Goal: Task Accomplishment & Management: Manage account settings

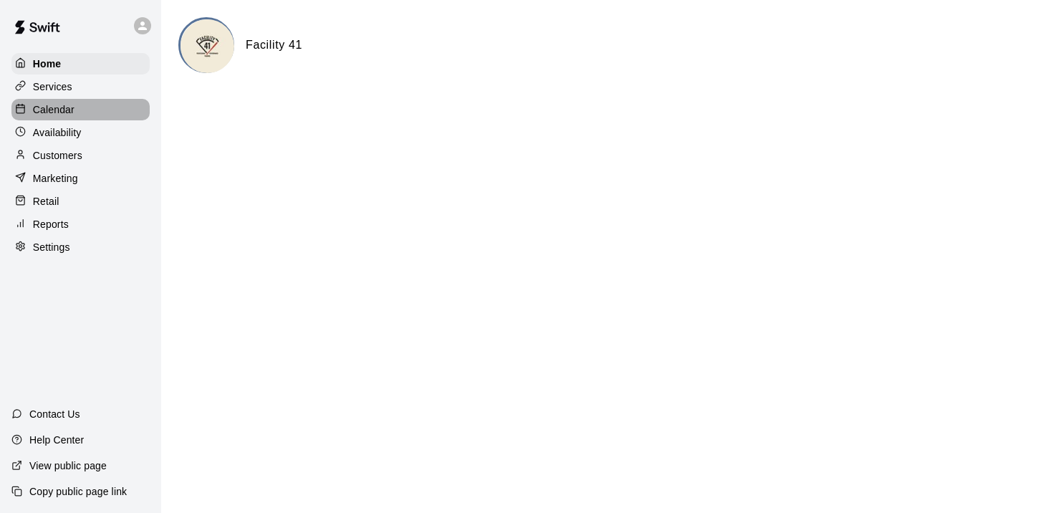
click at [54, 106] on p "Calendar" at bounding box center [54, 109] width 42 height 14
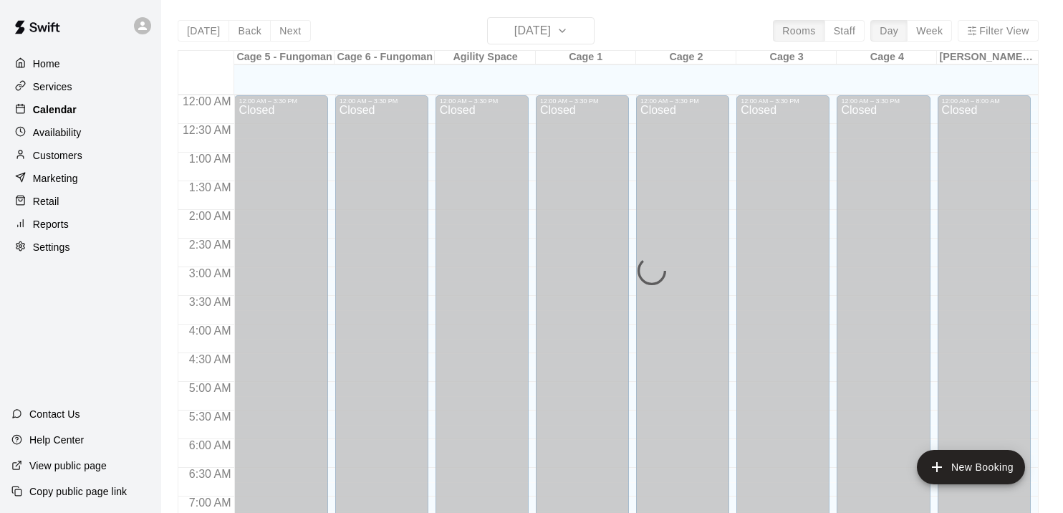
scroll to position [886, 0]
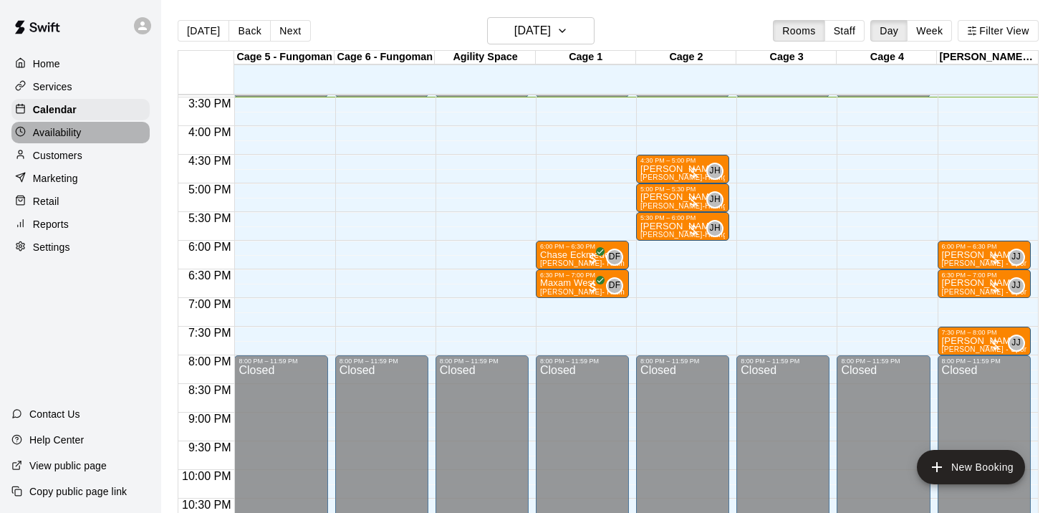
click at [62, 130] on p "Availability" at bounding box center [57, 132] width 49 height 14
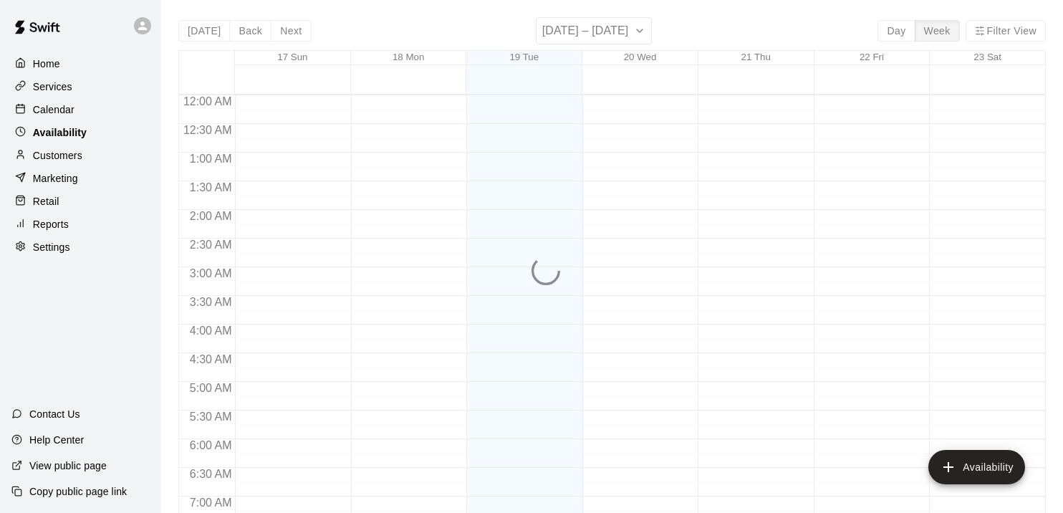
scroll to position [888, 0]
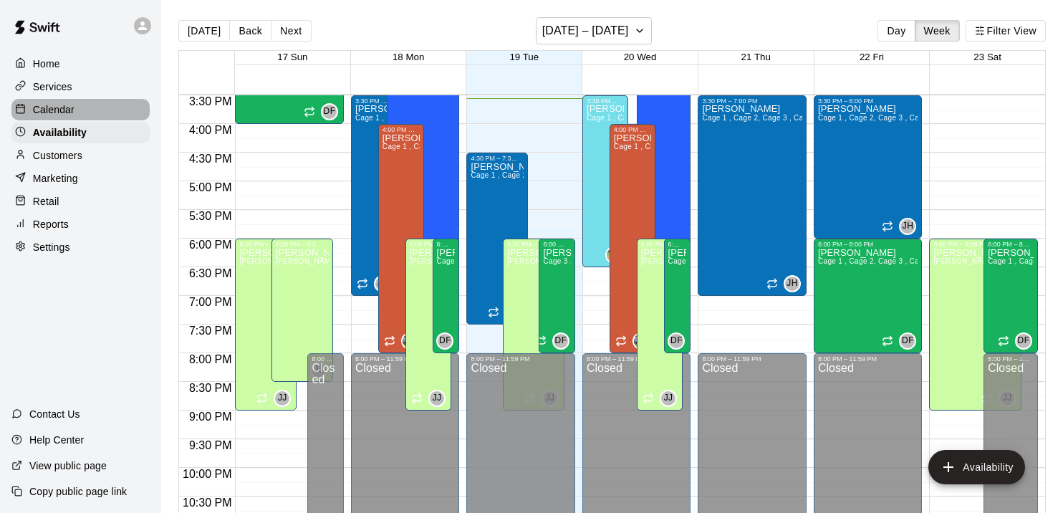
click at [62, 107] on p "Calendar" at bounding box center [54, 109] width 42 height 14
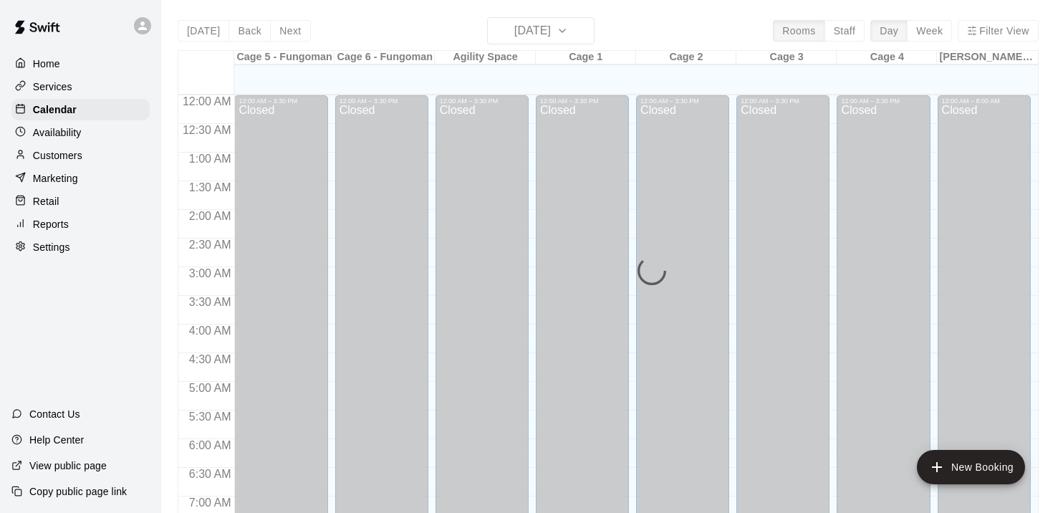
scroll to position [892, 0]
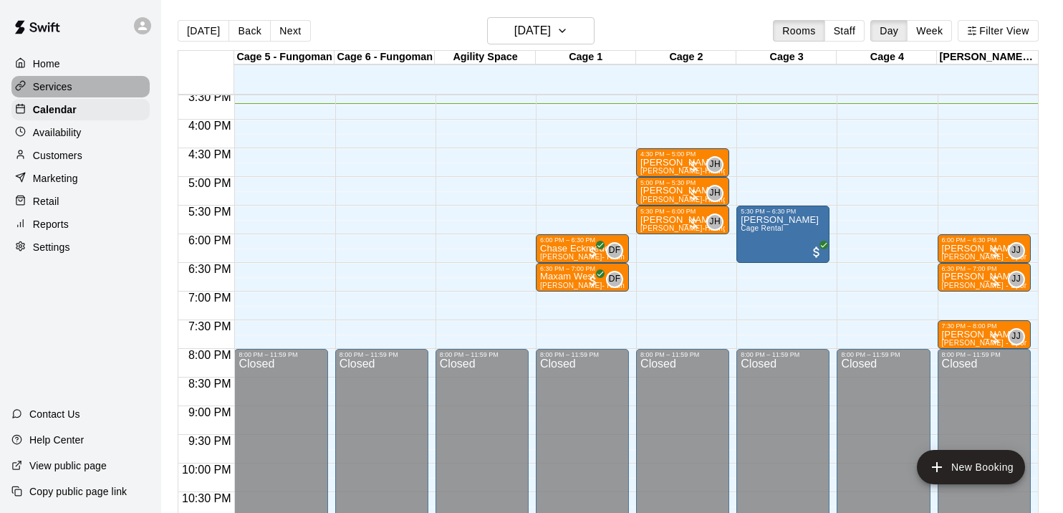
click at [64, 90] on p "Services" at bounding box center [52, 86] width 39 height 14
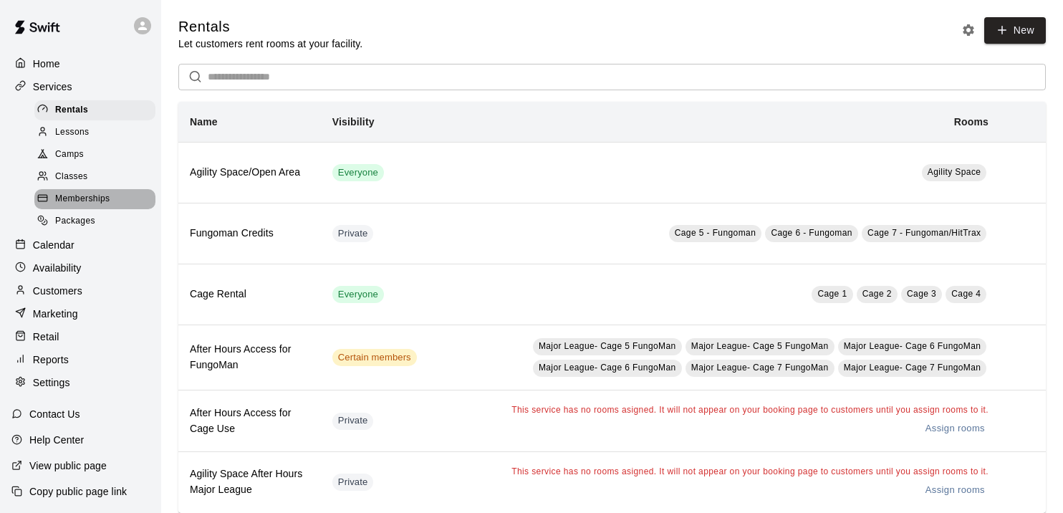
click at [72, 203] on span "Memberships" at bounding box center [82, 199] width 54 height 14
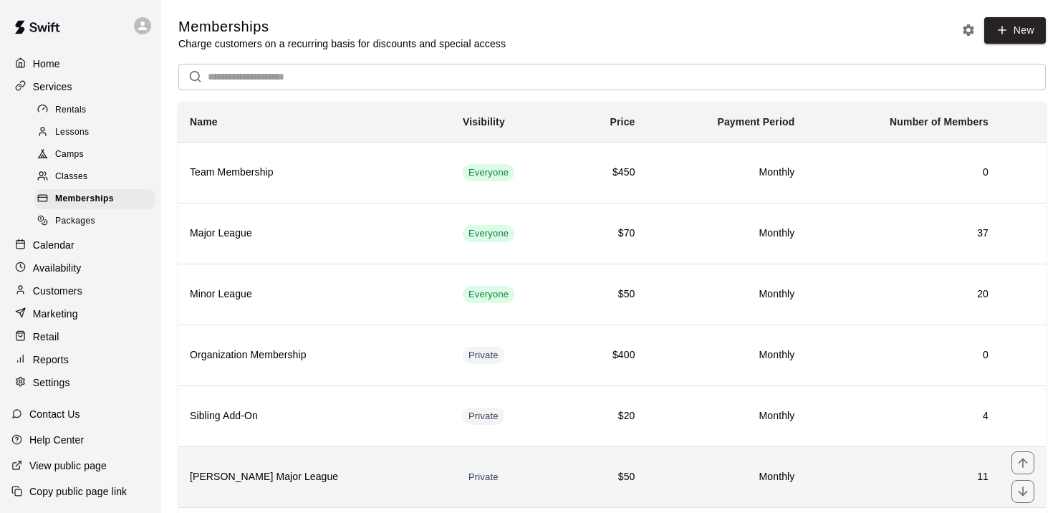
click at [367, 474] on h6 "[PERSON_NAME] Major League" at bounding box center [315, 477] width 250 height 16
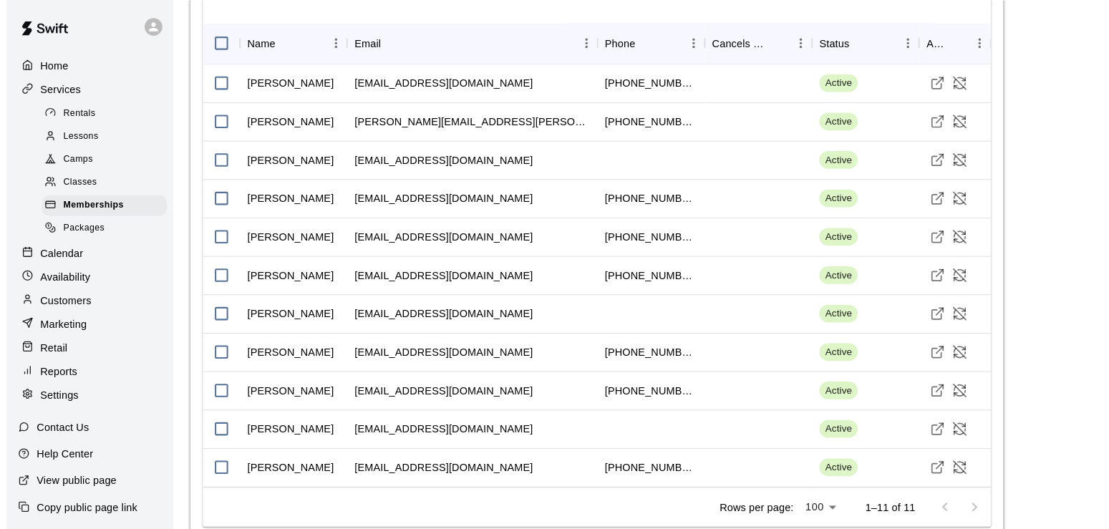
scroll to position [1277, 0]
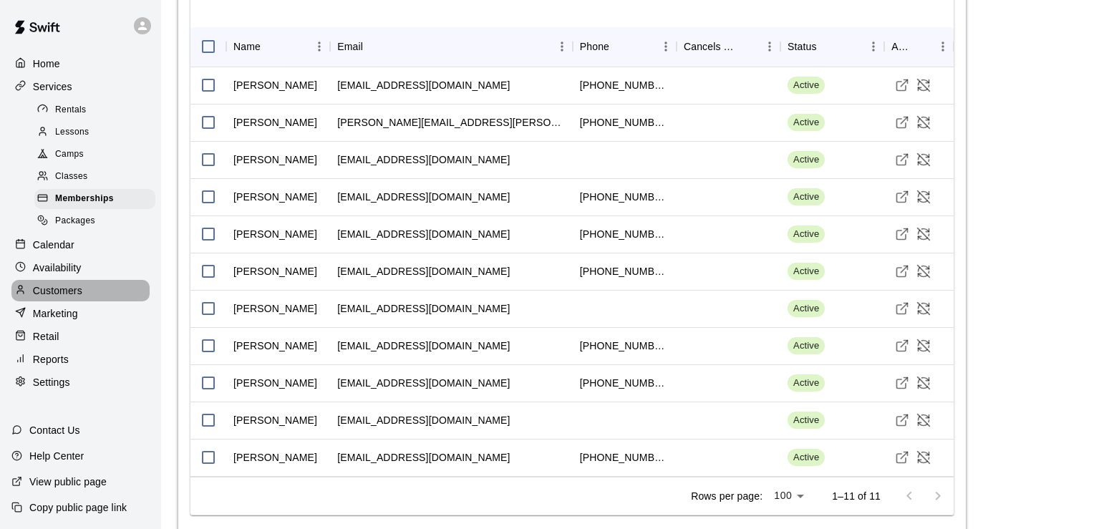
click at [55, 296] on p "Customers" at bounding box center [57, 291] width 49 height 14
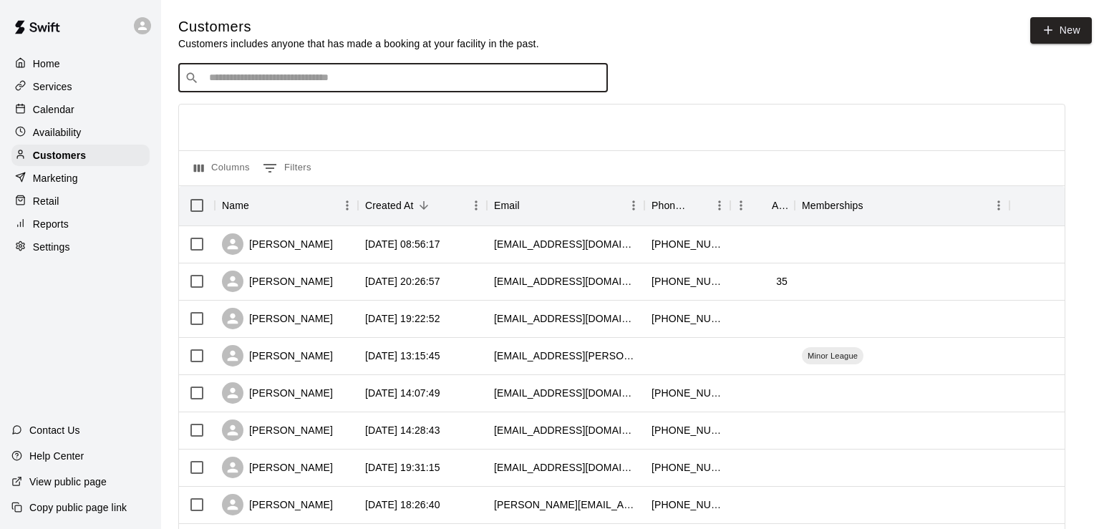
click at [231, 79] on input "Search customers by name or email" at bounding box center [403, 78] width 397 height 14
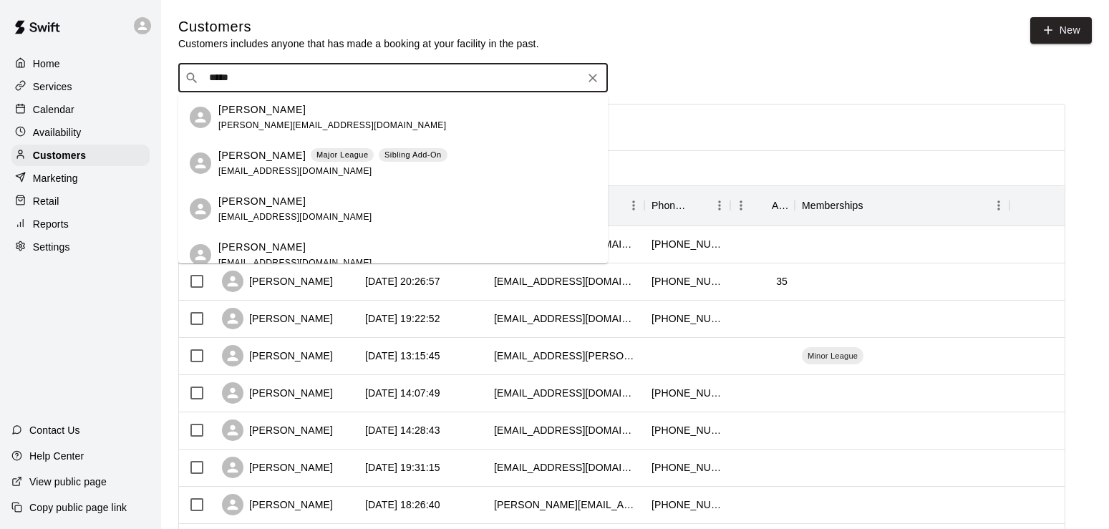
type input "******"
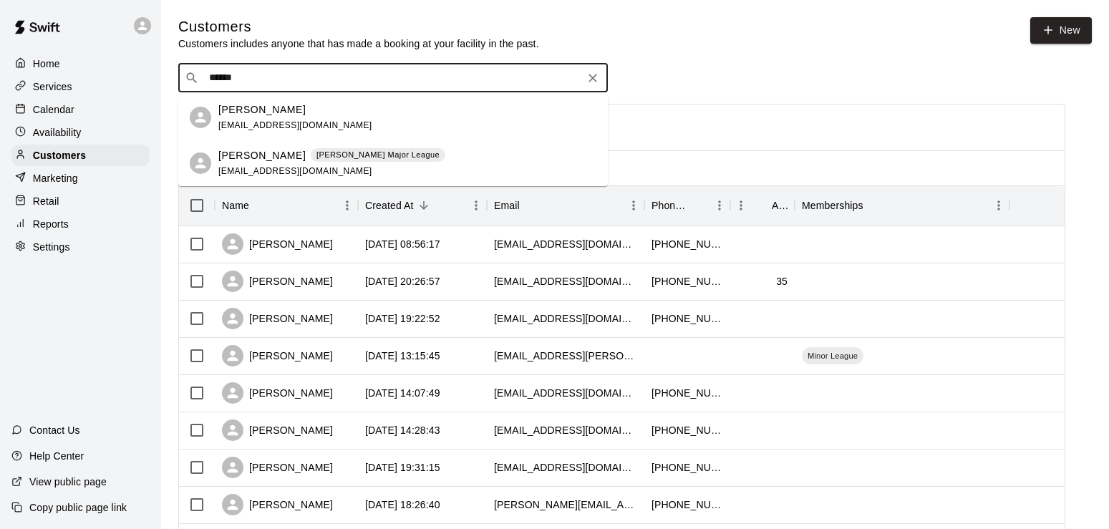
click at [264, 160] on p "[PERSON_NAME]" at bounding box center [261, 155] width 87 height 15
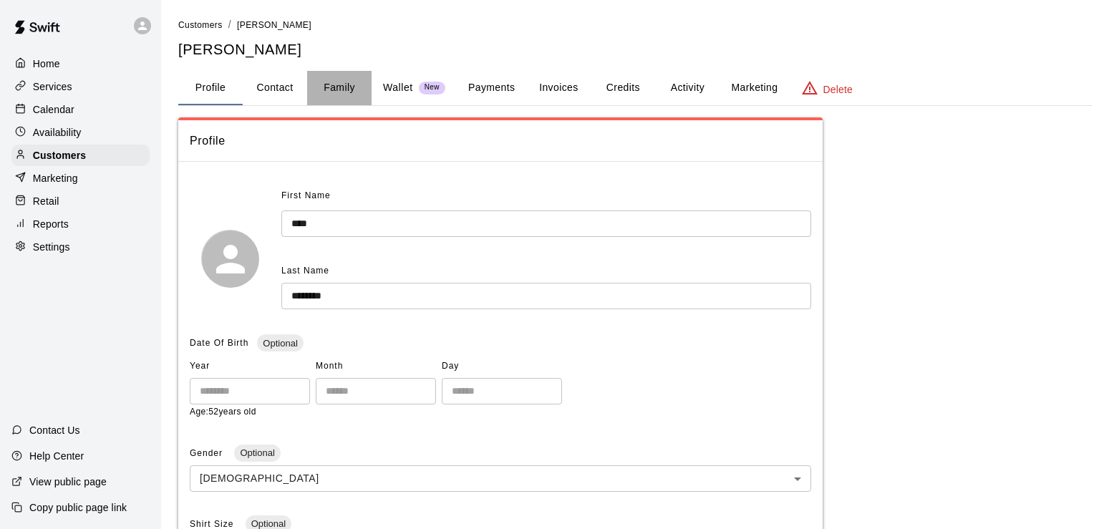
click at [346, 86] on button "Family" at bounding box center [339, 88] width 64 height 34
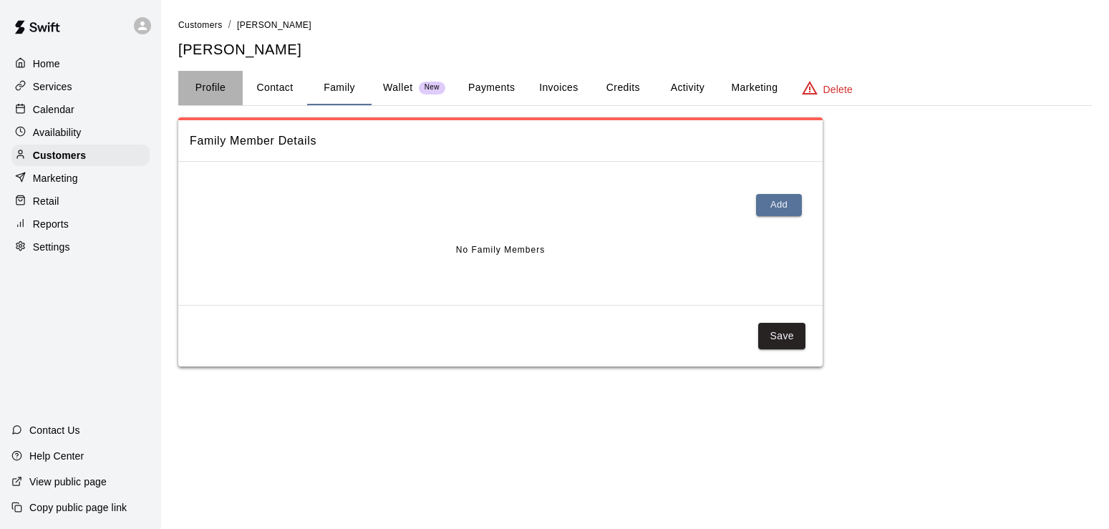
click at [225, 83] on button "Profile" at bounding box center [210, 88] width 64 height 34
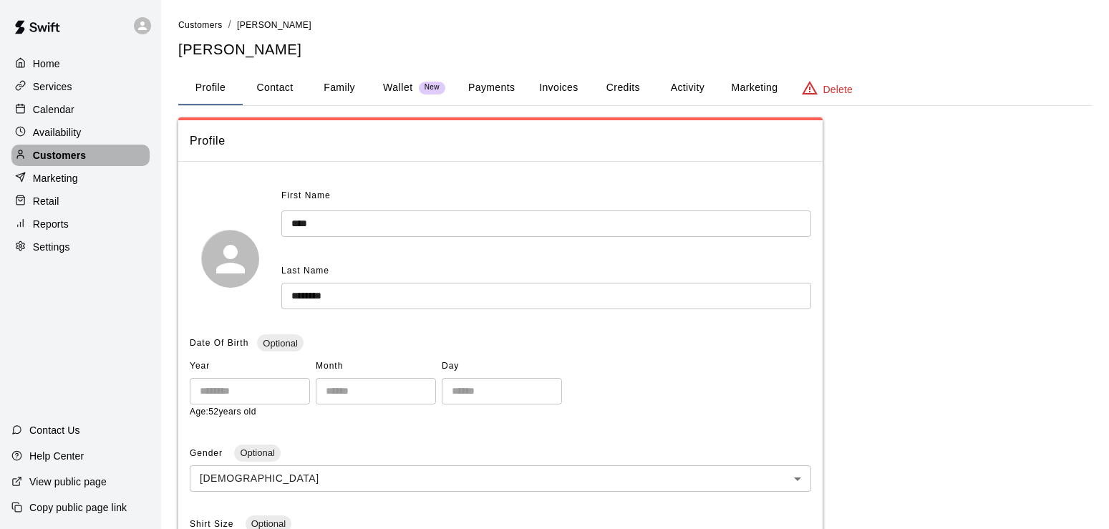
click at [57, 158] on p "Customers" at bounding box center [59, 155] width 53 height 14
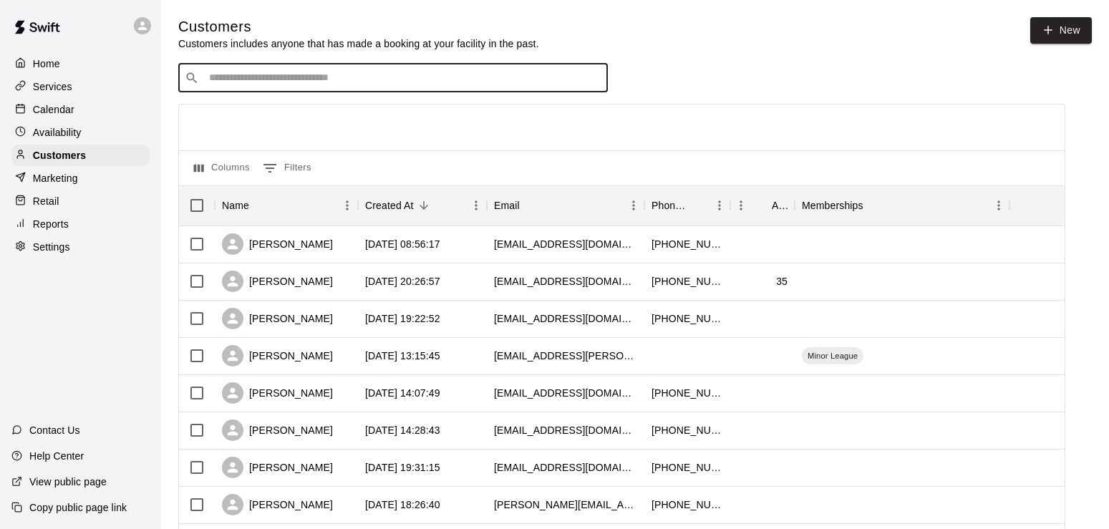
click at [263, 74] on input "Search customers by name or email" at bounding box center [403, 78] width 397 height 14
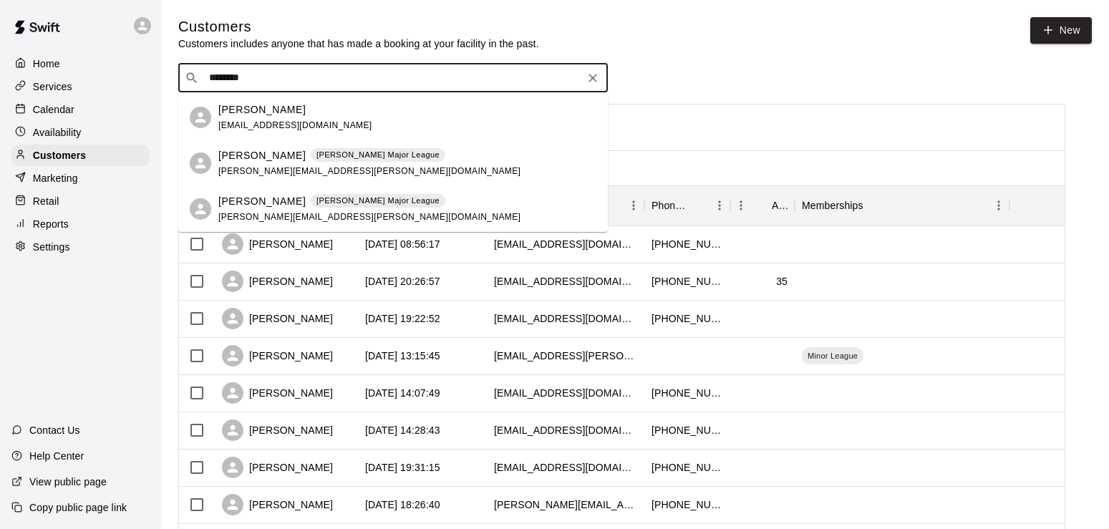
type input "********"
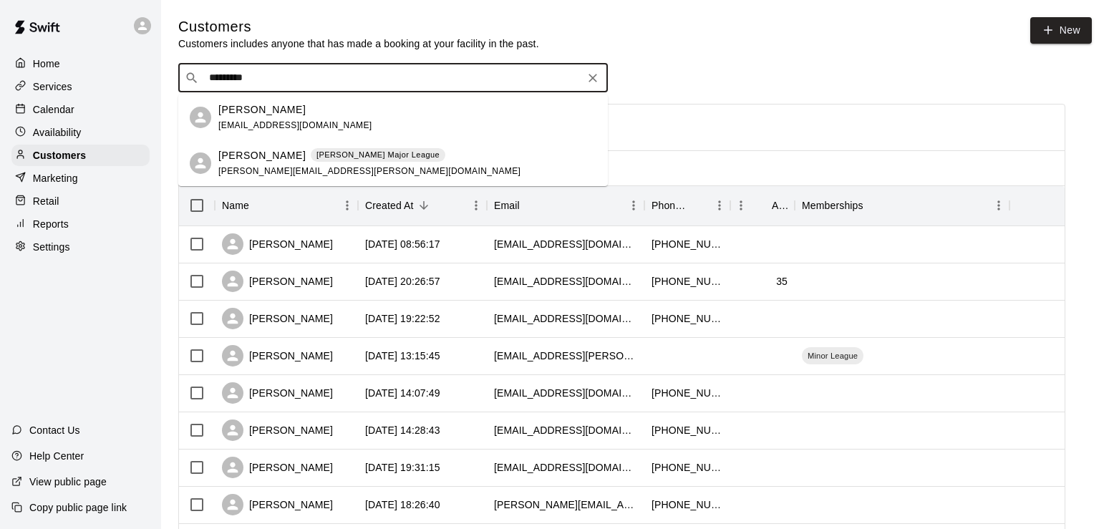
click at [251, 176] on span "[PERSON_NAME][EMAIL_ADDRESS][PERSON_NAME][DOMAIN_NAME]" at bounding box center [369, 171] width 302 height 10
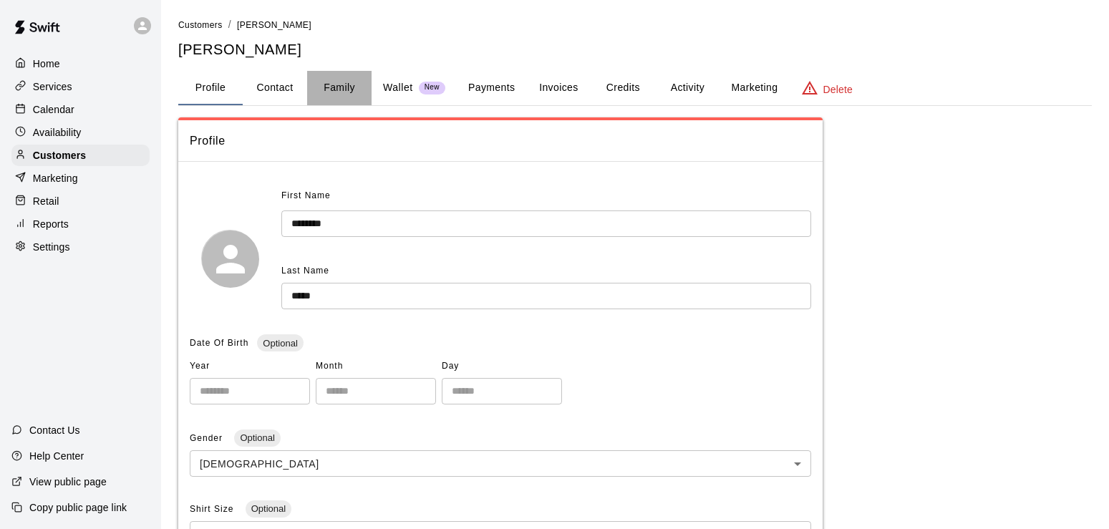
click at [342, 90] on button "Family" at bounding box center [339, 88] width 64 height 34
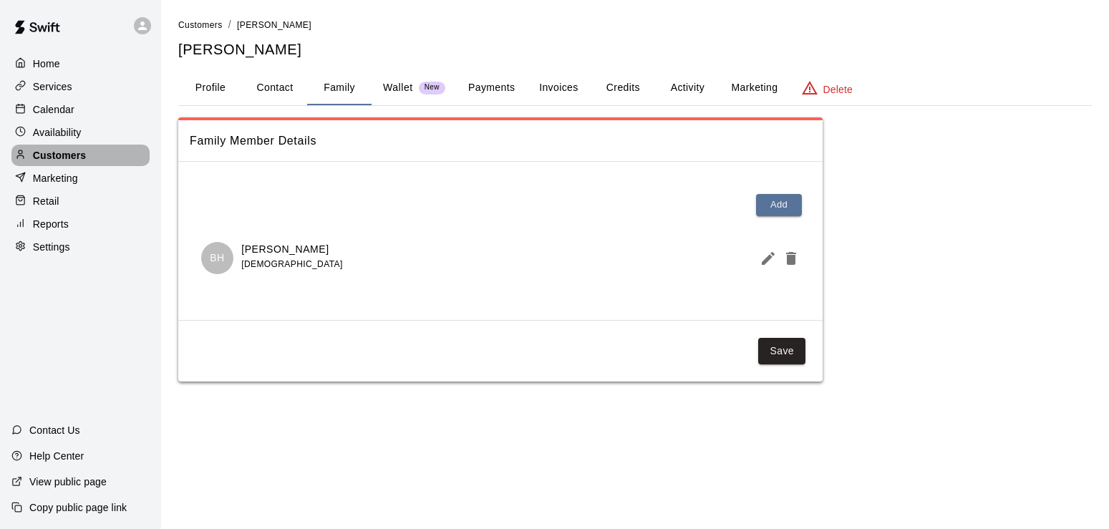
click at [49, 155] on p "Customers" at bounding box center [59, 155] width 53 height 14
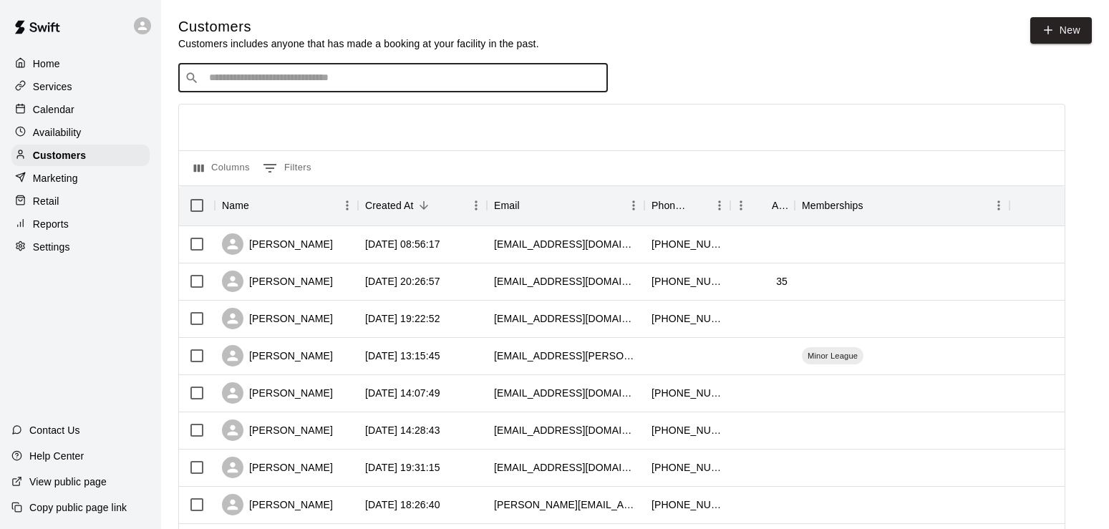
click at [236, 81] on input "Search customers by name or email" at bounding box center [403, 78] width 397 height 14
type input "******"
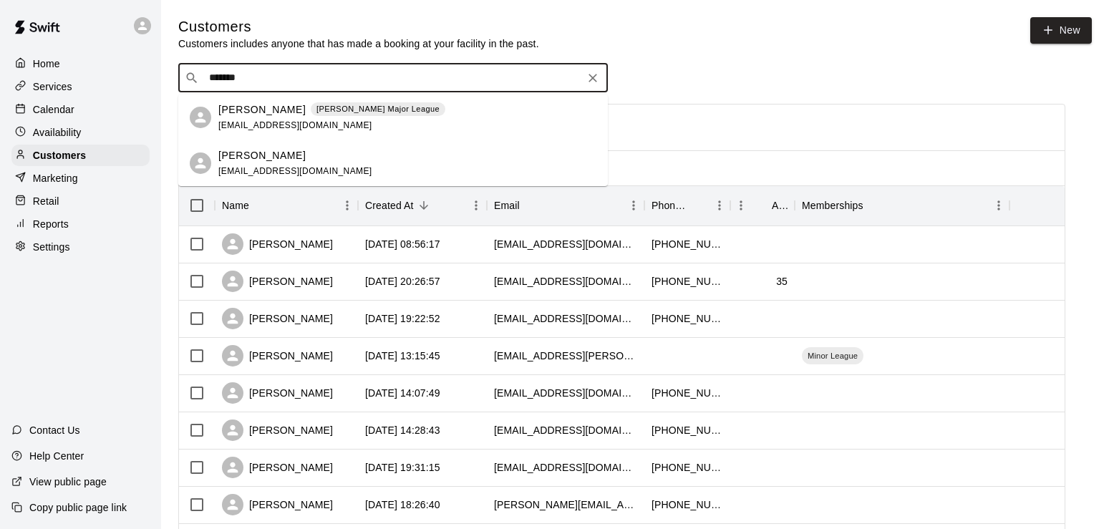
click at [245, 107] on p "[PERSON_NAME]" at bounding box center [261, 109] width 87 height 15
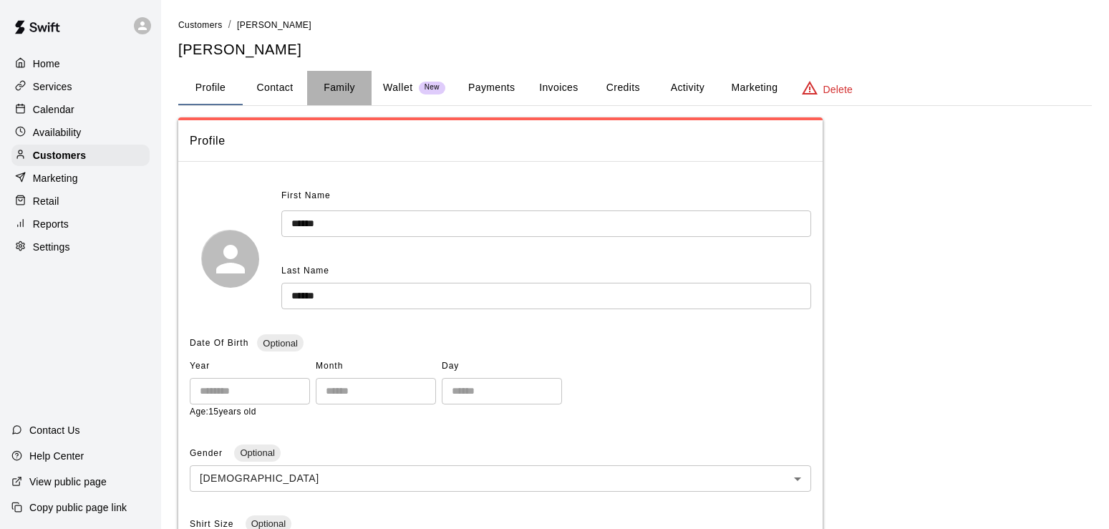
click at [348, 84] on button "Family" at bounding box center [339, 88] width 64 height 34
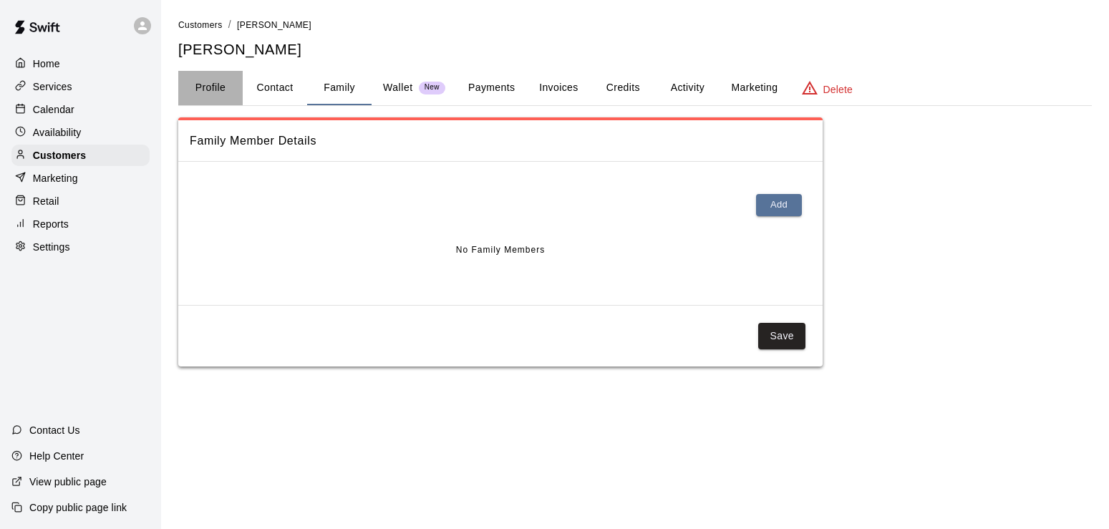
click at [211, 85] on button "Profile" at bounding box center [210, 88] width 64 height 34
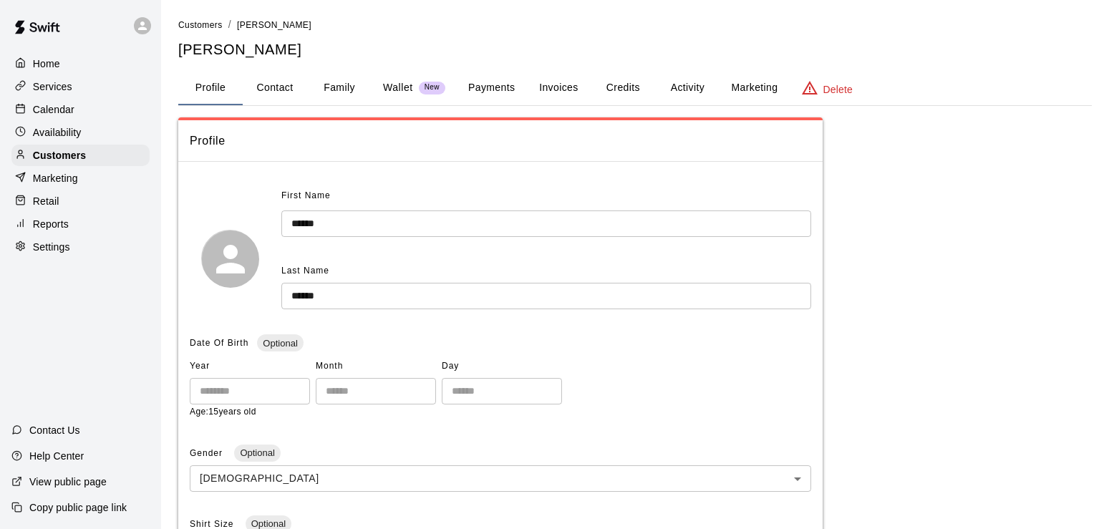
click at [61, 110] on p "Calendar" at bounding box center [54, 109] width 42 height 14
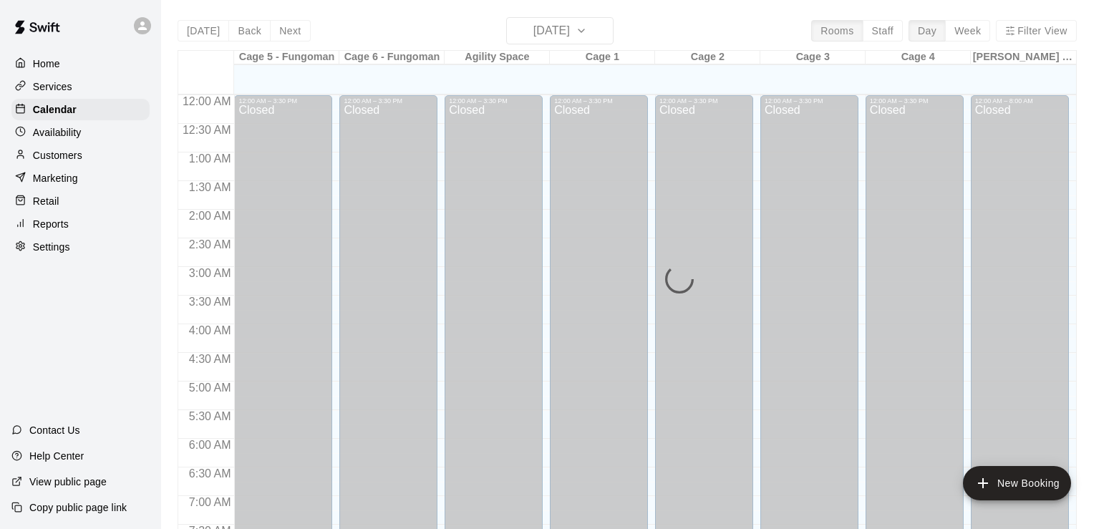
scroll to position [881, 0]
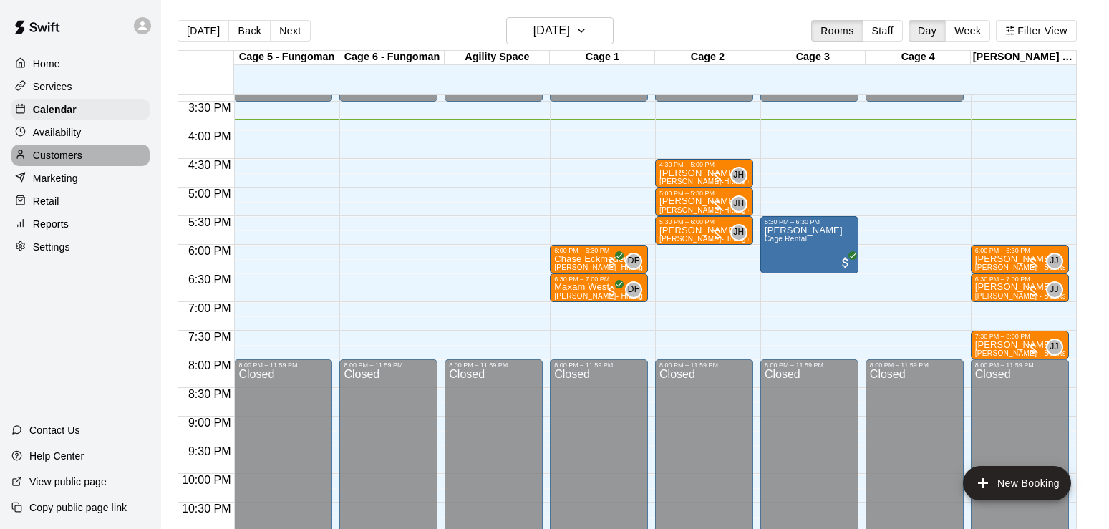
click at [65, 157] on p "Customers" at bounding box center [57, 155] width 49 height 14
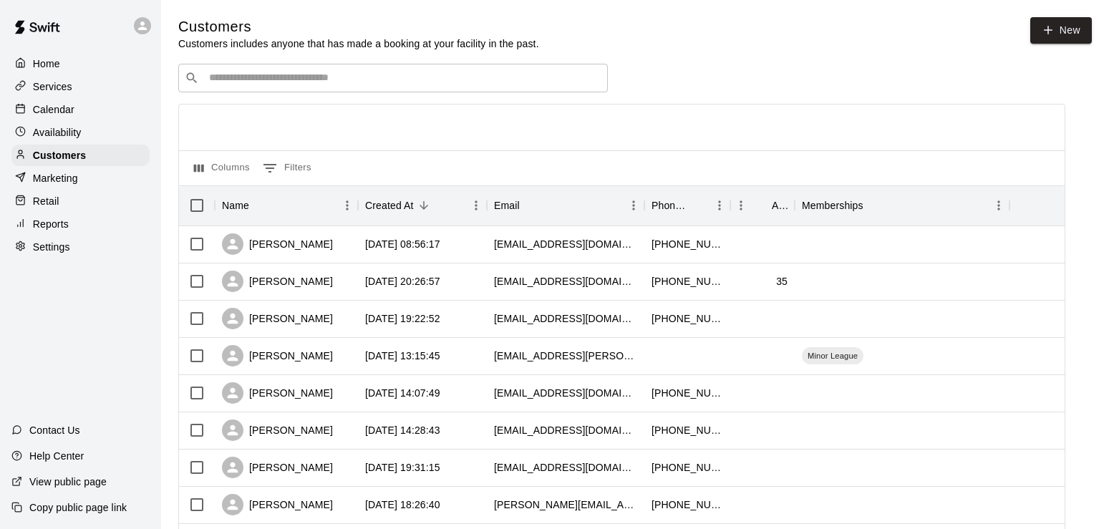
click at [259, 71] on div "​ ​" at bounding box center [393, 78] width 430 height 29
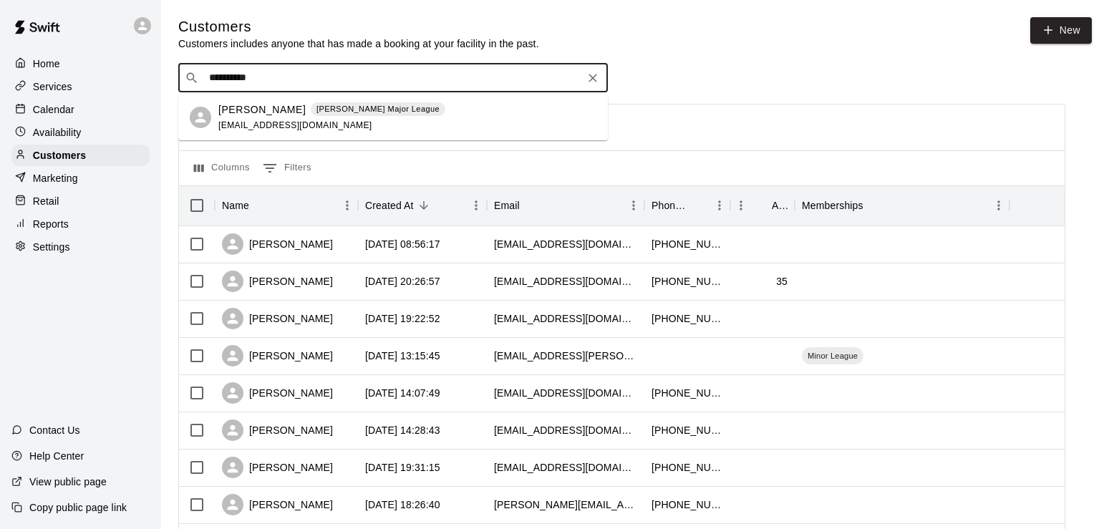
type input "**********"
click at [260, 118] on div "[PERSON_NAME] [PERSON_NAME] Major League [EMAIL_ADDRESS][DOMAIN_NAME]" at bounding box center [331, 117] width 227 height 31
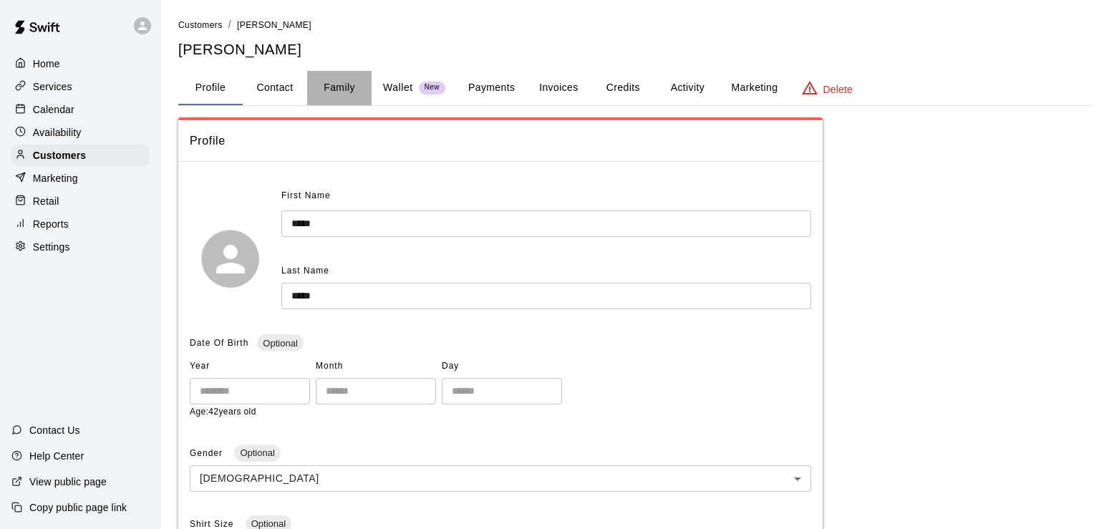
click at [352, 79] on button "Family" at bounding box center [339, 88] width 64 height 34
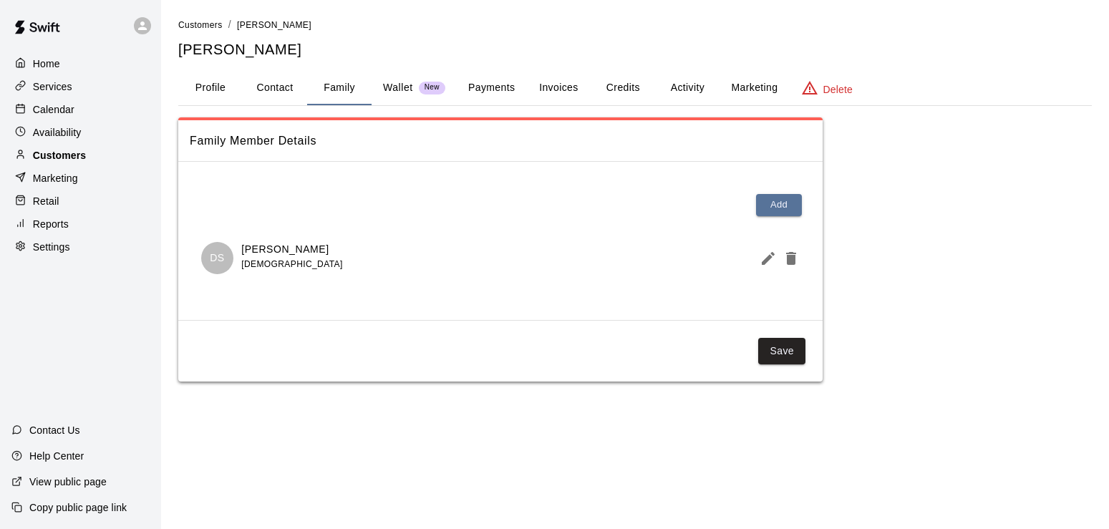
click at [46, 162] on p "Customers" at bounding box center [59, 155] width 53 height 14
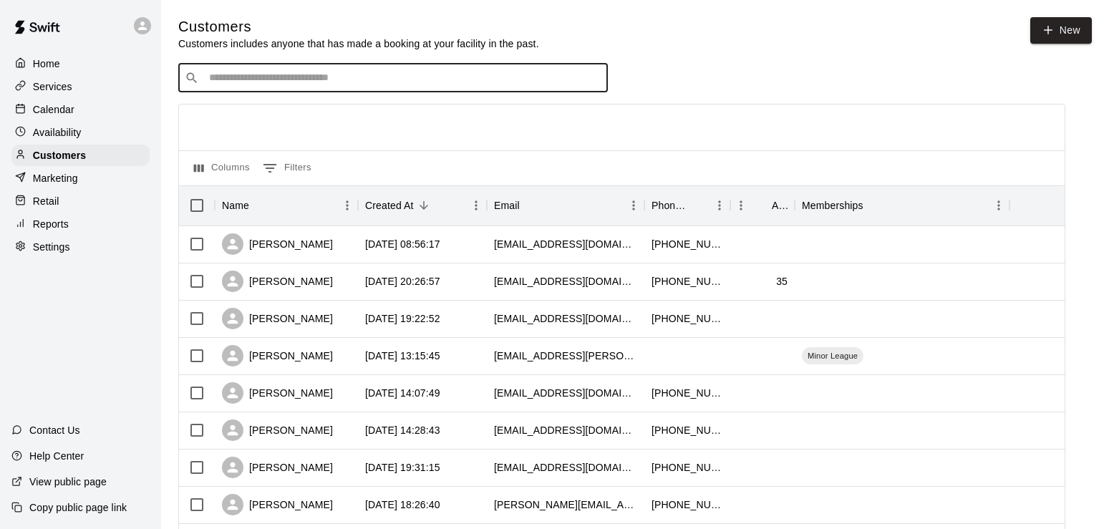
click at [260, 73] on input "Search customers by name or email" at bounding box center [403, 78] width 397 height 14
type input "*********"
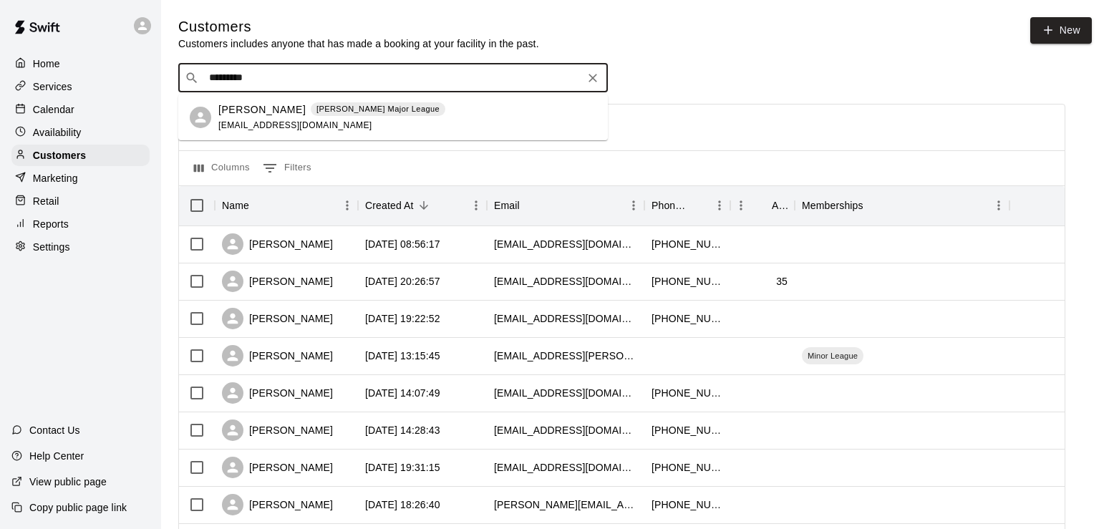
click at [246, 110] on p "[PERSON_NAME]" at bounding box center [261, 109] width 87 height 15
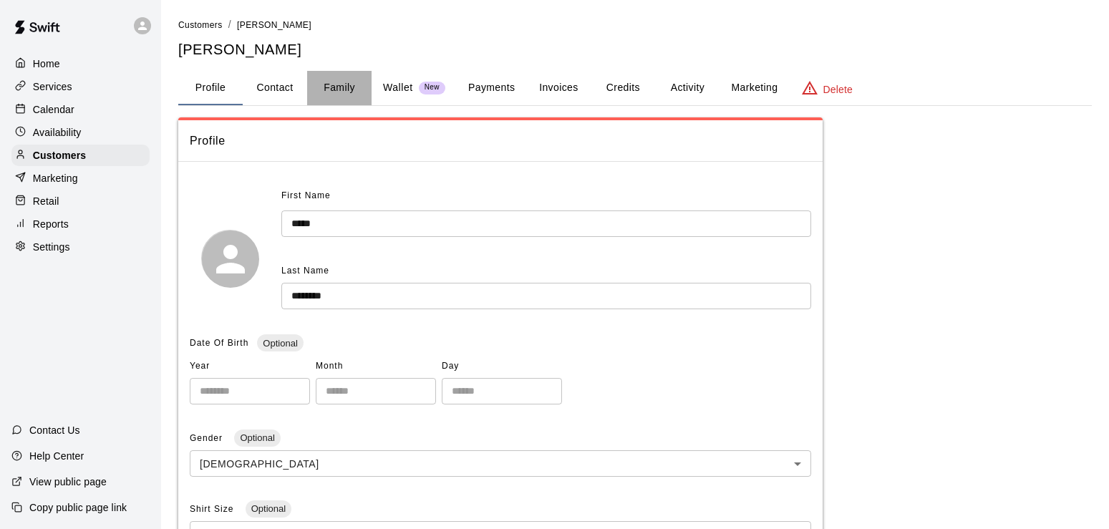
click at [334, 95] on button "Family" at bounding box center [339, 88] width 64 height 34
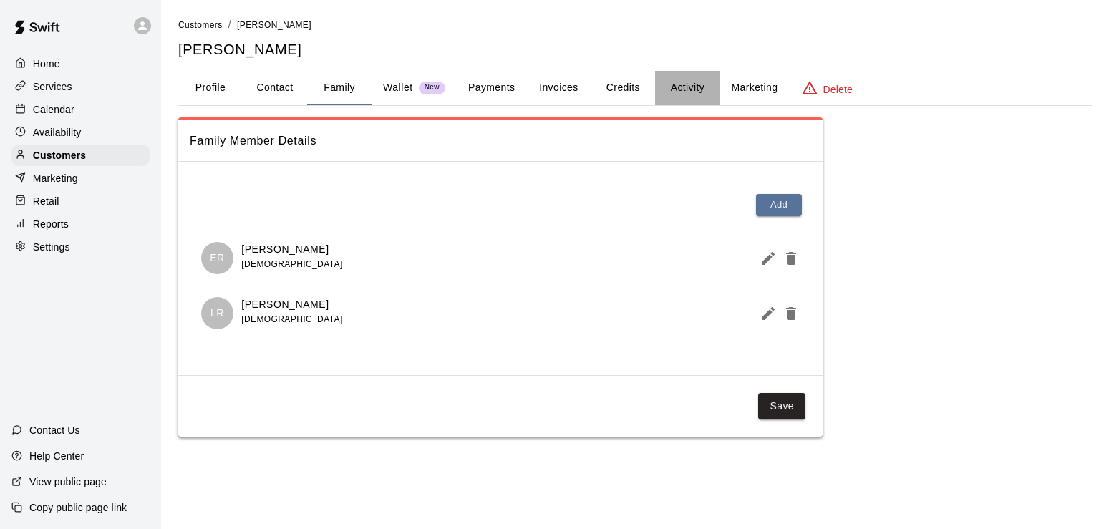
click at [679, 87] on button "Activity" at bounding box center [687, 88] width 64 height 34
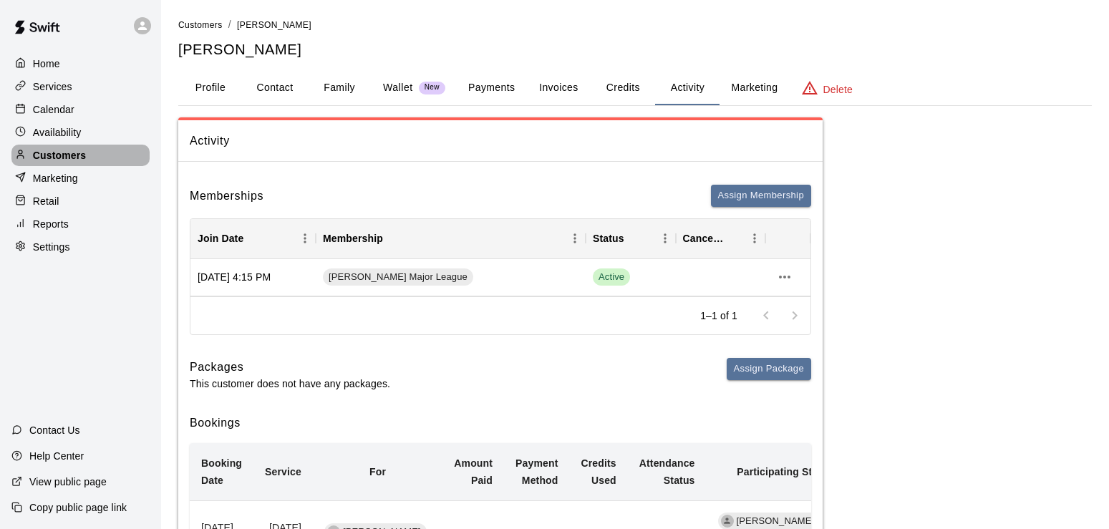
click at [63, 150] on div "Customers" at bounding box center [80, 155] width 138 height 21
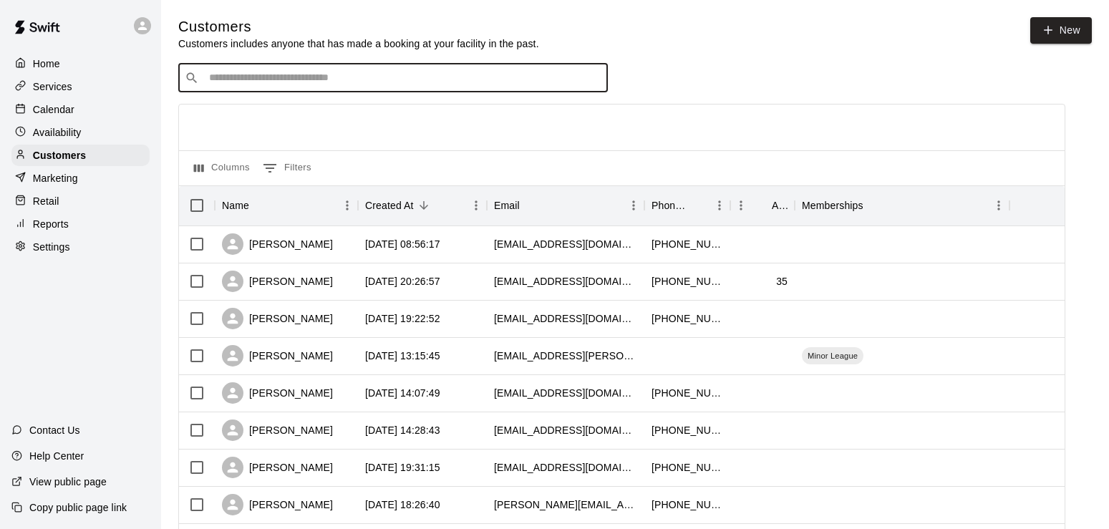
click at [286, 79] on input "Search customers by name or email" at bounding box center [403, 78] width 397 height 14
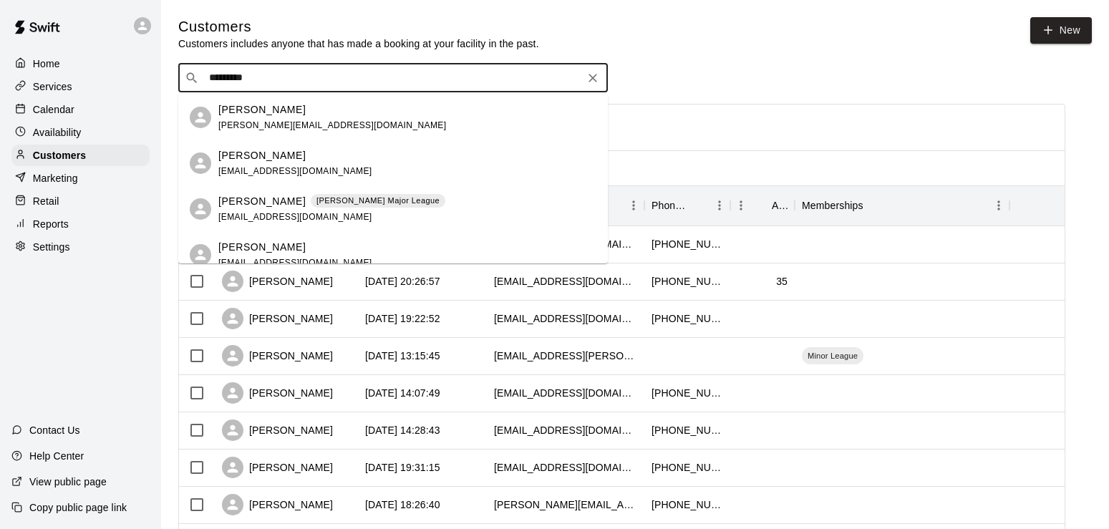
type input "**********"
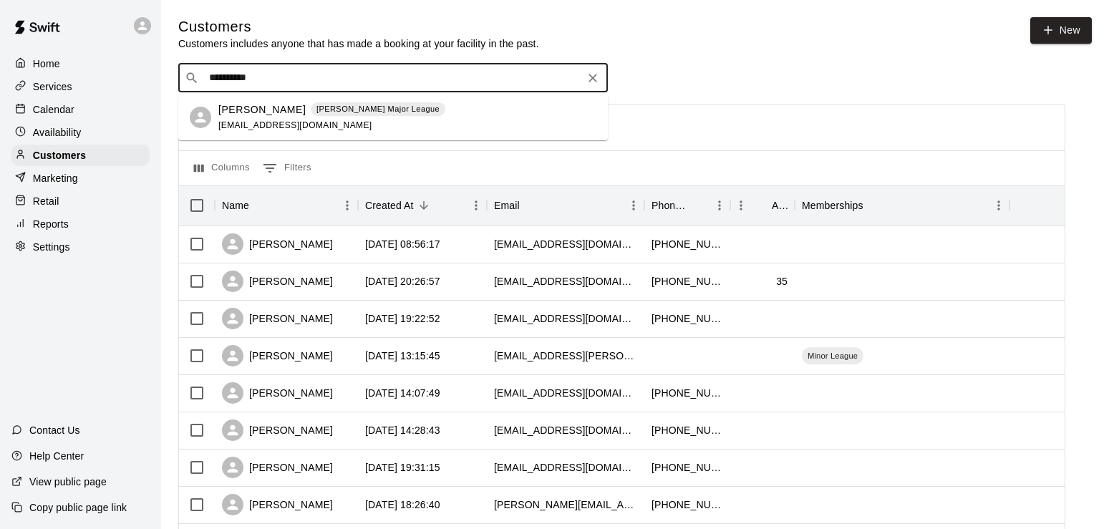
click at [294, 129] on span "[EMAIL_ADDRESS][DOMAIN_NAME]" at bounding box center [295, 125] width 154 height 10
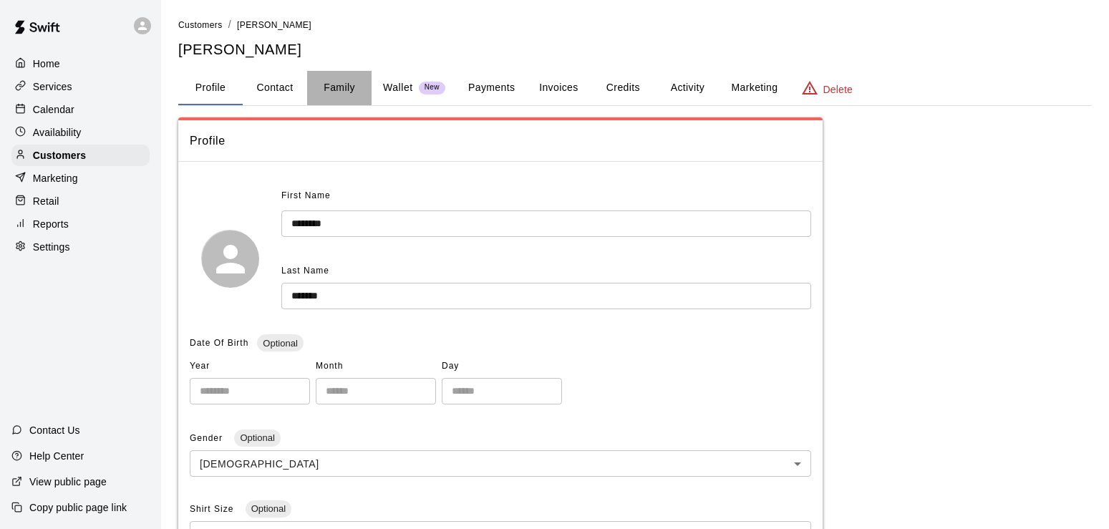
click at [334, 85] on button "Family" at bounding box center [339, 88] width 64 height 34
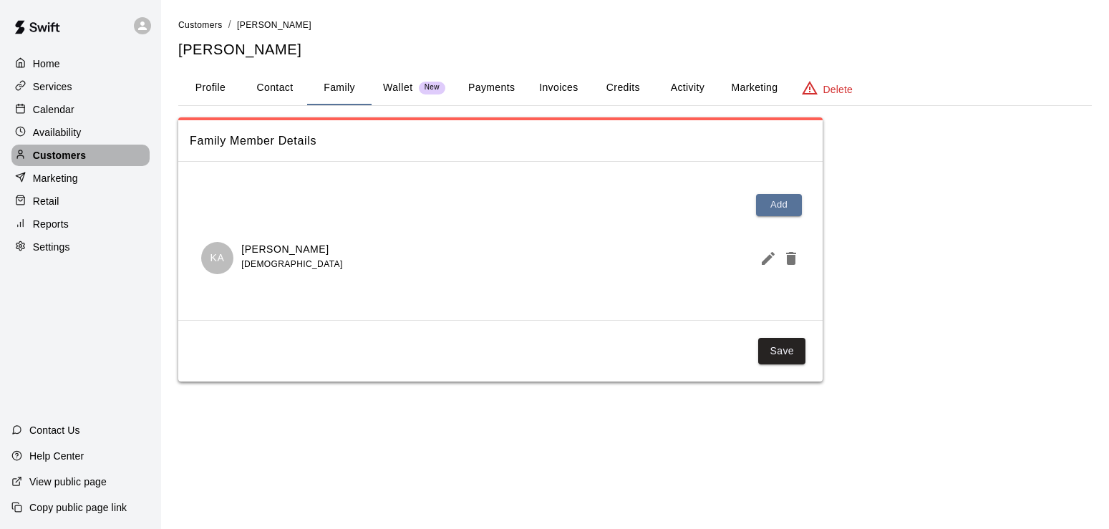
click at [59, 156] on p "Customers" at bounding box center [59, 155] width 53 height 14
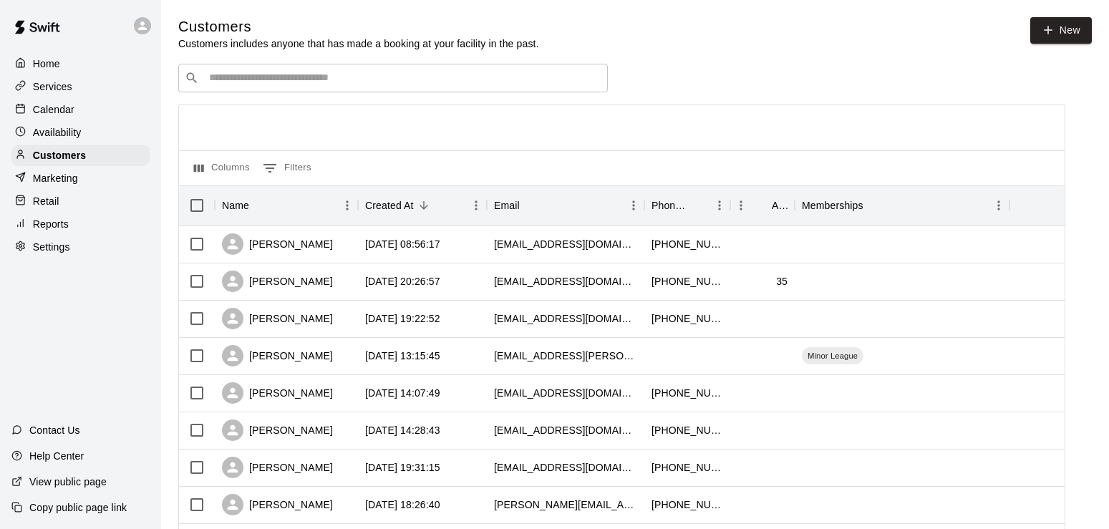
click at [228, 77] on input "Search customers by name or email" at bounding box center [403, 78] width 397 height 14
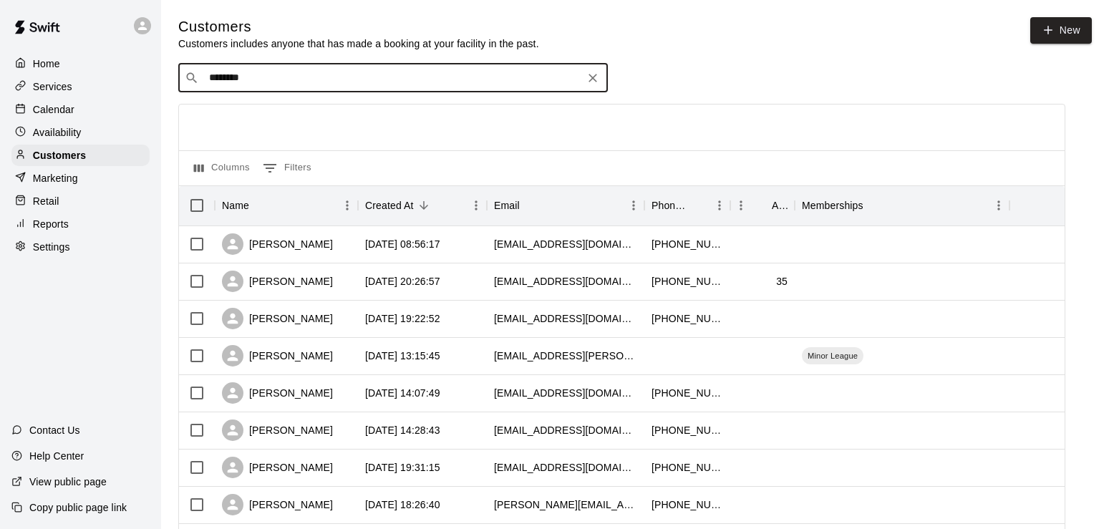
type input "*********"
click at [245, 102] on p "[PERSON_NAME]" at bounding box center [261, 109] width 87 height 15
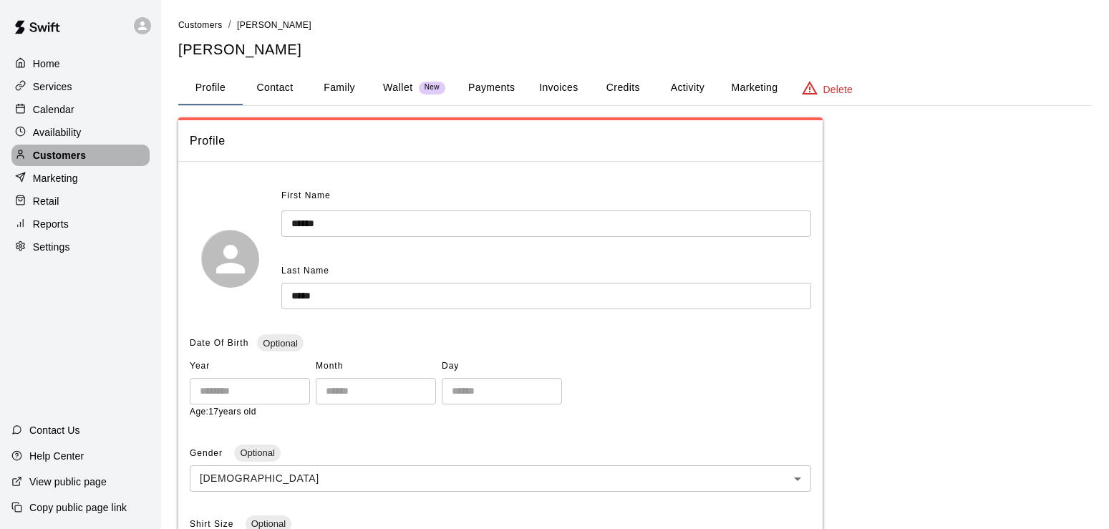
click at [84, 161] on p "Customers" at bounding box center [59, 155] width 53 height 14
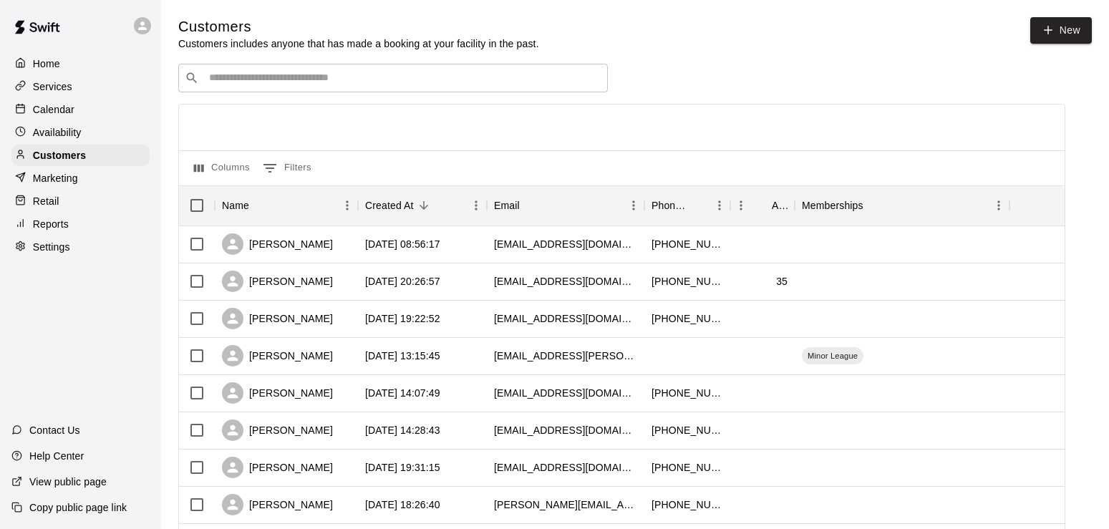
click at [324, 79] on input "Search customers by name or email" at bounding box center [403, 78] width 397 height 14
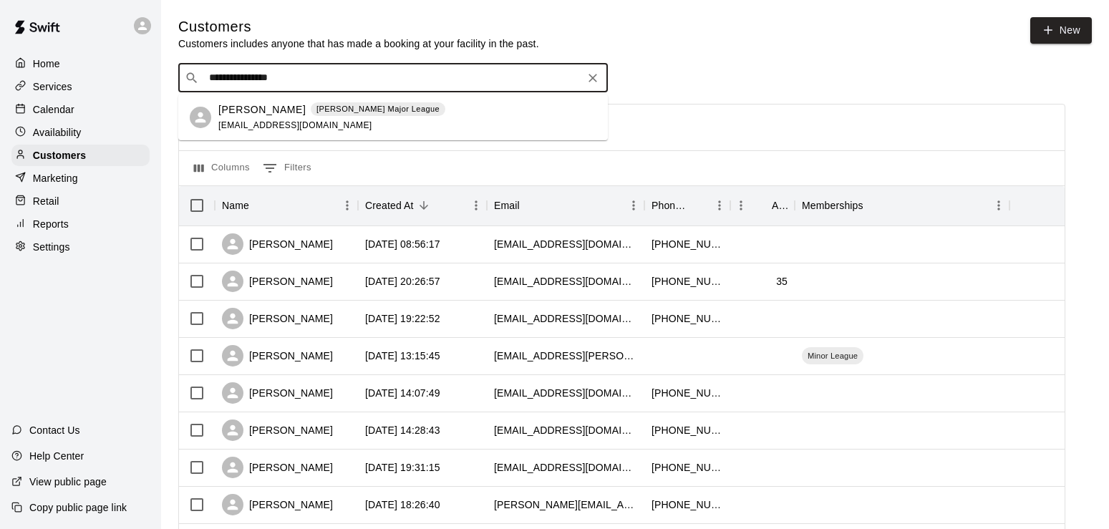
type input "**********"
click at [323, 127] on span "[EMAIL_ADDRESS][DOMAIN_NAME]" at bounding box center [295, 125] width 154 height 10
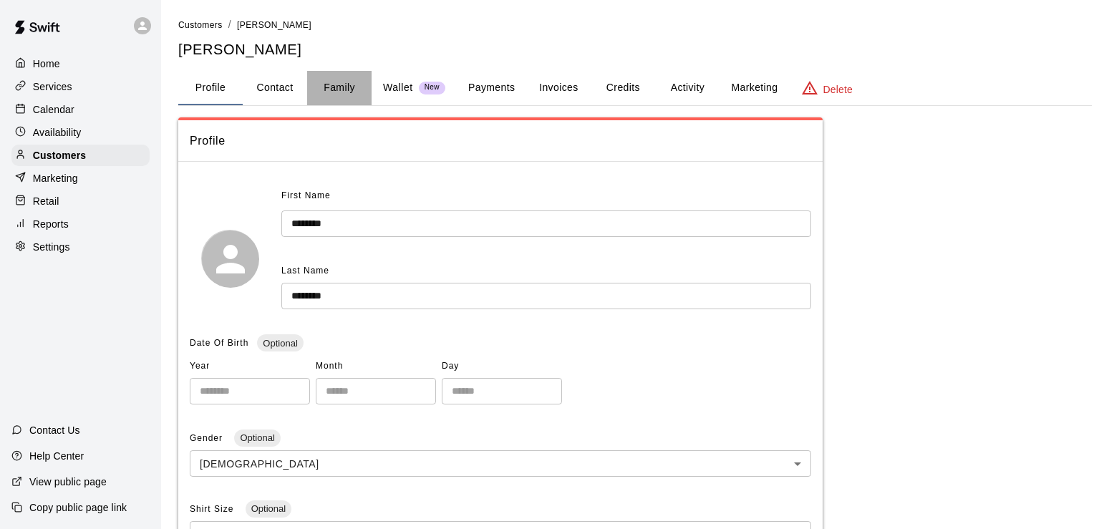
click at [340, 84] on button "Family" at bounding box center [339, 88] width 64 height 34
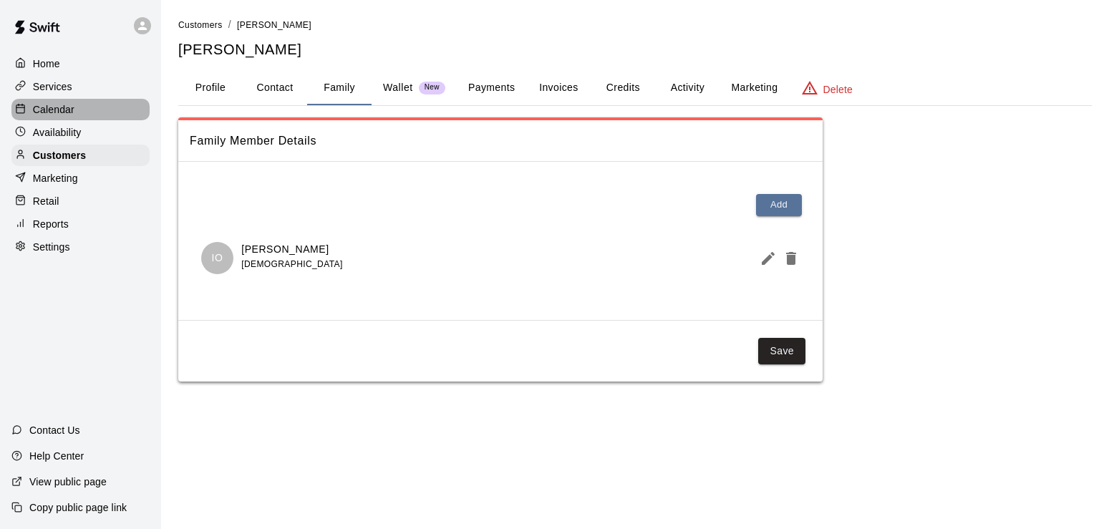
click at [39, 109] on p "Calendar" at bounding box center [54, 109] width 42 height 14
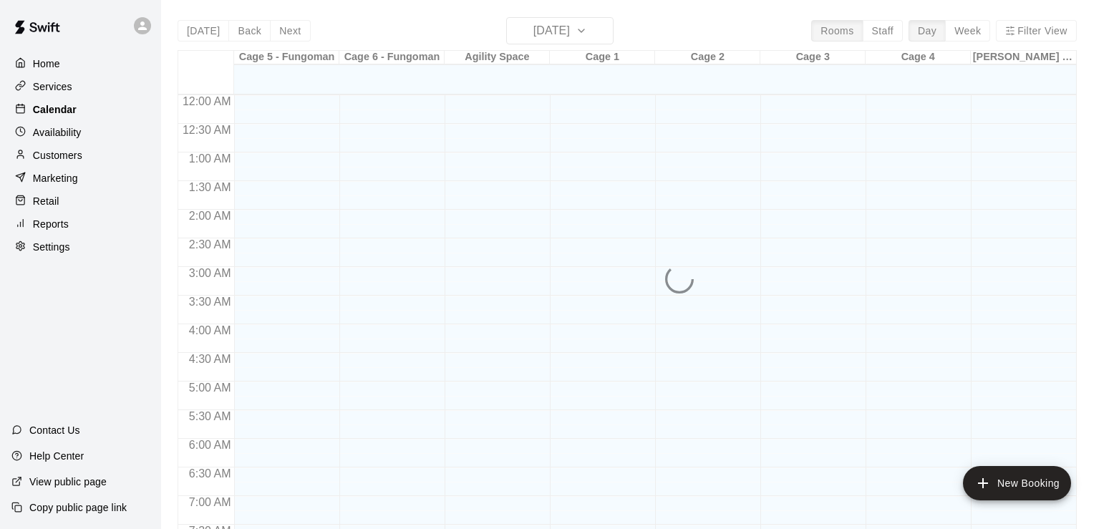
scroll to position [881, 0]
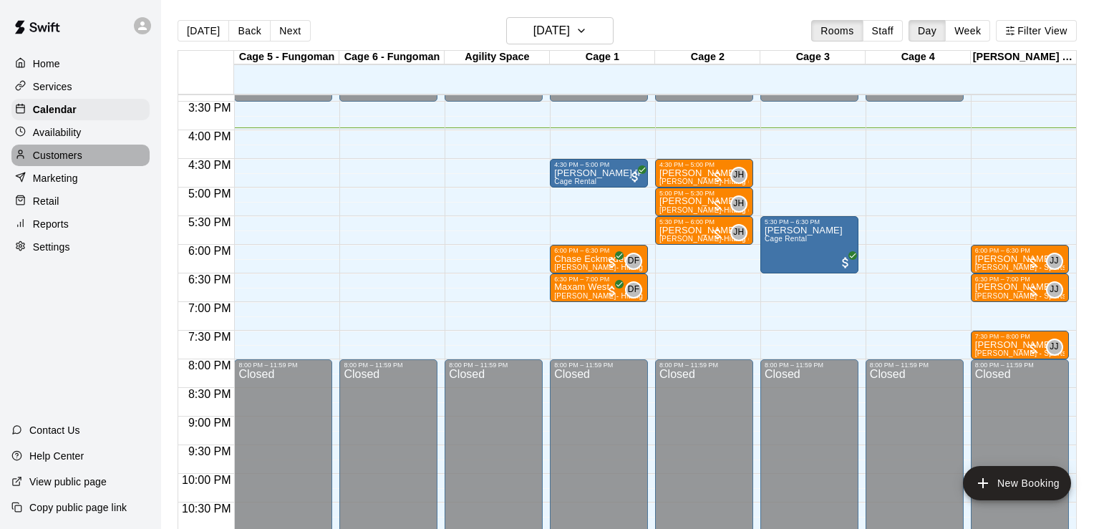
click at [55, 163] on p "Customers" at bounding box center [57, 155] width 49 height 14
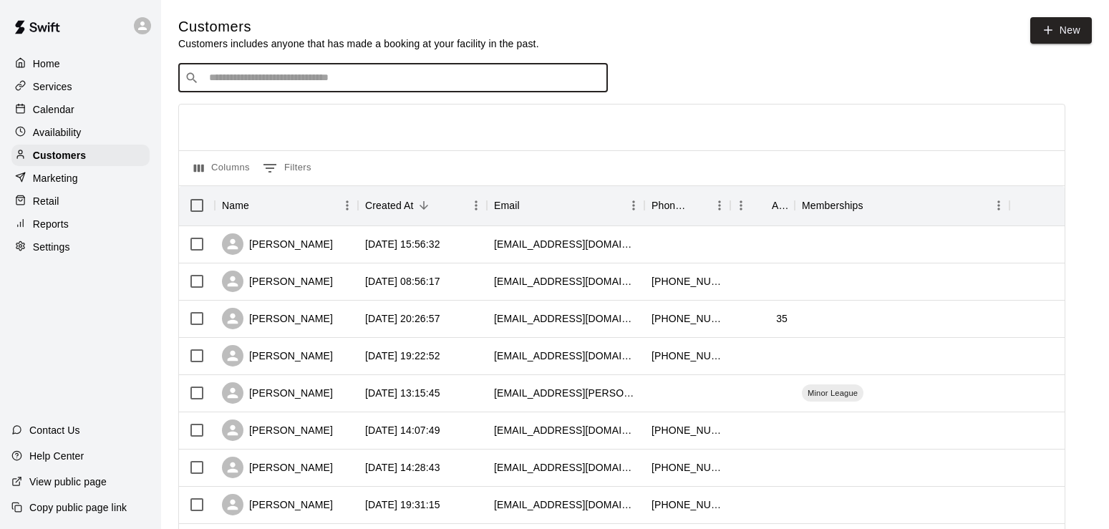
click at [236, 81] on input "Search customers by name or email" at bounding box center [403, 78] width 397 height 14
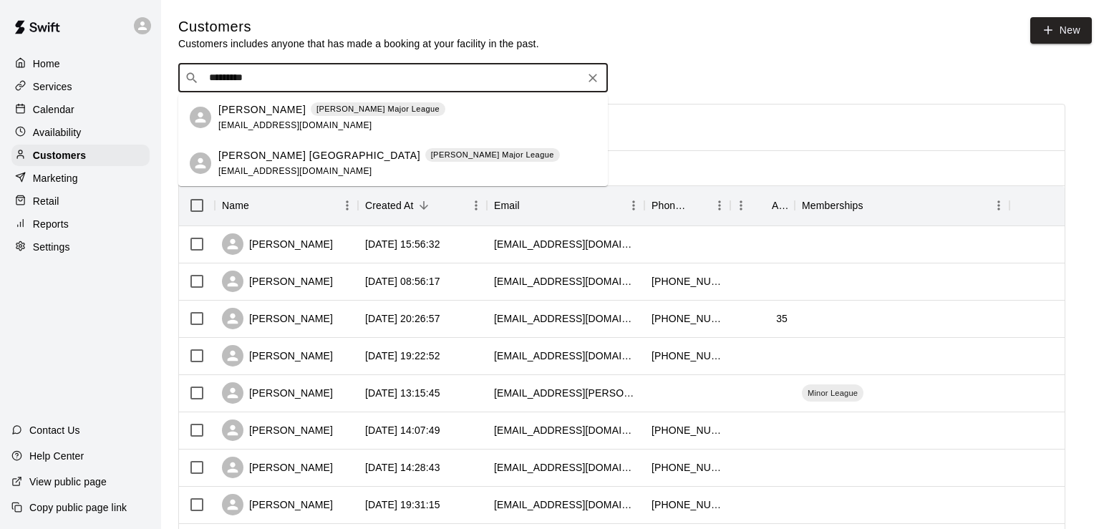
type input "*********"
click at [254, 118] on div "[PERSON_NAME] Major League [EMAIL_ADDRESS][DOMAIN_NAME]" at bounding box center [331, 117] width 227 height 31
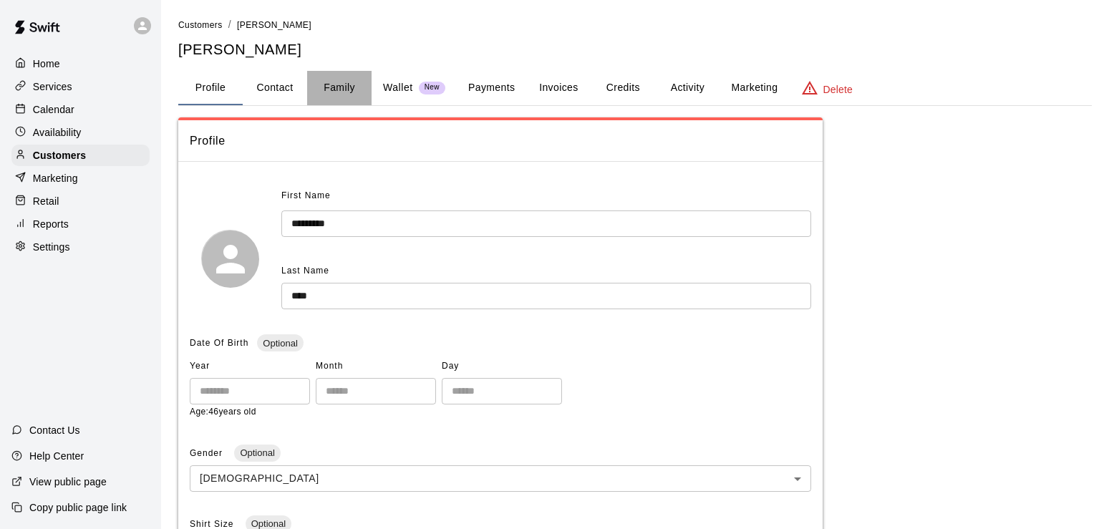
click at [351, 91] on button "Family" at bounding box center [339, 88] width 64 height 34
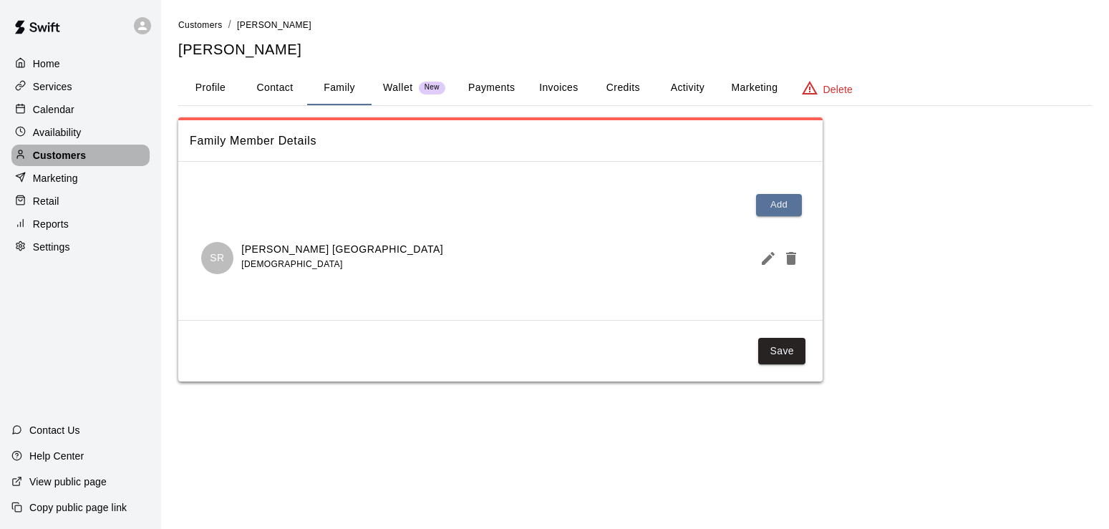
click at [92, 159] on div "Customers" at bounding box center [80, 155] width 138 height 21
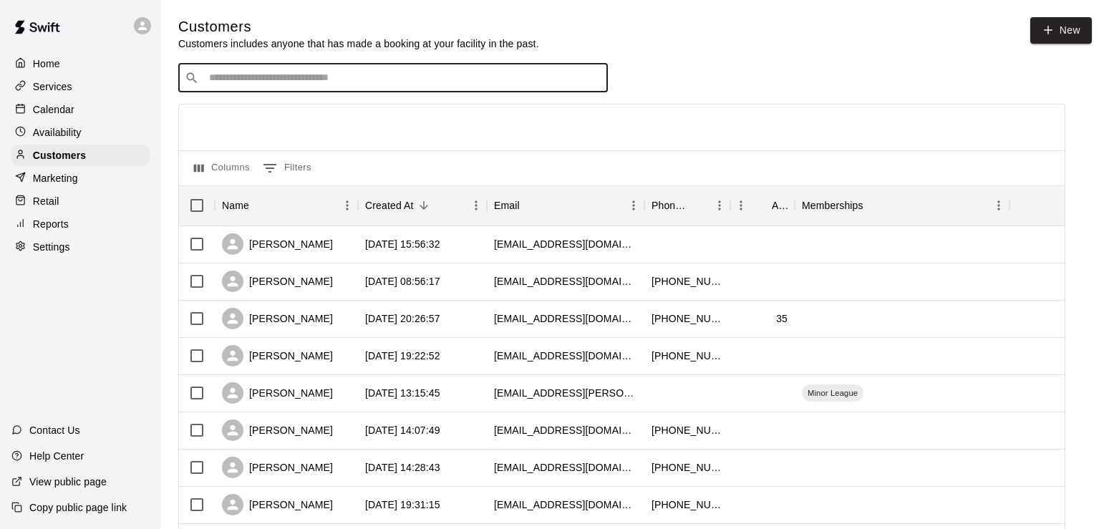
click at [248, 82] on input "Search customers by name or email" at bounding box center [403, 78] width 397 height 14
type input "****"
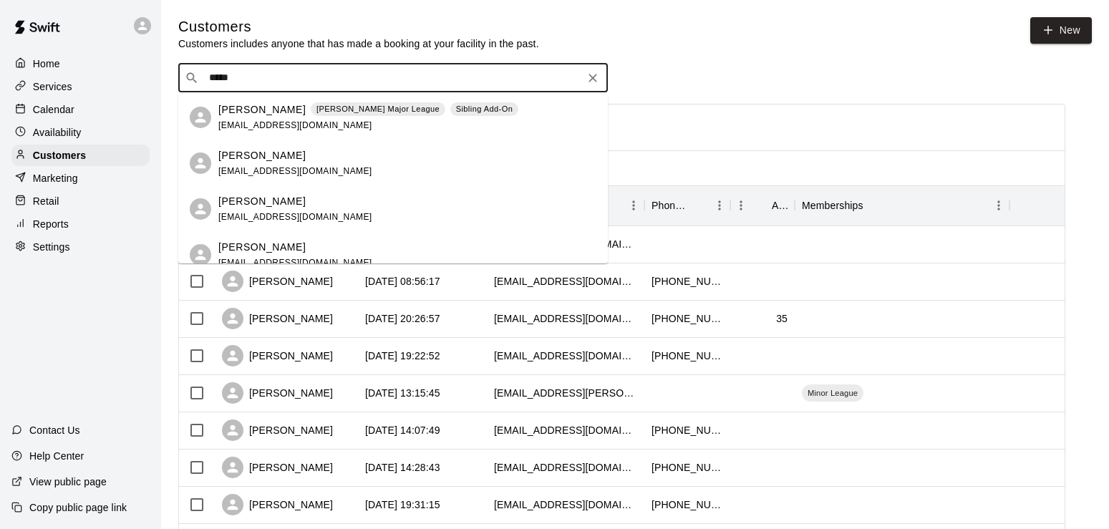
click at [251, 110] on p "[PERSON_NAME]" at bounding box center [261, 109] width 87 height 15
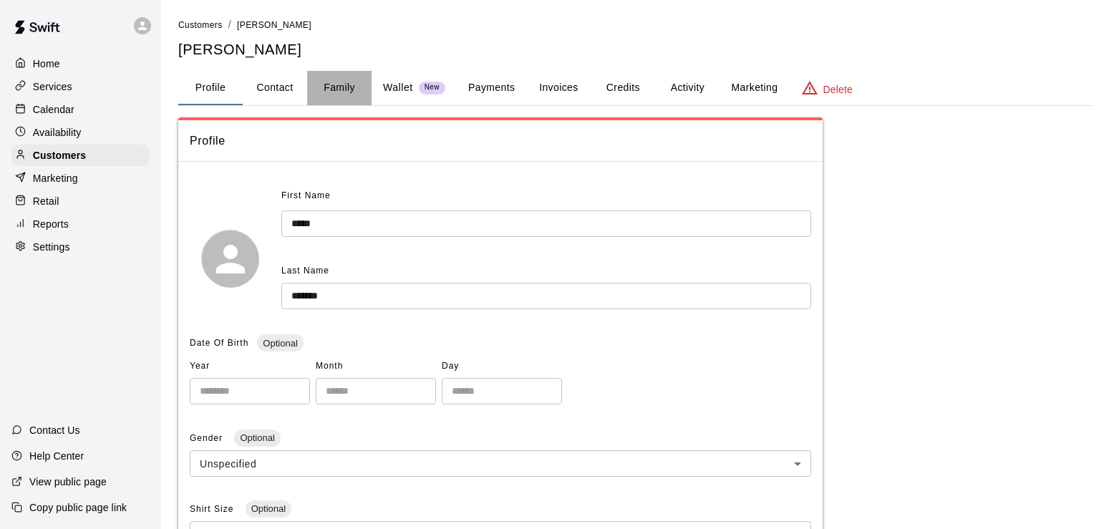
click at [343, 88] on button "Family" at bounding box center [339, 88] width 64 height 34
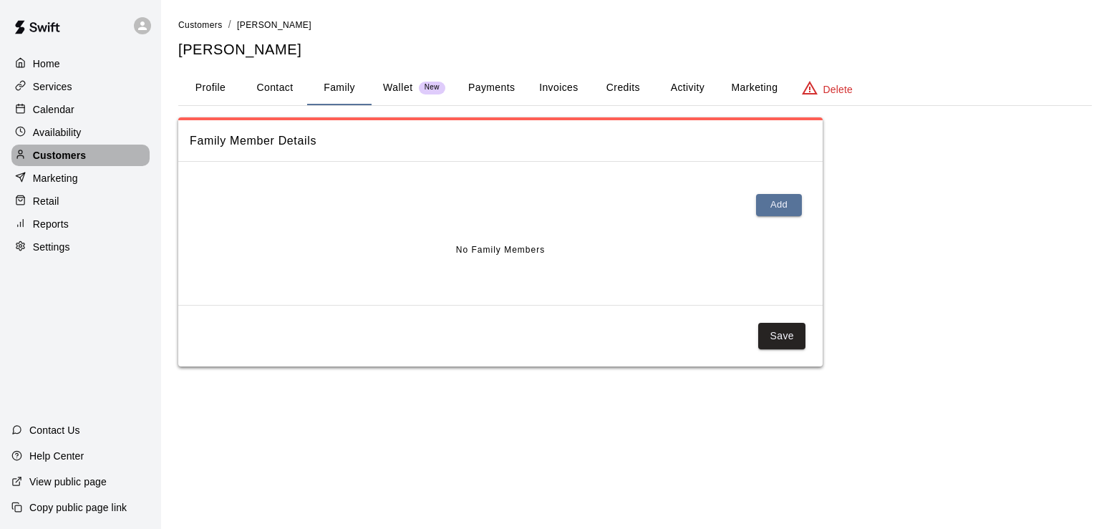
click at [44, 156] on p "Customers" at bounding box center [59, 155] width 53 height 14
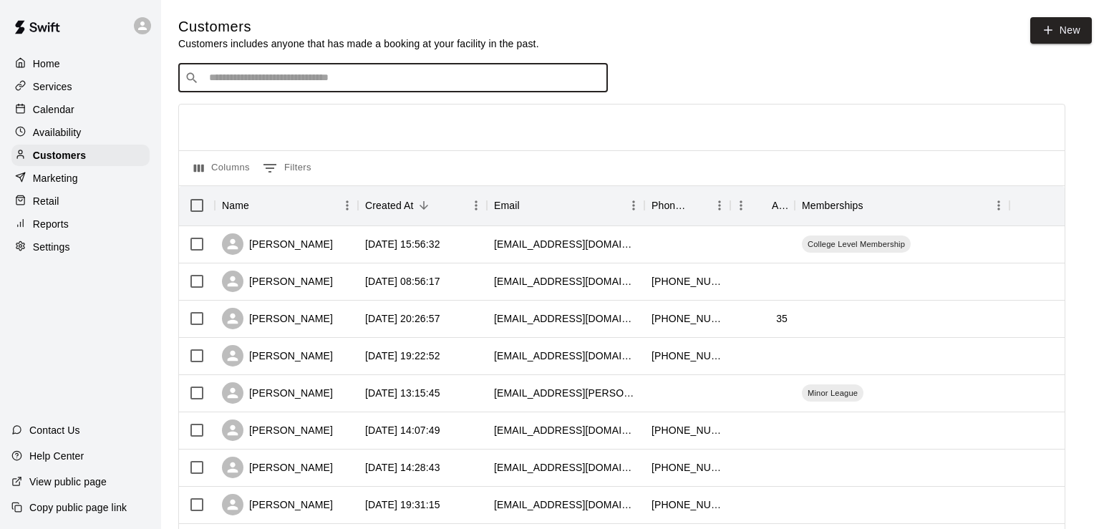
click at [245, 79] on input "Search customers by name or email" at bounding box center [403, 78] width 397 height 14
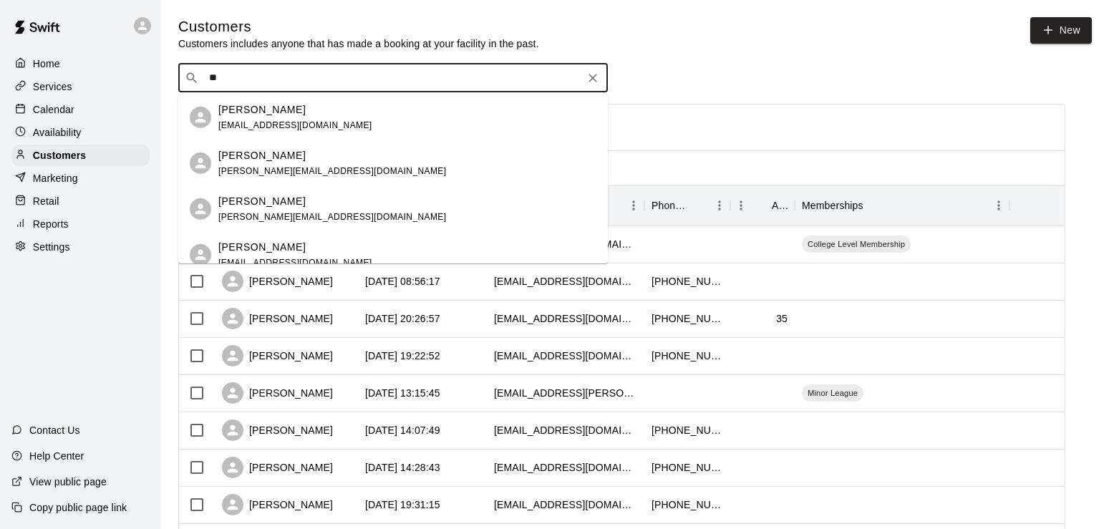
type input "***"
click at [275, 110] on p "[PERSON_NAME]" at bounding box center [261, 109] width 87 height 15
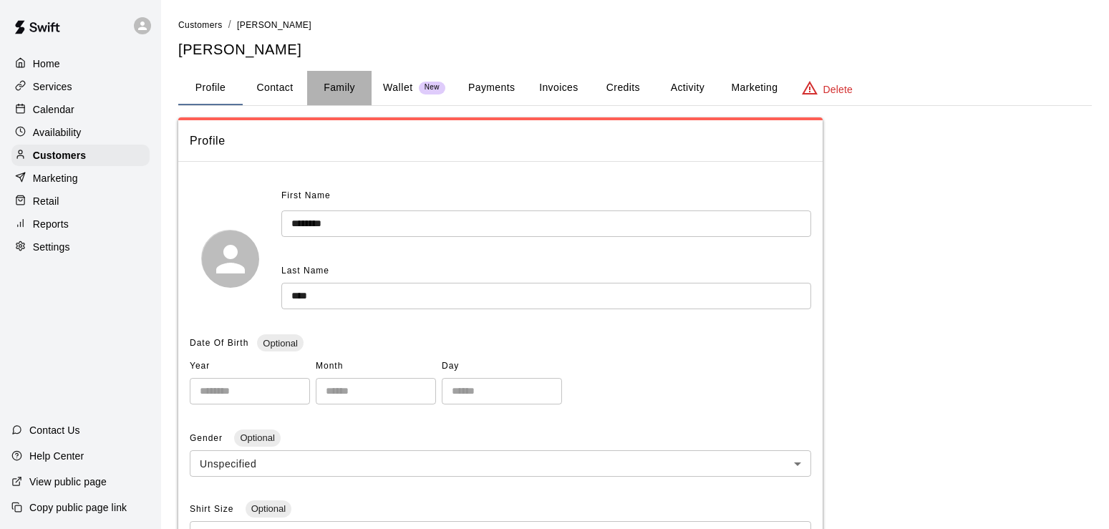
click at [336, 84] on button "Family" at bounding box center [339, 88] width 64 height 34
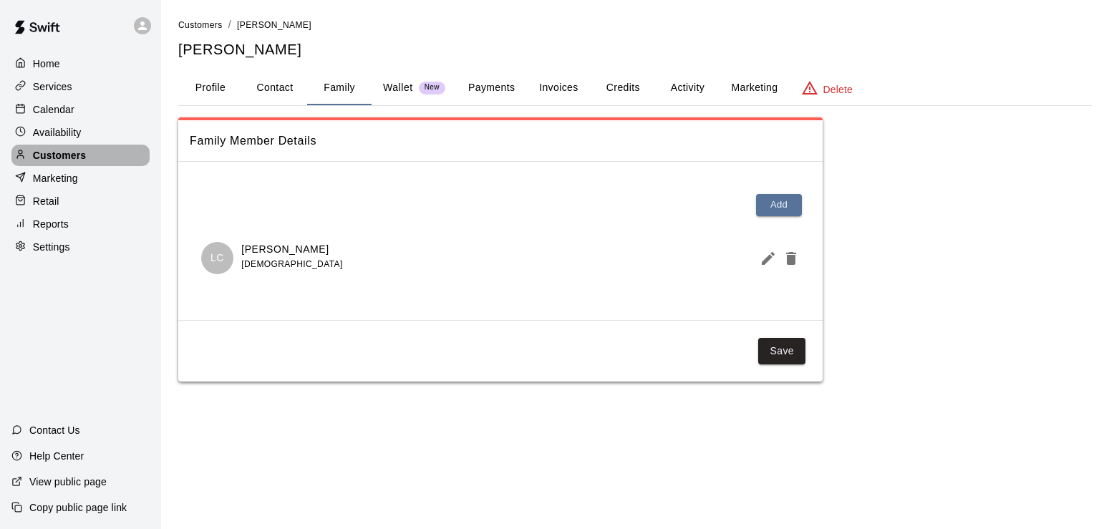
click at [45, 158] on p "Customers" at bounding box center [59, 155] width 53 height 14
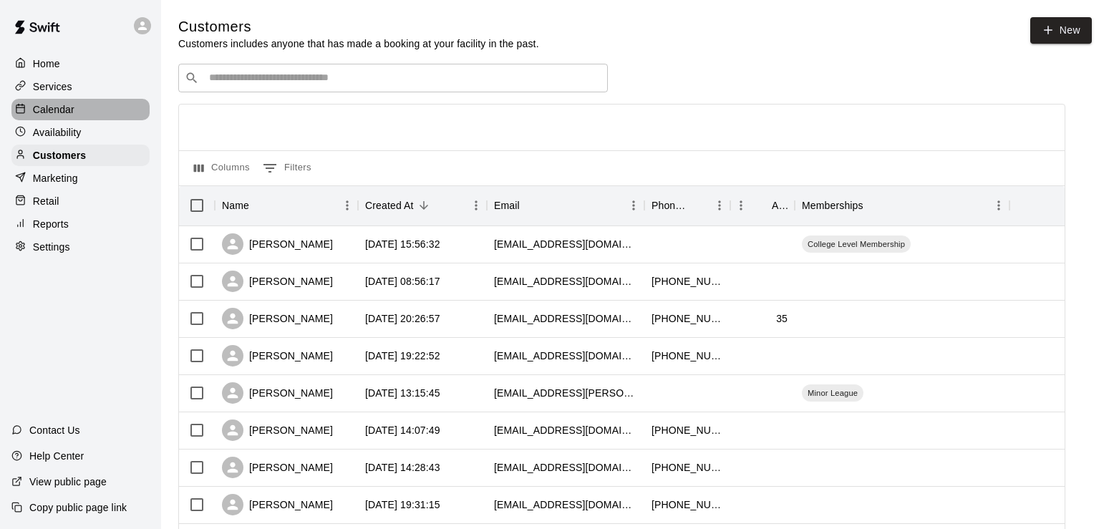
click at [57, 106] on p "Calendar" at bounding box center [54, 109] width 42 height 14
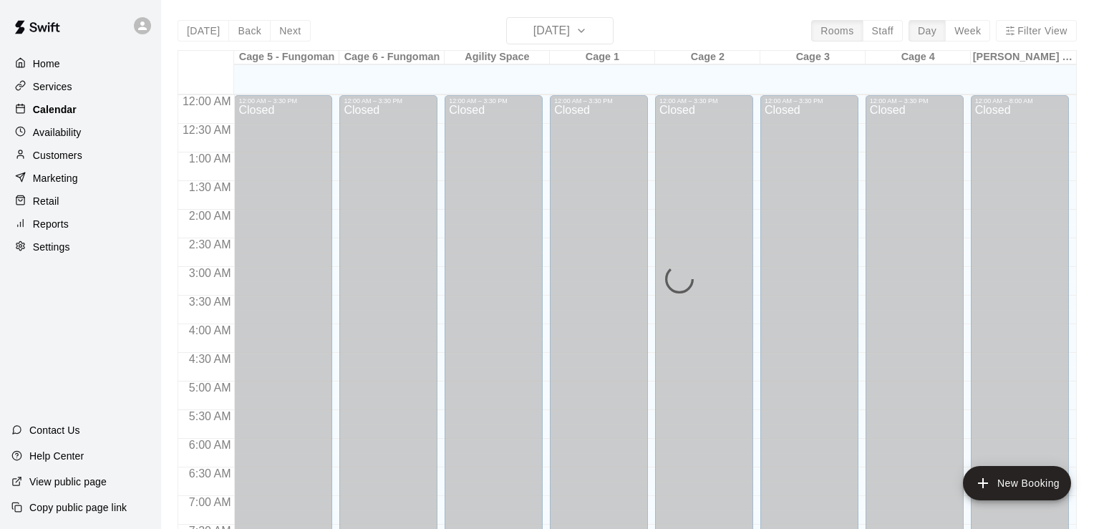
scroll to position [881, 0]
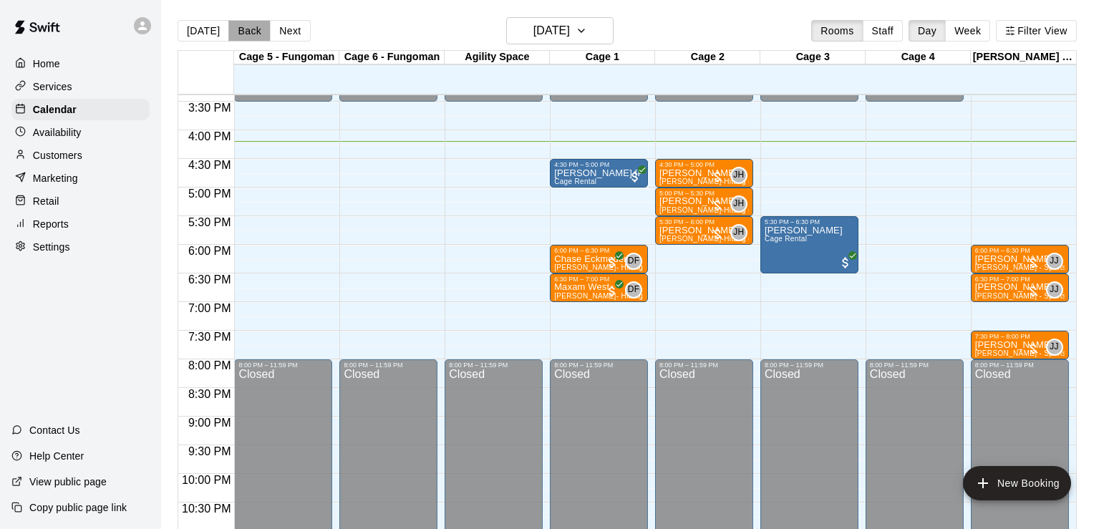
click at [255, 24] on button "Back" at bounding box center [249, 30] width 42 height 21
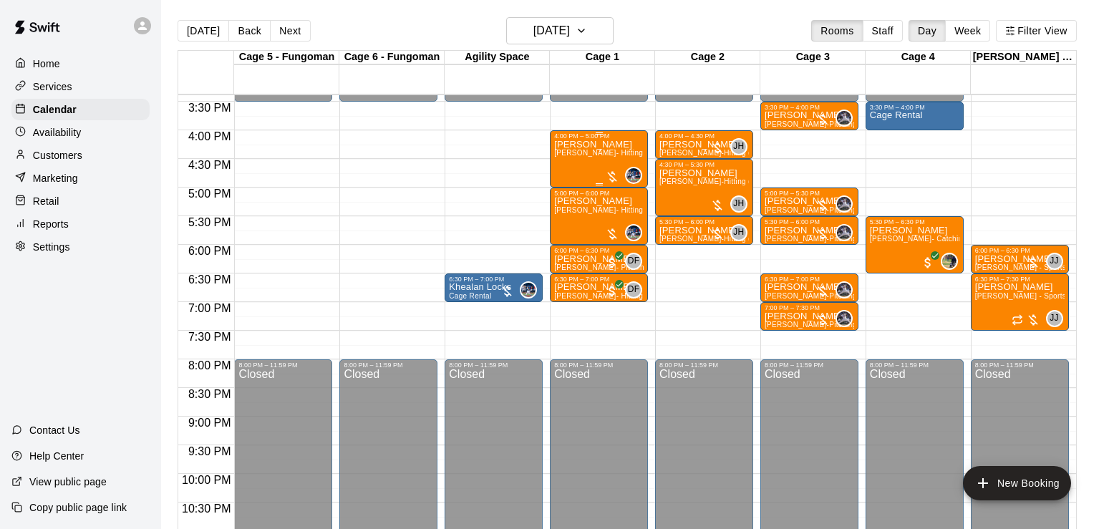
click at [592, 163] on div "[PERSON_NAME] [PERSON_NAME]- Hitting (60 Min)" at bounding box center [599, 404] width 90 height 529
click at [682, 208] on div at bounding box center [554, 264] width 1109 height 529
click at [200, 25] on button "[DATE]" at bounding box center [204, 30] width 52 height 21
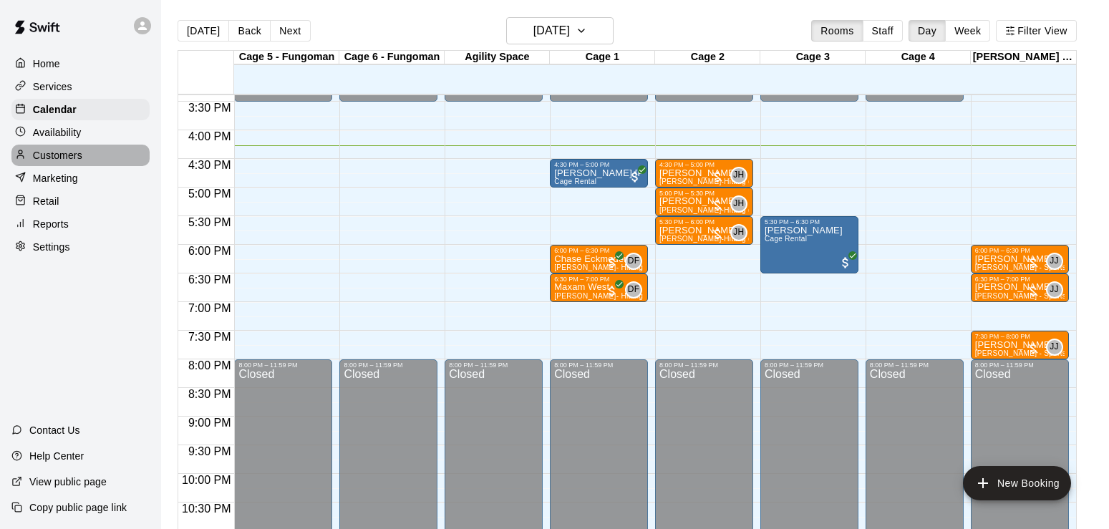
click at [67, 151] on div "Customers" at bounding box center [80, 155] width 138 height 21
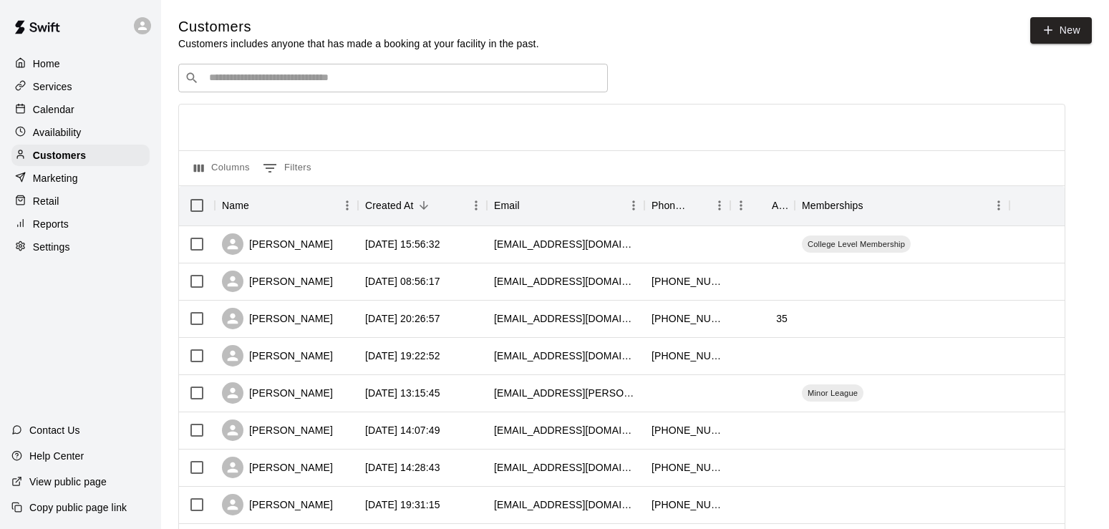
click at [227, 82] on input "Search customers by name or email" at bounding box center [403, 78] width 397 height 14
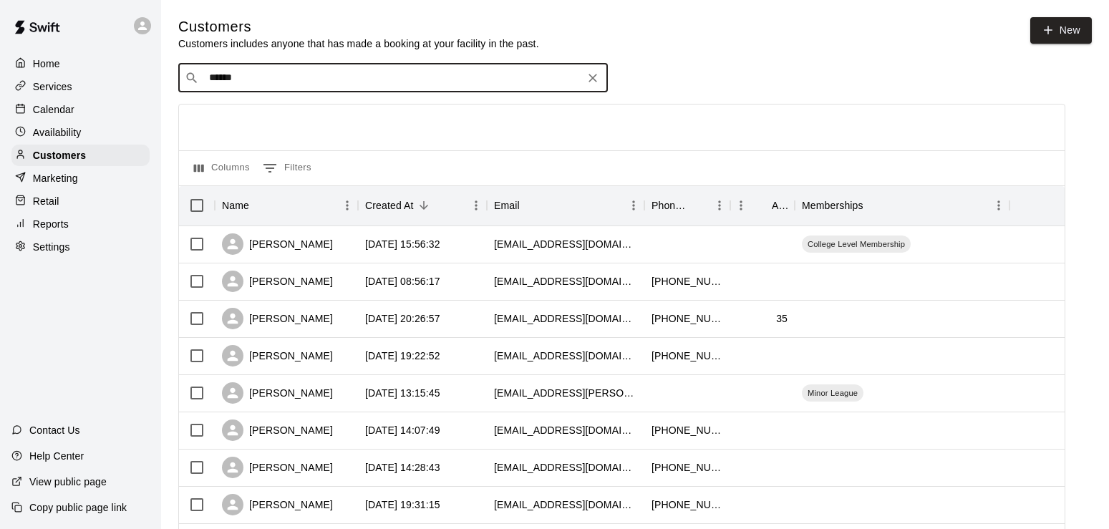
type input "******"
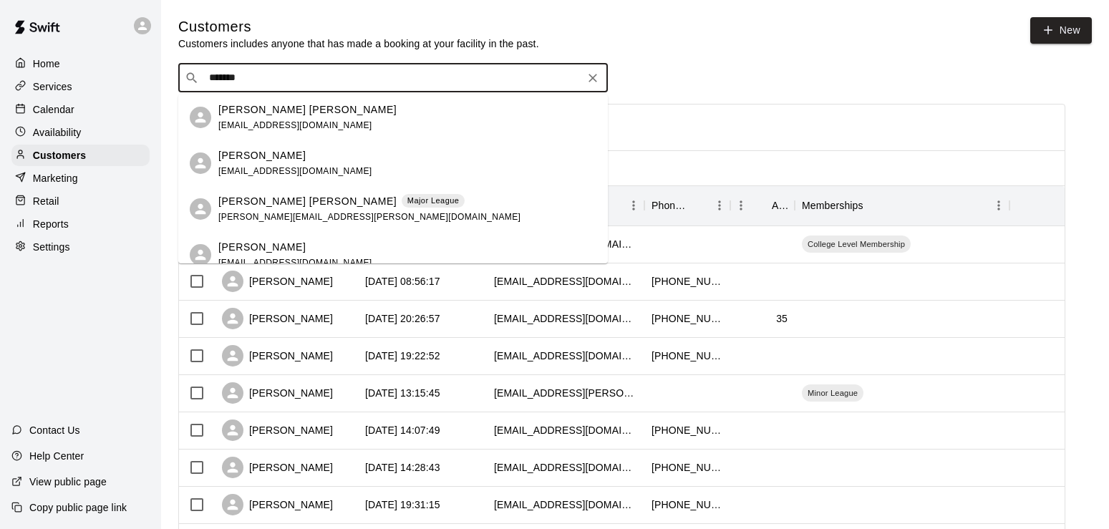
click at [242, 204] on p "[PERSON_NAME] [PERSON_NAME]" at bounding box center [307, 201] width 178 height 15
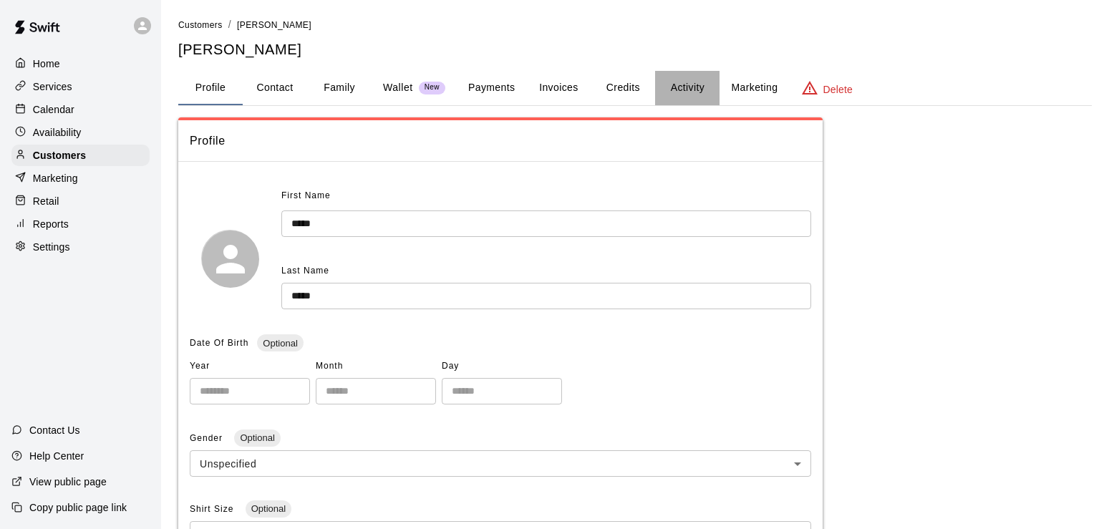
click at [688, 90] on button "Activity" at bounding box center [687, 88] width 64 height 34
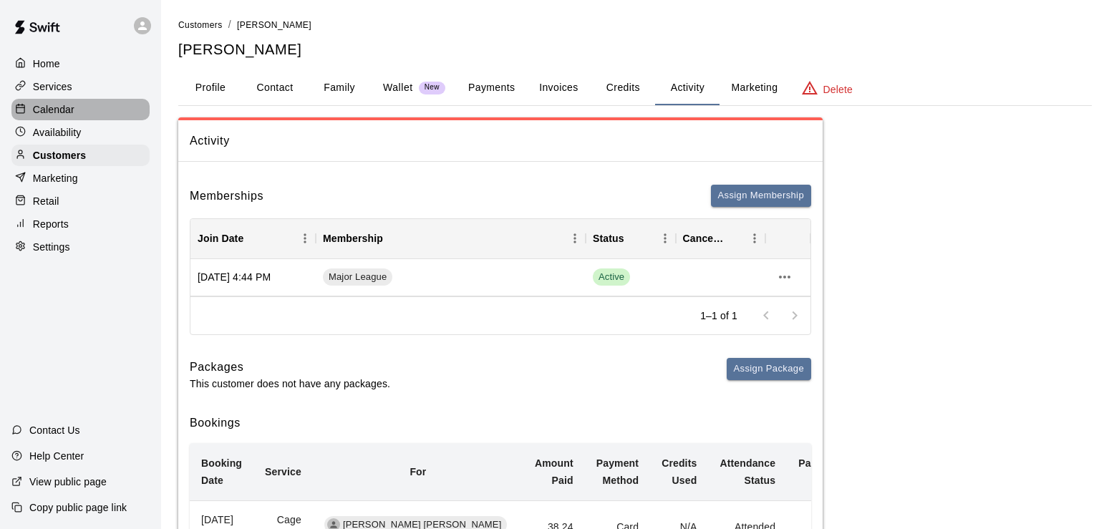
click at [53, 114] on p "Calendar" at bounding box center [54, 109] width 42 height 14
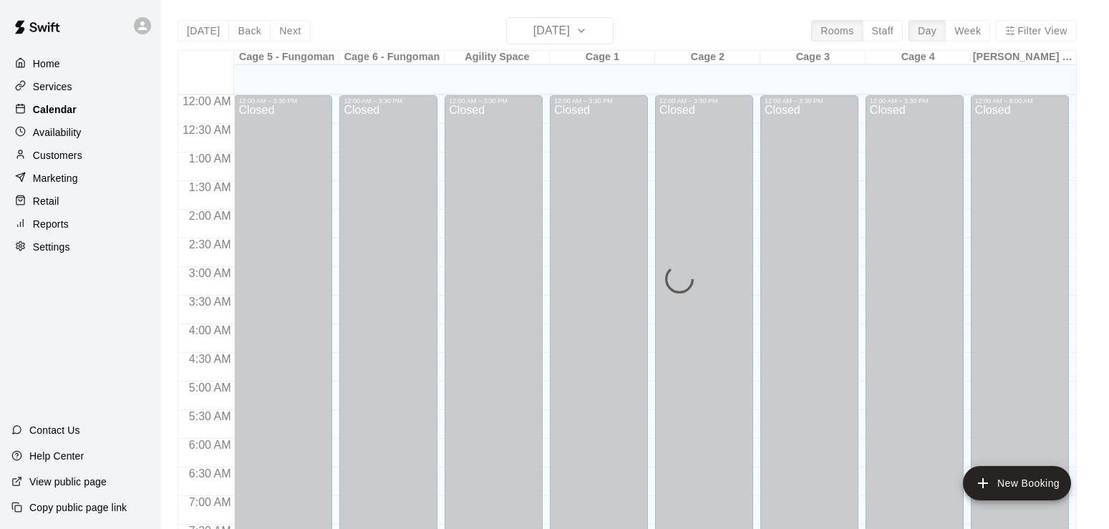
scroll to position [881, 0]
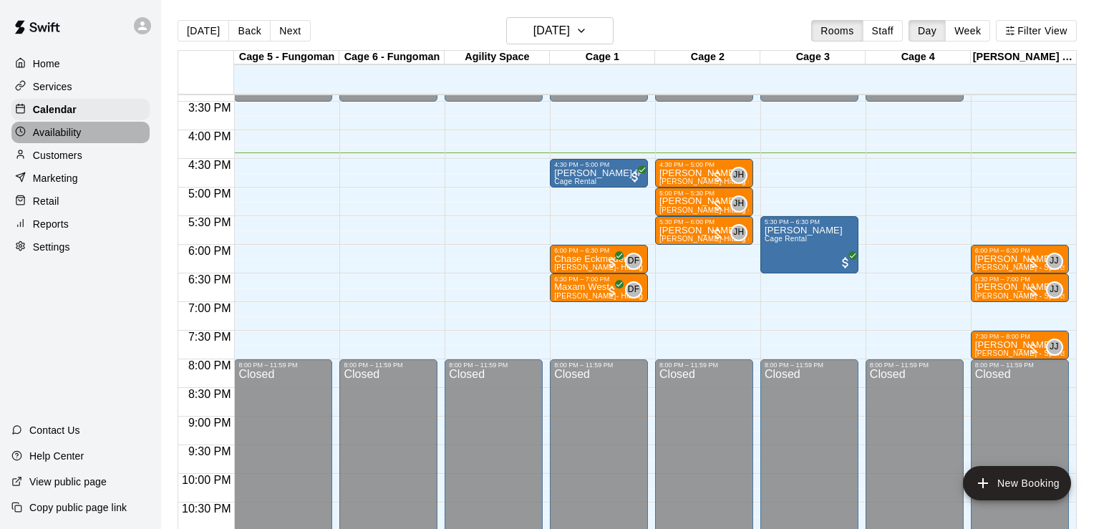
click at [57, 132] on p "Availability" at bounding box center [57, 132] width 49 height 14
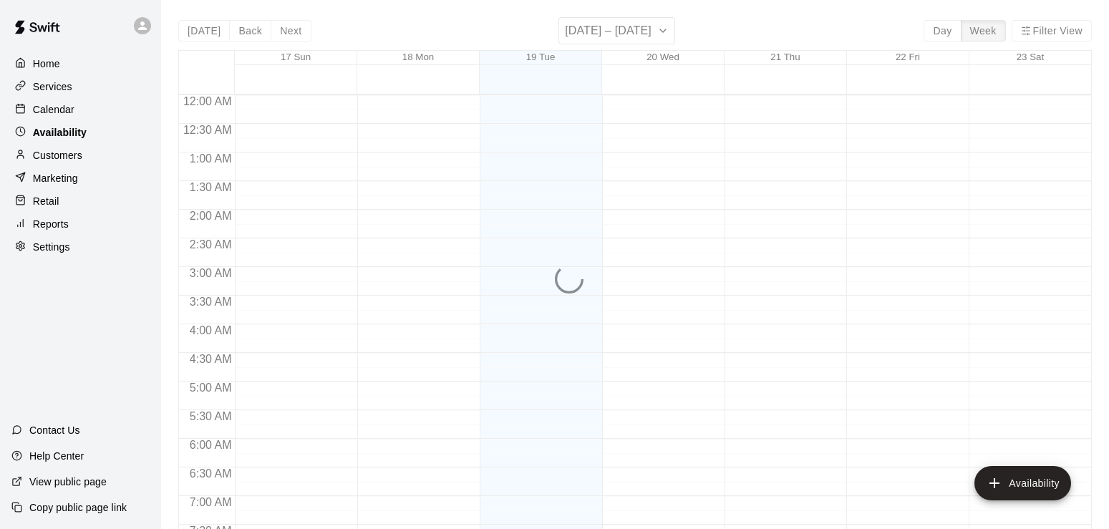
scroll to position [925, 0]
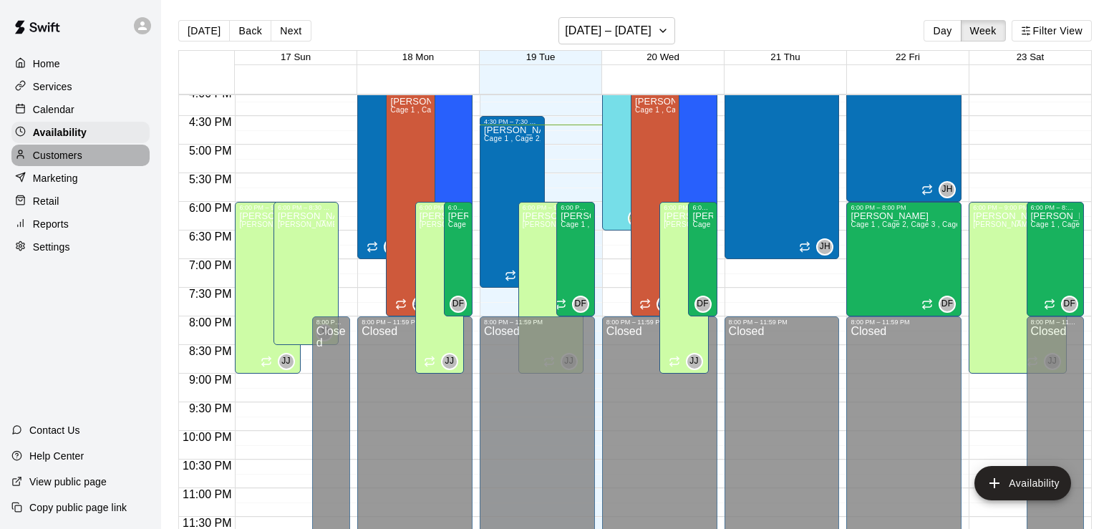
click at [60, 160] on p "Customers" at bounding box center [57, 155] width 49 height 14
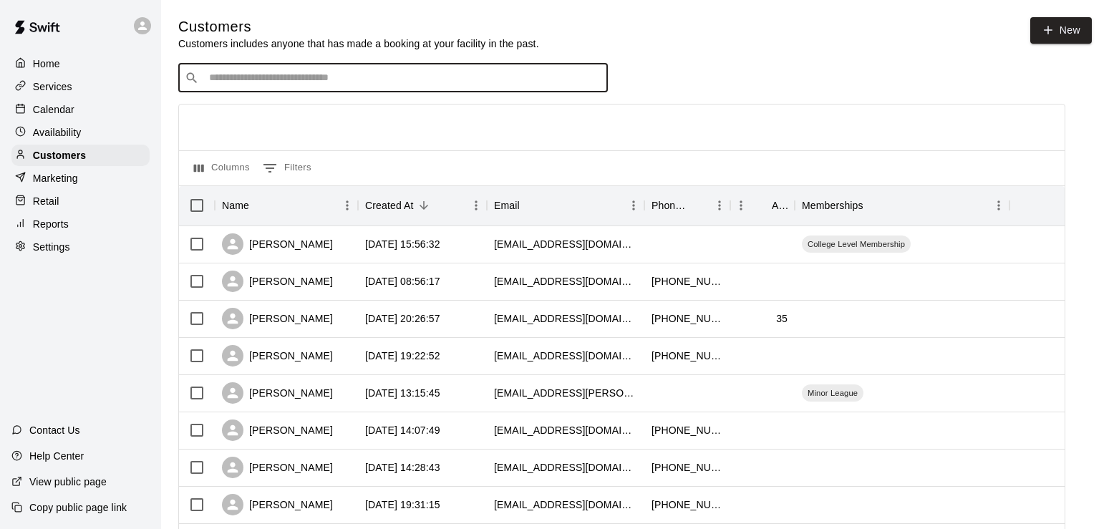
click at [265, 77] on input "Search customers by name or email" at bounding box center [403, 78] width 397 height 14
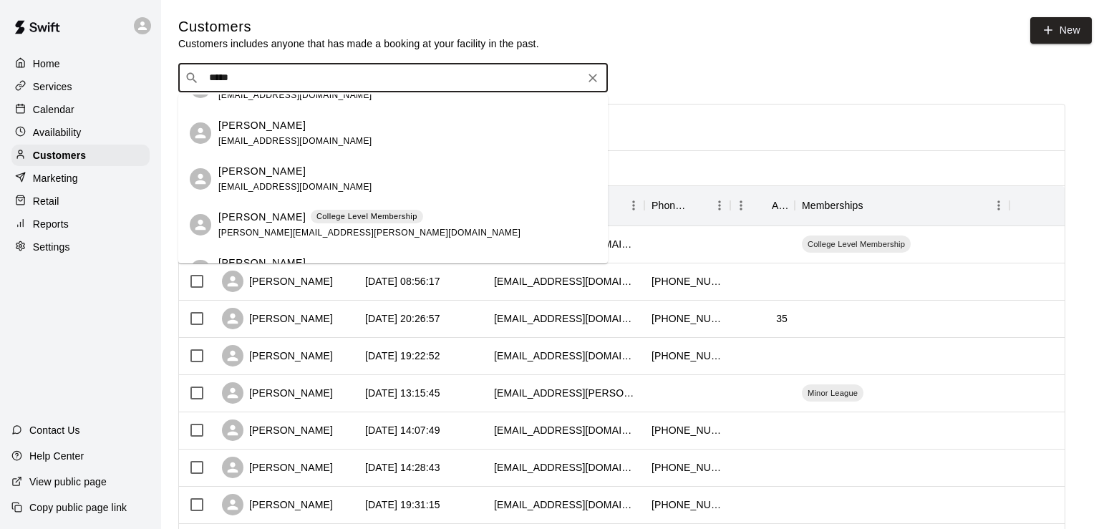
scroll to position [447, 0]
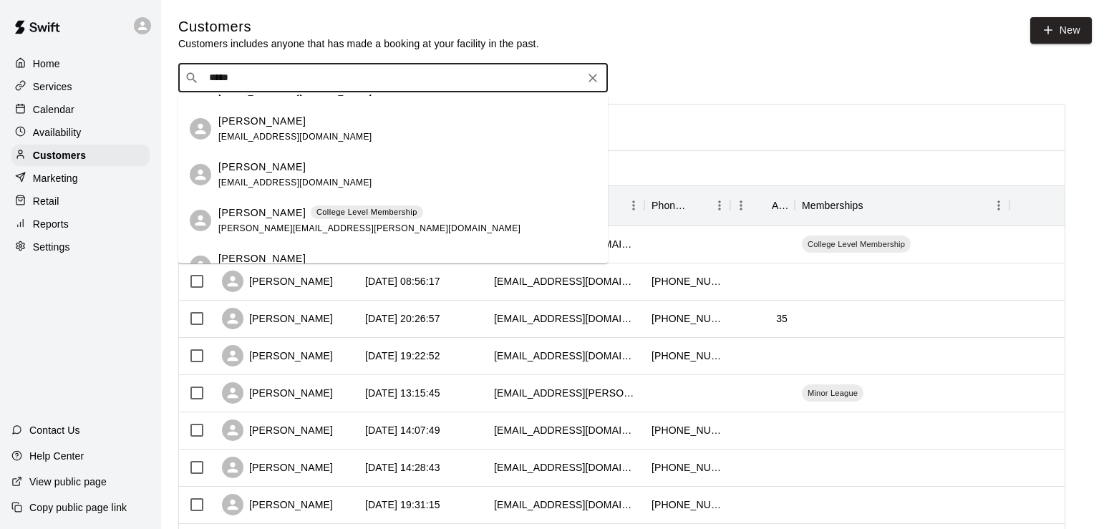
type input "****"
click at [54, 114] on p "Calendar" at bounding box center [54, 109] width 42 height 14
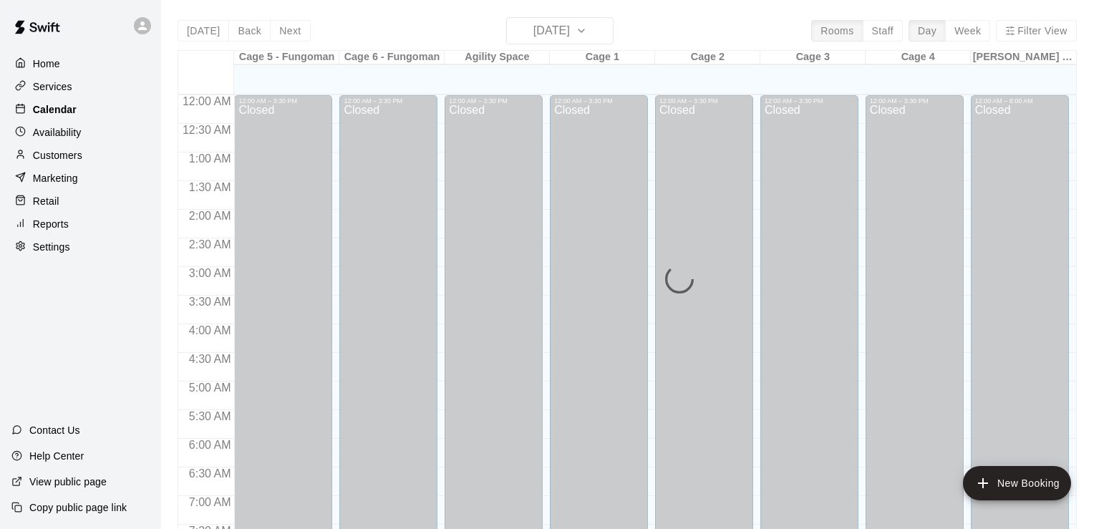
scroll to position [881, 0]
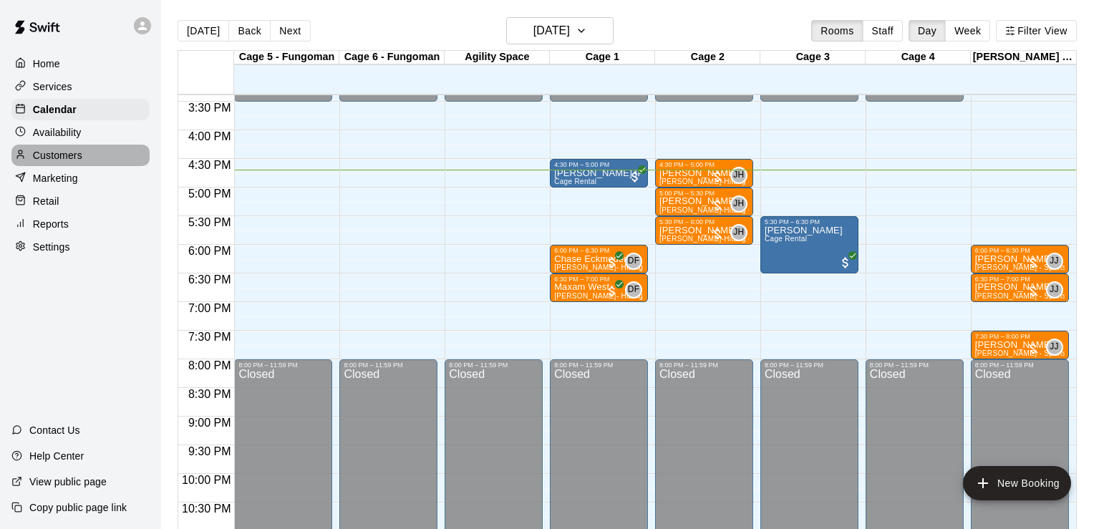
click at [59, 160] on p "Customers" at bounding box center [57, 155] width 49 height 14
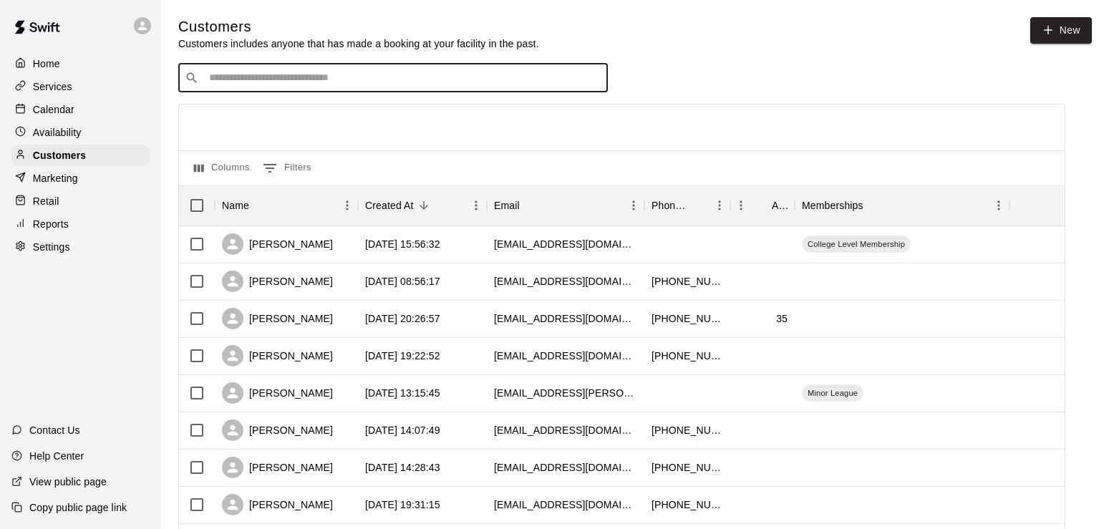
click at [269, 77] on input "Search customers by name or email" at bounding box center [403, 78] width 397 height 14
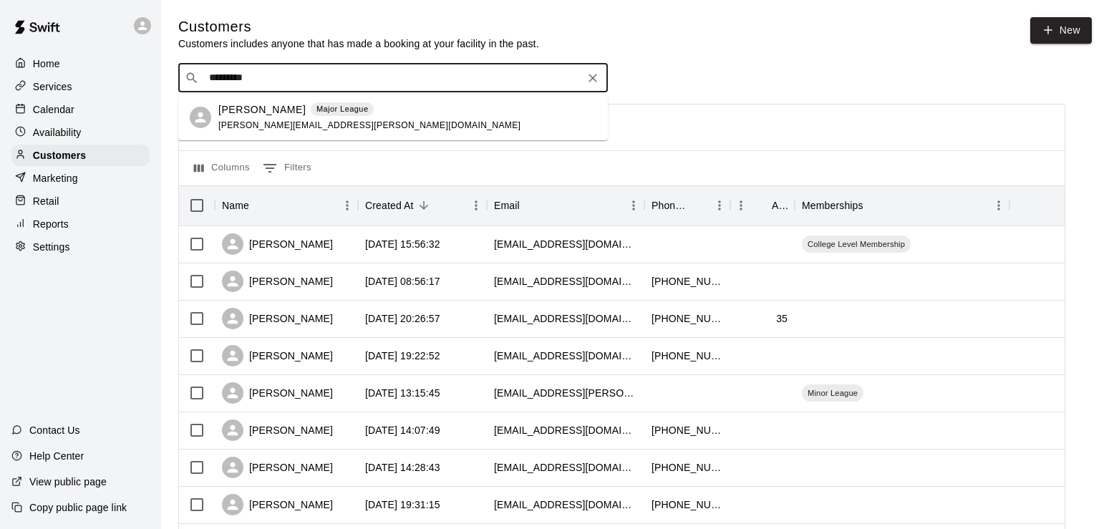
type input "**********"
click at [263, 125] on span "[PERSON_NAME][EMAIL_ADDRESS][PERSON_NAME][DOMAIN_NAME]" at bounding box center [369, 125] width 302 height 10
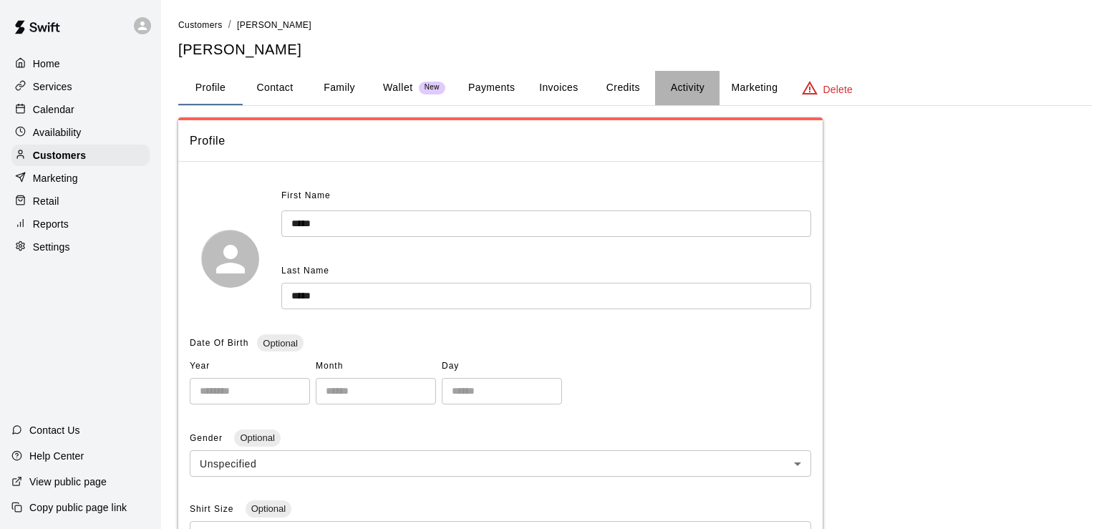
click at [692, 90] on button "Activity" at bounding box center [687, 88] width 64 height 34
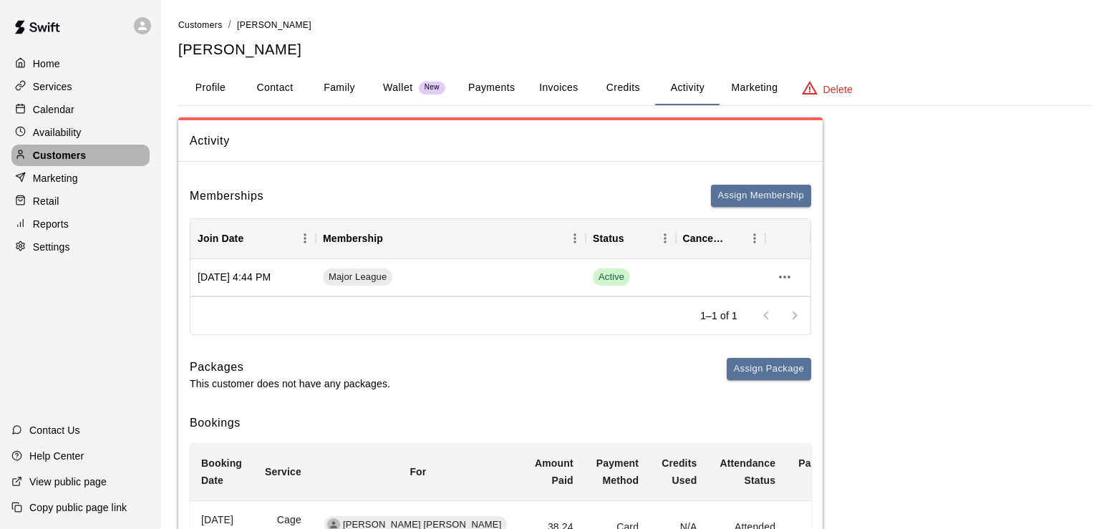
click at [69, 156] on p "Customers" at bounding box center [59, 155] width 53 height 14
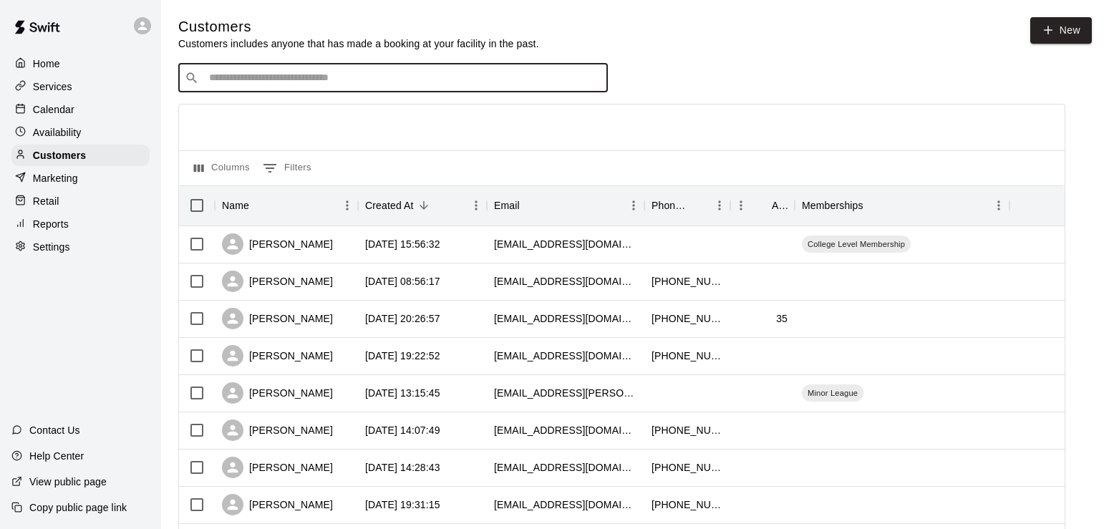
click at [231, 84] on input "Search customers by name or email" at bounding box center [403, 78] width 397 height 14
type input "*********"
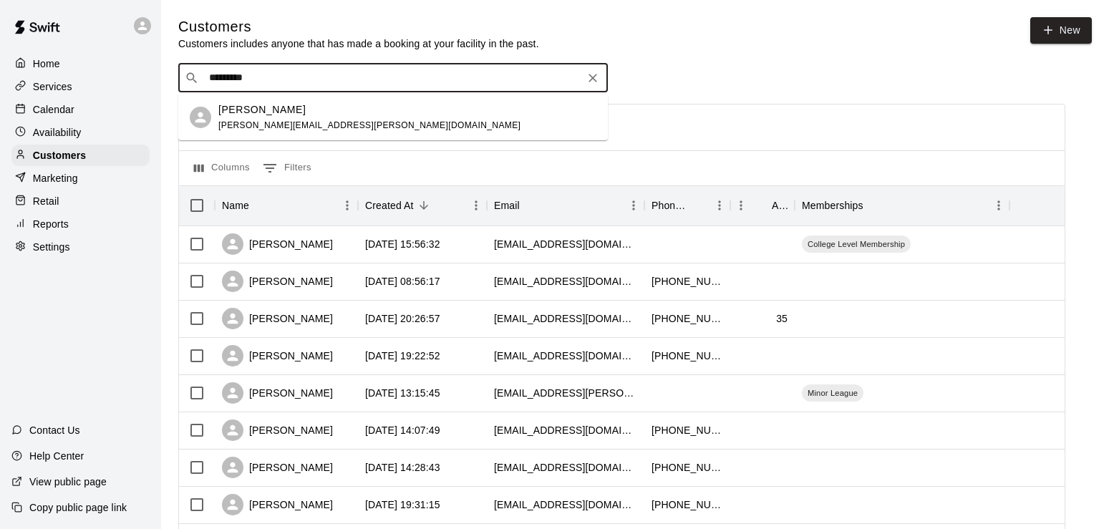
click at [269, 110] on p "[PERSON_NAME]" at bounding box center [261, 109] width 87 height 15
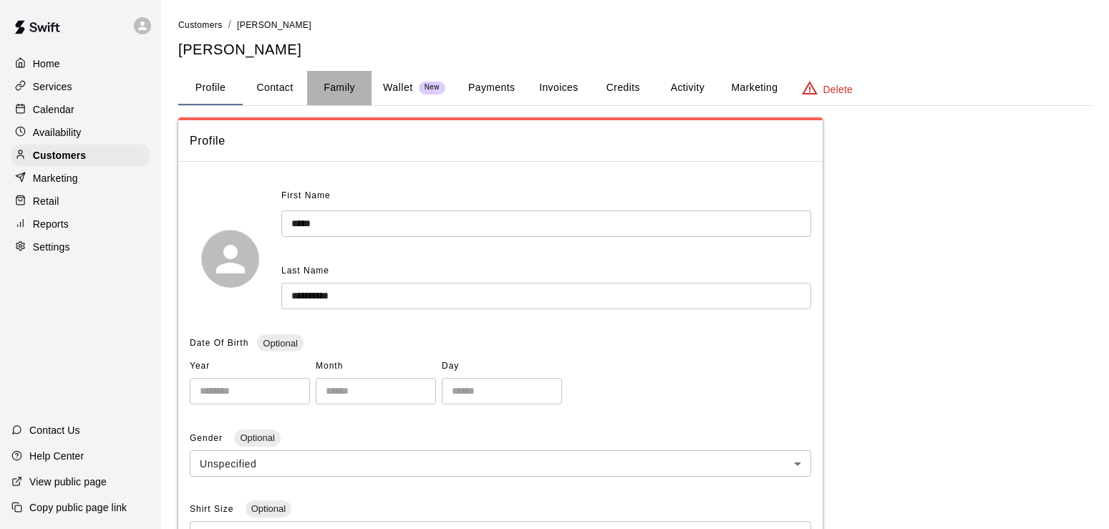
click at [339, 87] on button "Family" at bounding box center [339, 88] width 64 height 34
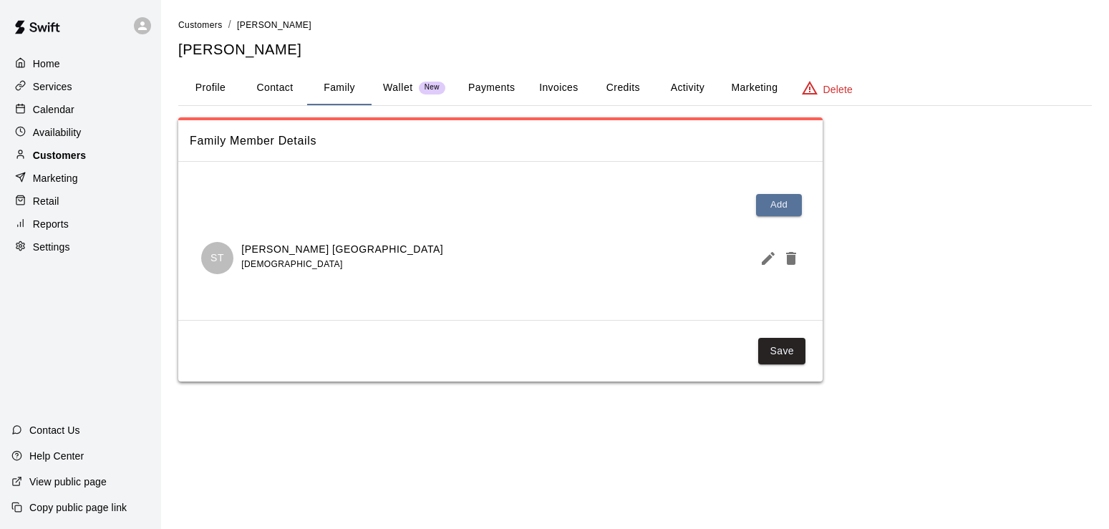
click at [47, 163] on p "Customers" at bounding box center [59, 155] width 53 height 14
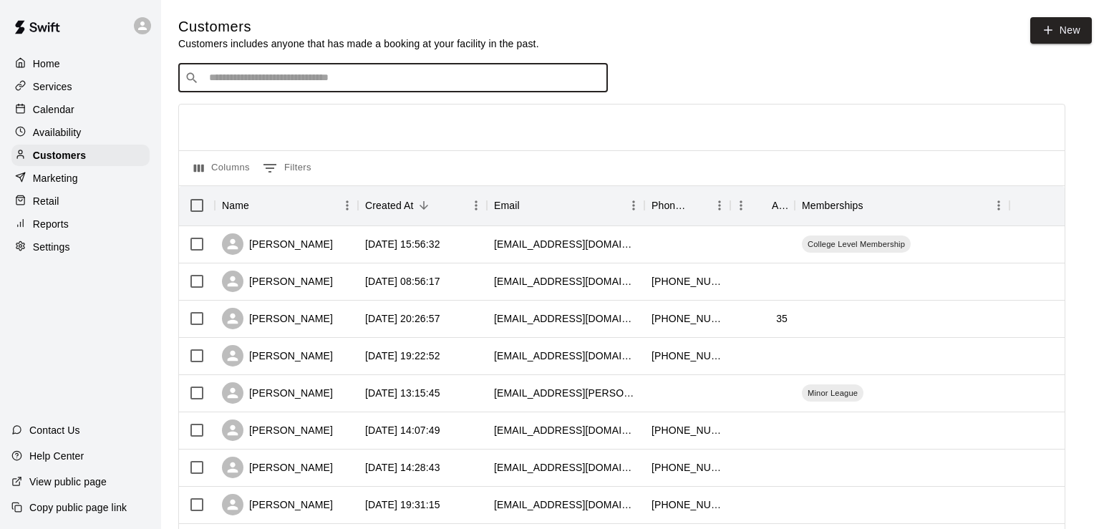
click at [257, 81] on input "Search customers by name or email" at bounding box center [403, 78] width 397 height 14
type input "*****"
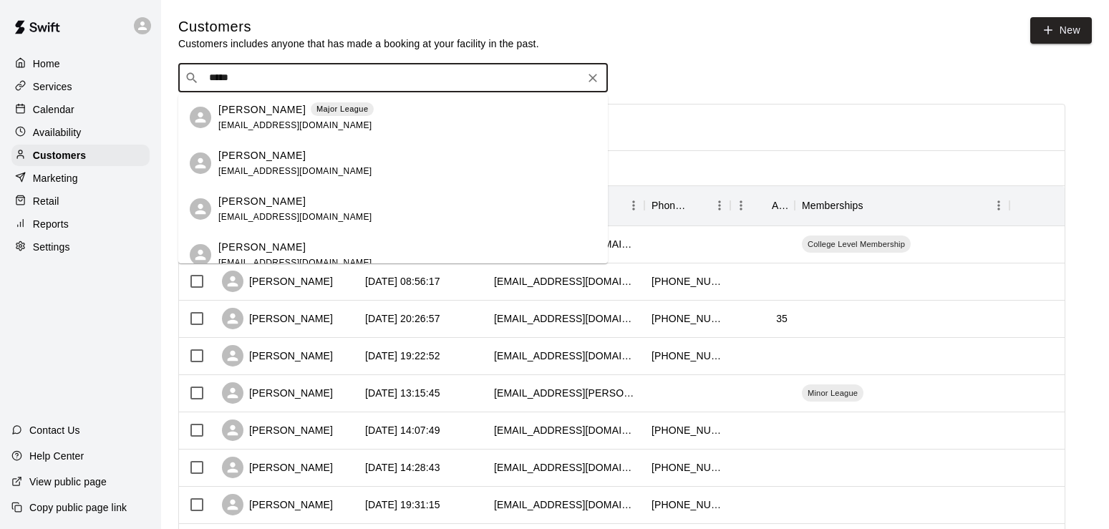
click at [278, 109] on p "[PERSON_NAME]" at bounding box center [261, 109] width 87 height 15
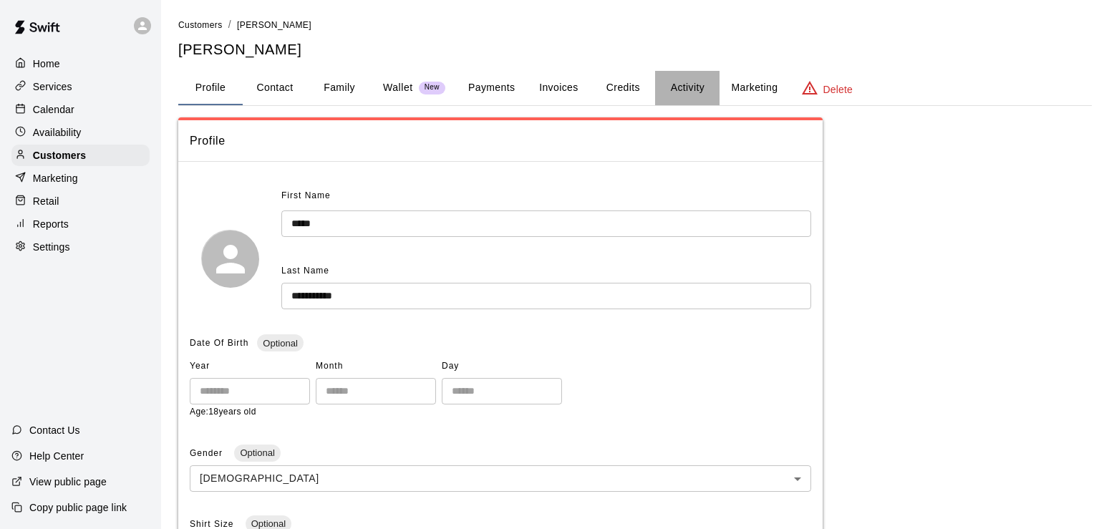
click at [690, 84] on button "Activity" at bounding box center [687, 88] width 64 height 34
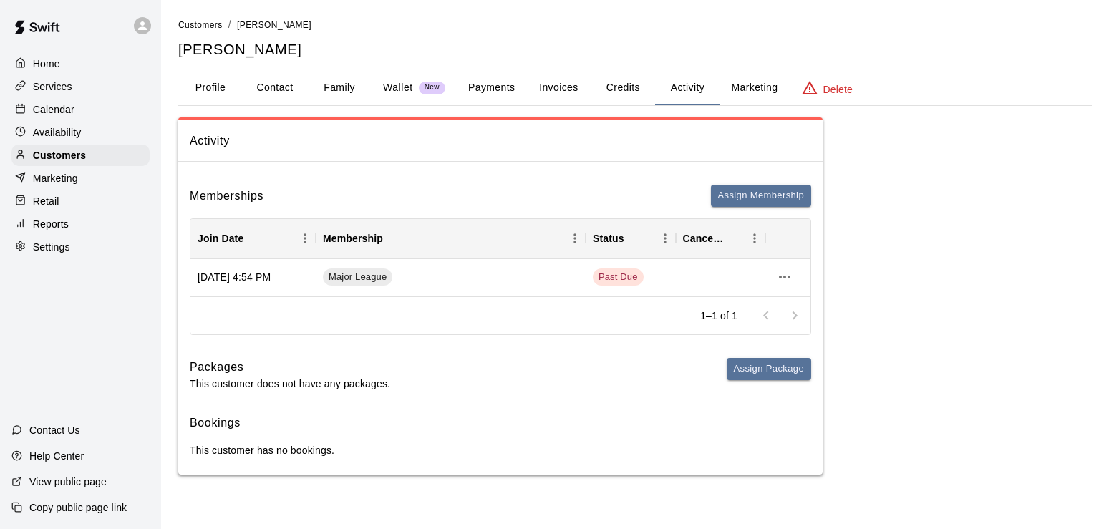
click at [53, 105] on p "Calendar" at bounding box center [54, 109] width 42 height 14
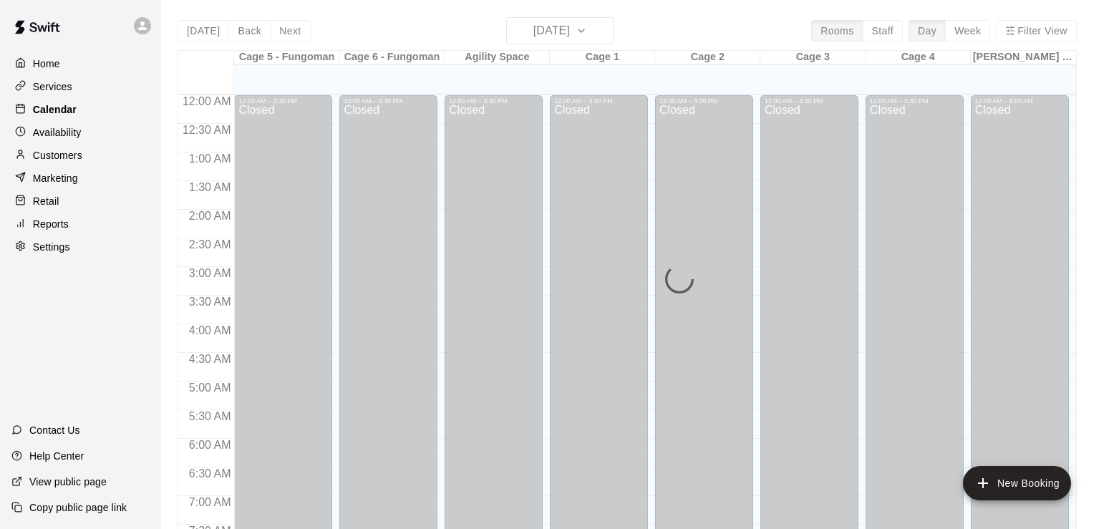
scroll to position [881, 0]
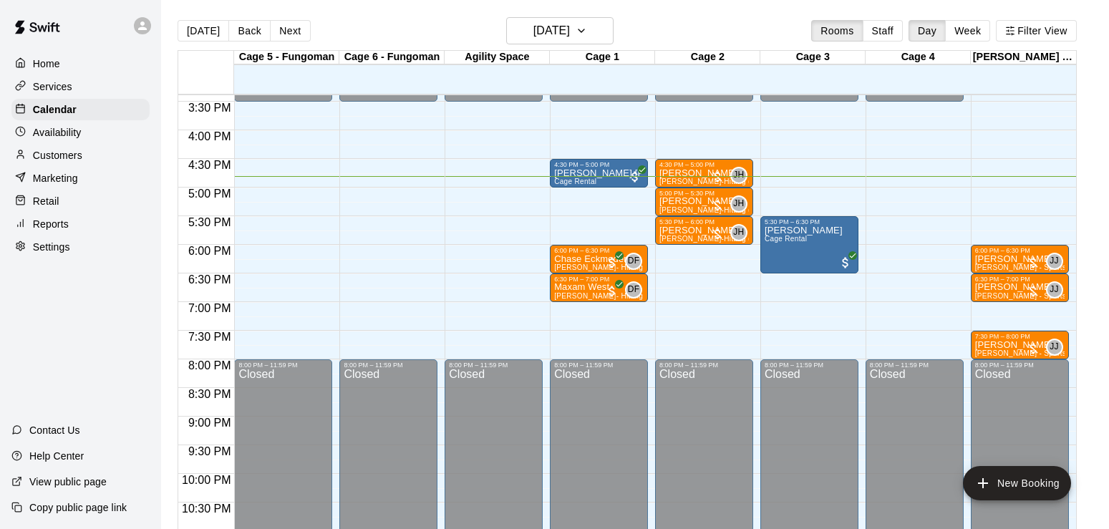
click at [58, 156] on p "Customers" at bounding box center [57, 155] width 49 height 14
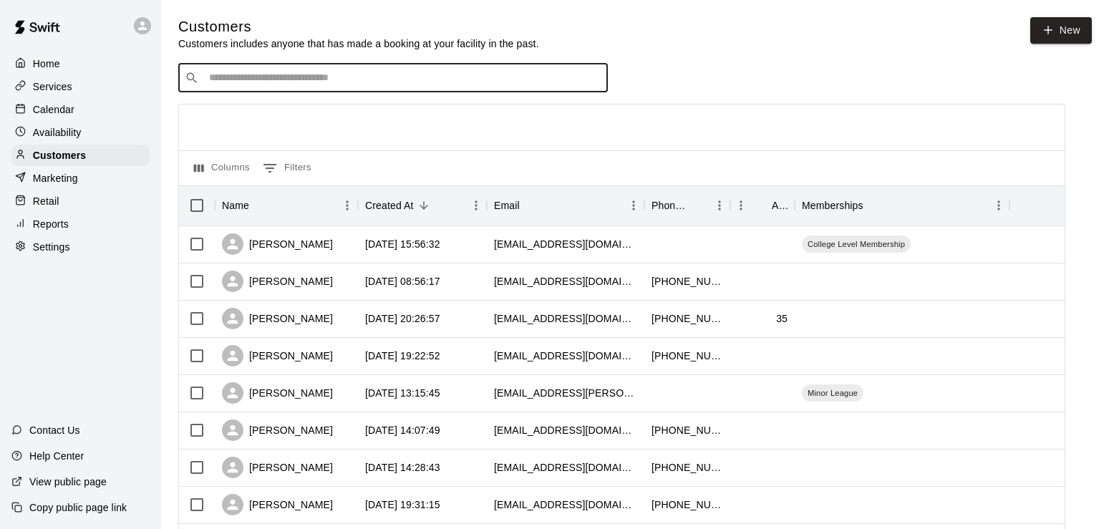
click at [246, 78] on input "Search customers by name or email" at bounding box center [403, 78] width 397 height 14
type input "****"
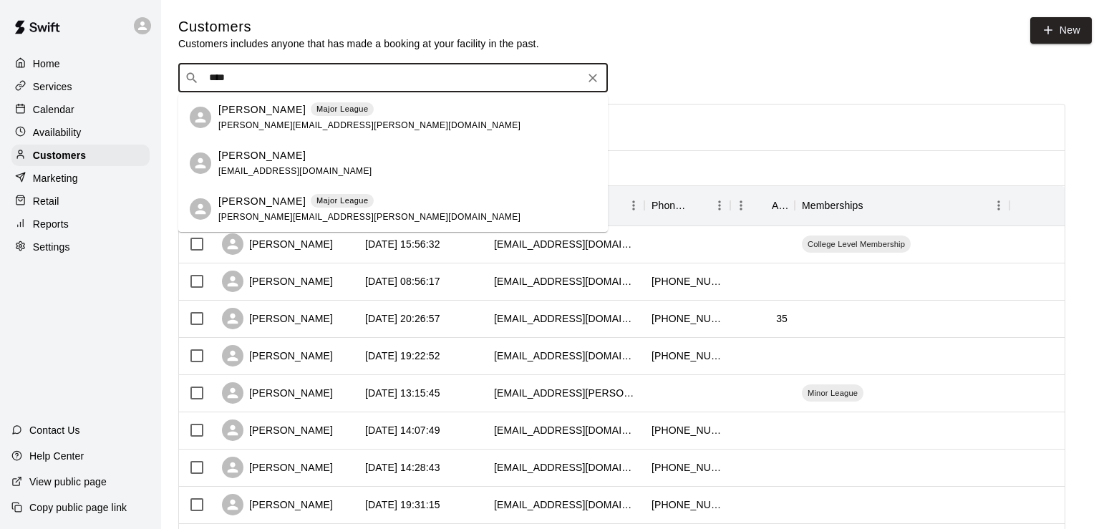
click at [382, 120] on div "[PERSON_NAME] Major League [PERSON_NAME][EMAIL_ADDRESS][PERSON_NAME][DOMAIN_NAM…" at bounding box center [407, 117] width 378 height 31
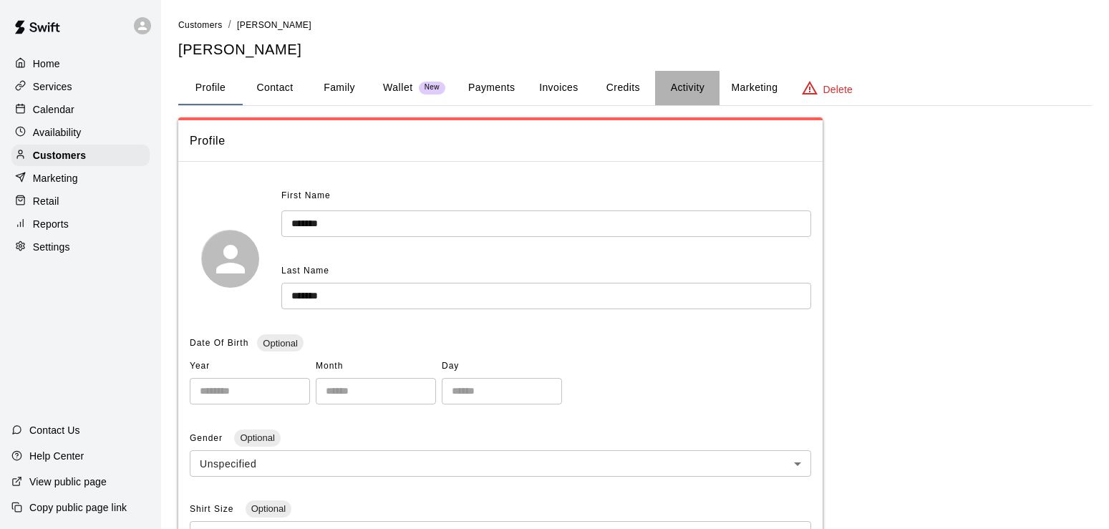
click at [684, 84] on button "Activity" at bounding box center [687, 88] width 64 height 34
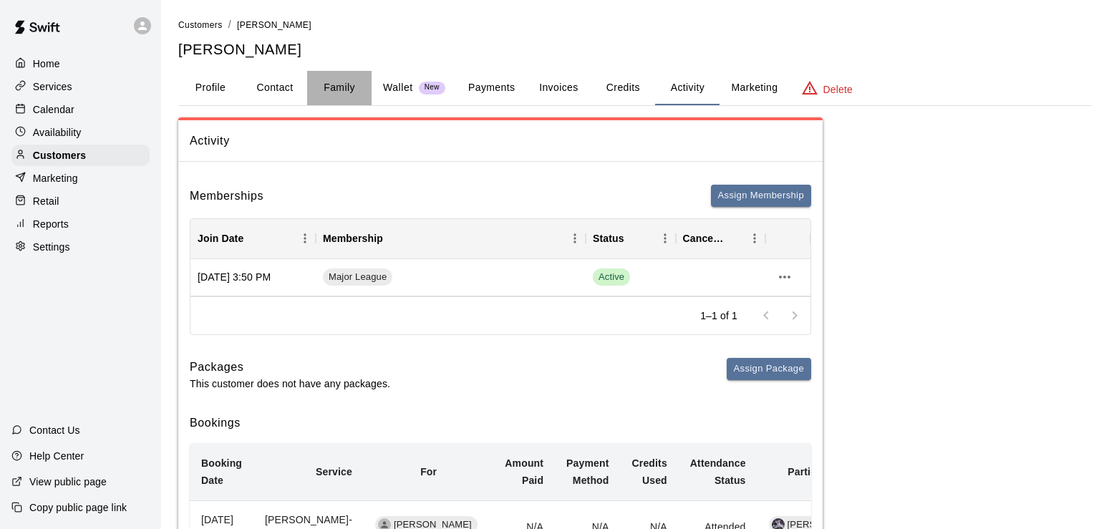
click at [352, 88] on button "Family" at bounding box center [339, 88] width 64 height 34
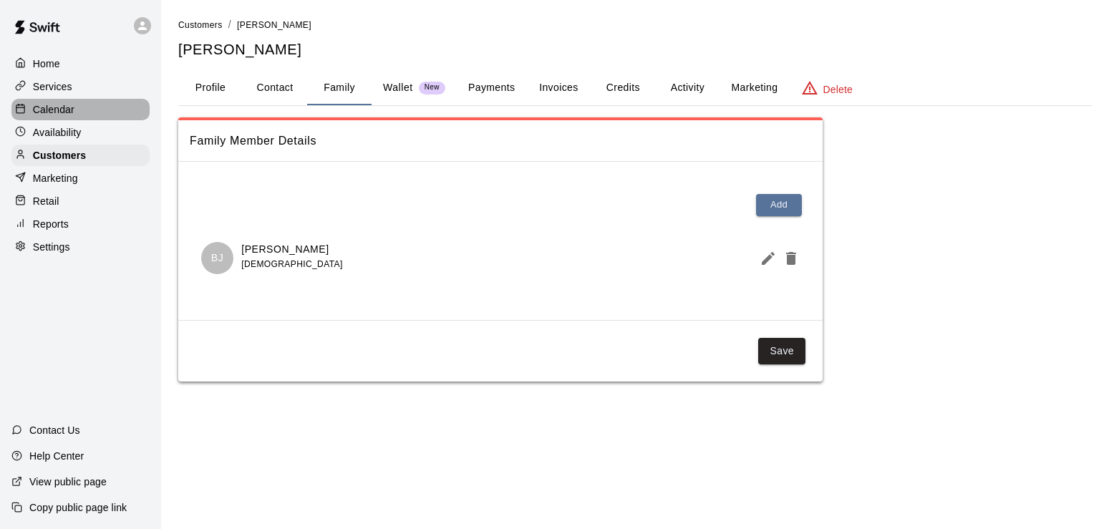
click at [68, 112] on p "Calendar" at bounding box center [54, 109] width 42 height 14
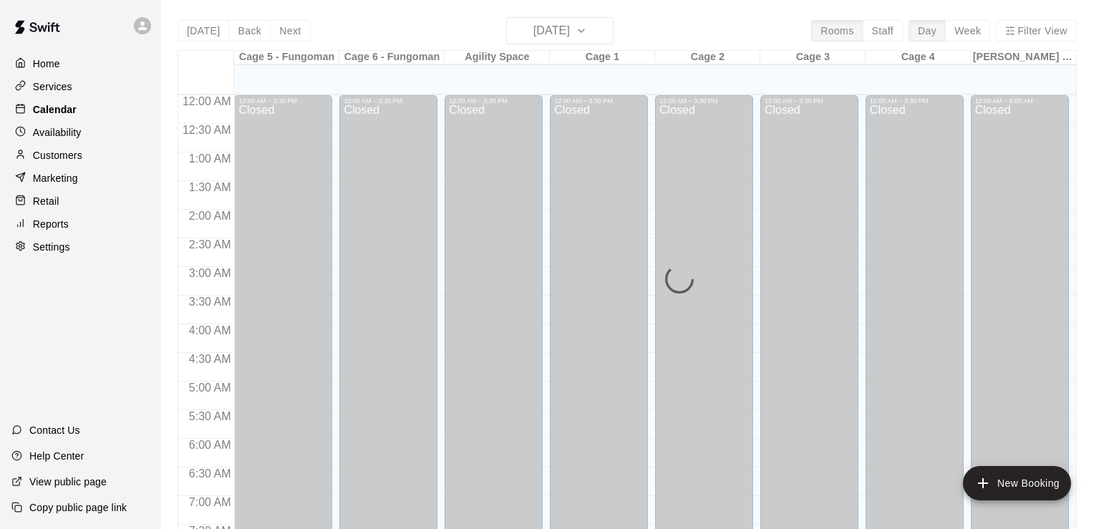
scroll to position [881, 0]
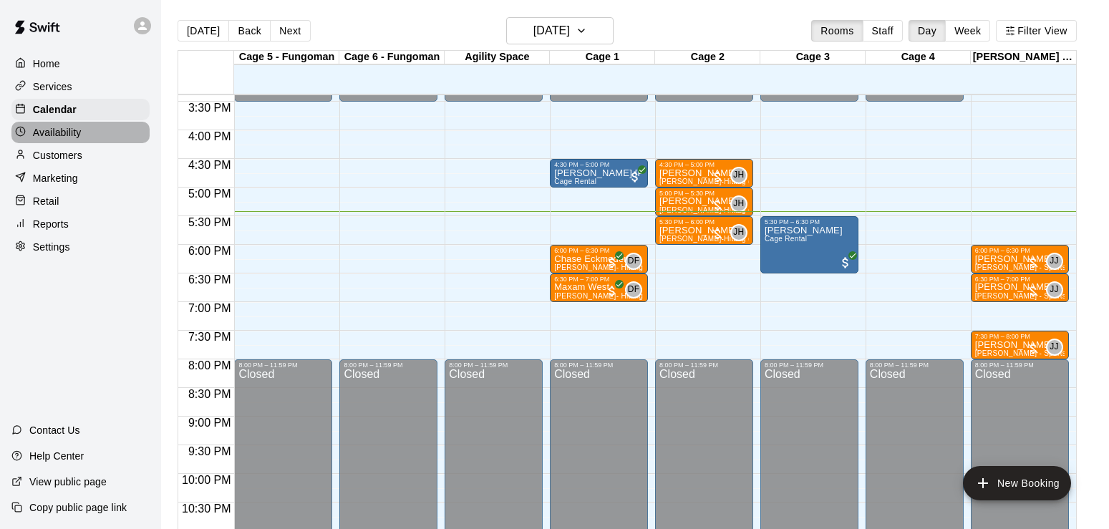
click at [59, 132] on p "Availability" at bounding box center [57, 132] width 49 height 14
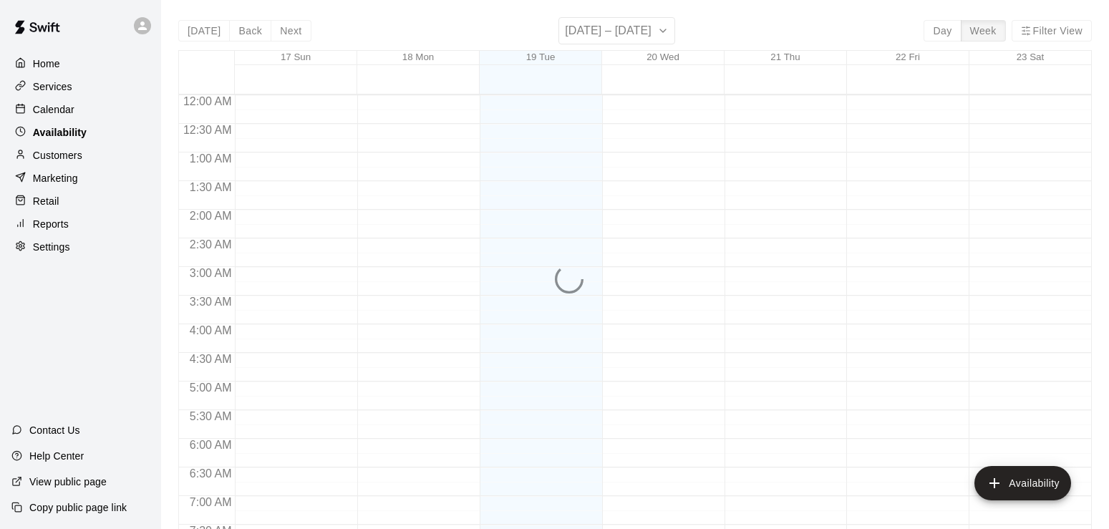
scroll to position [925, 0]
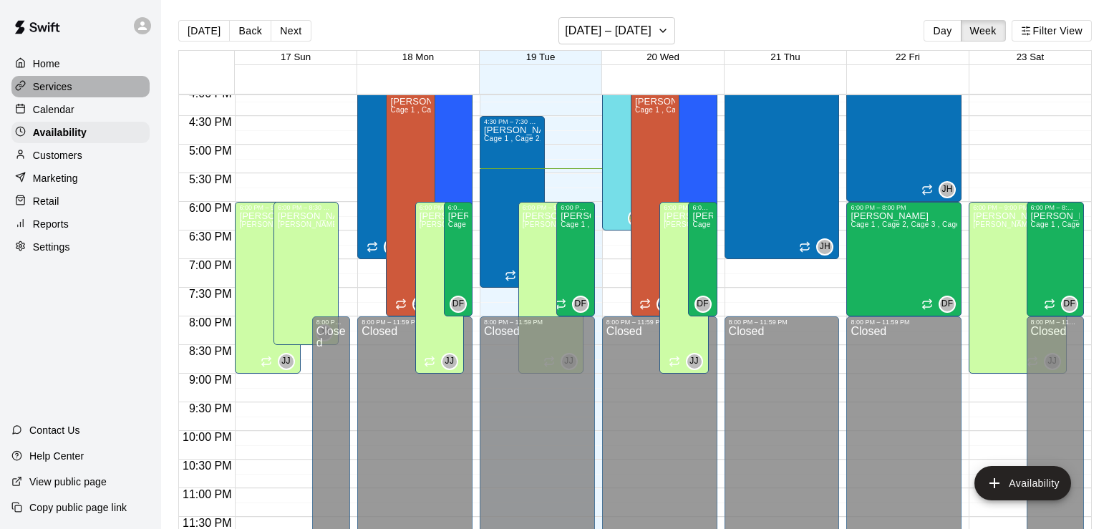
click at [59, 84] on p "Services" at bounding box center [52, 86] width 39 height 14
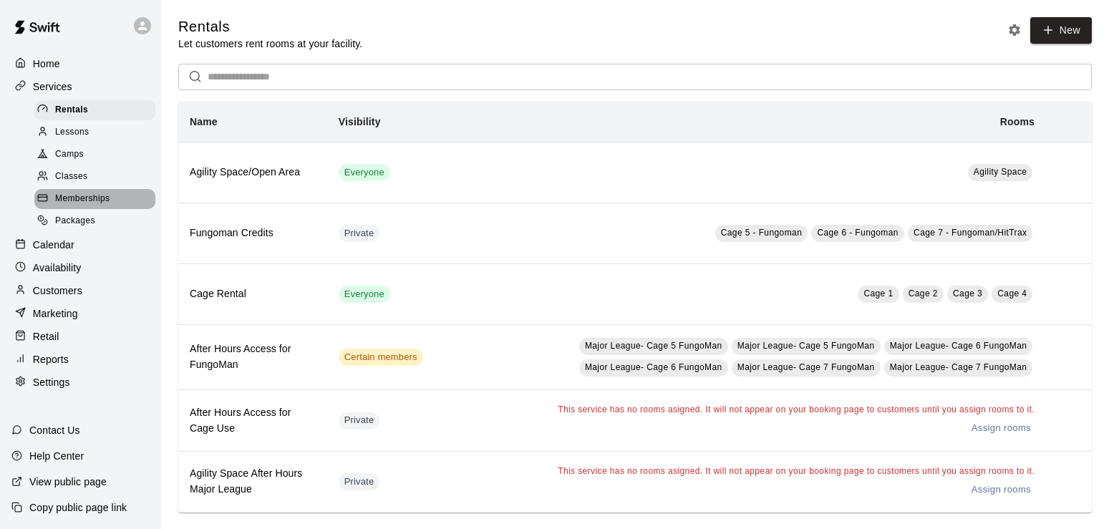
click at [75, 200] on span "Memberships" at bounding box center [82, 199] width 54 height 14
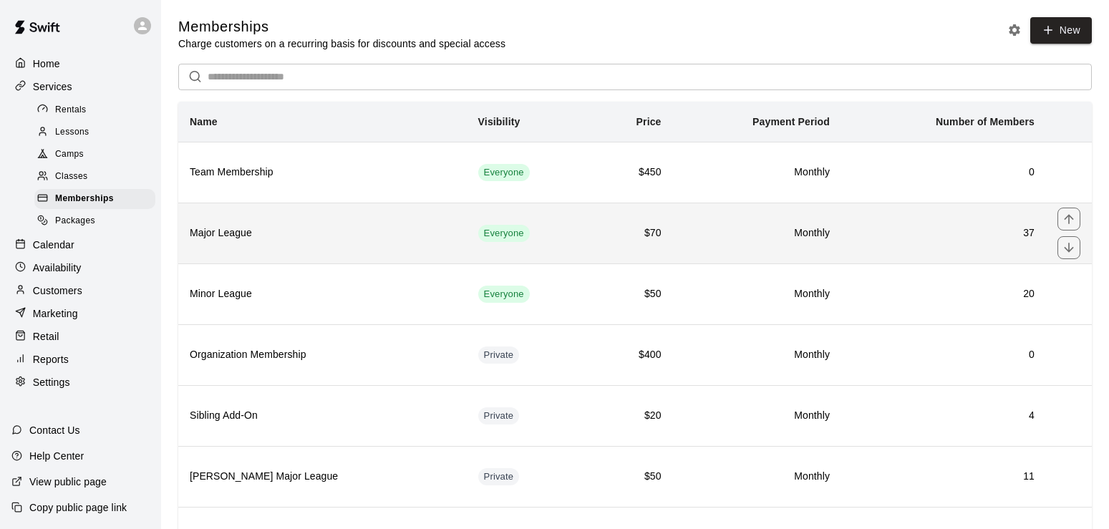
click at [286, 241] on h6 "Major League" at bounding box center [323, 234] width 266 height 16
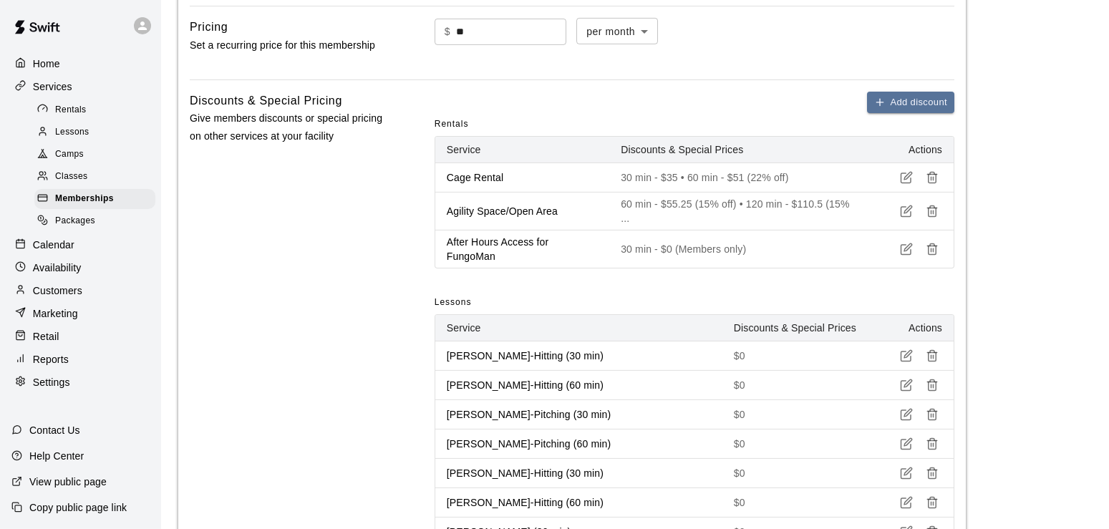
scroll to position [630, 0]
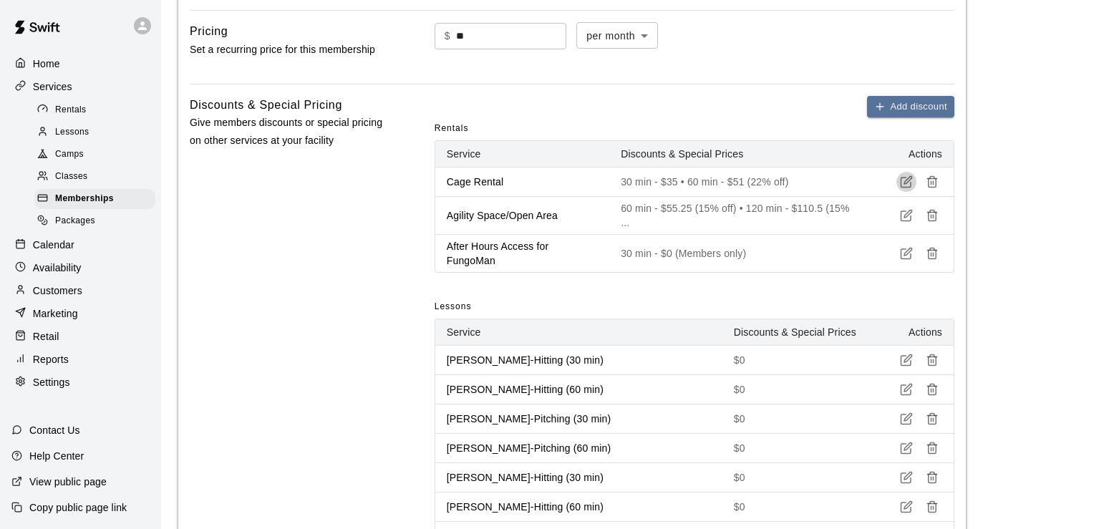
click at [905, 178] on button "button" at bounding box center [906, 182] width 20 height 20
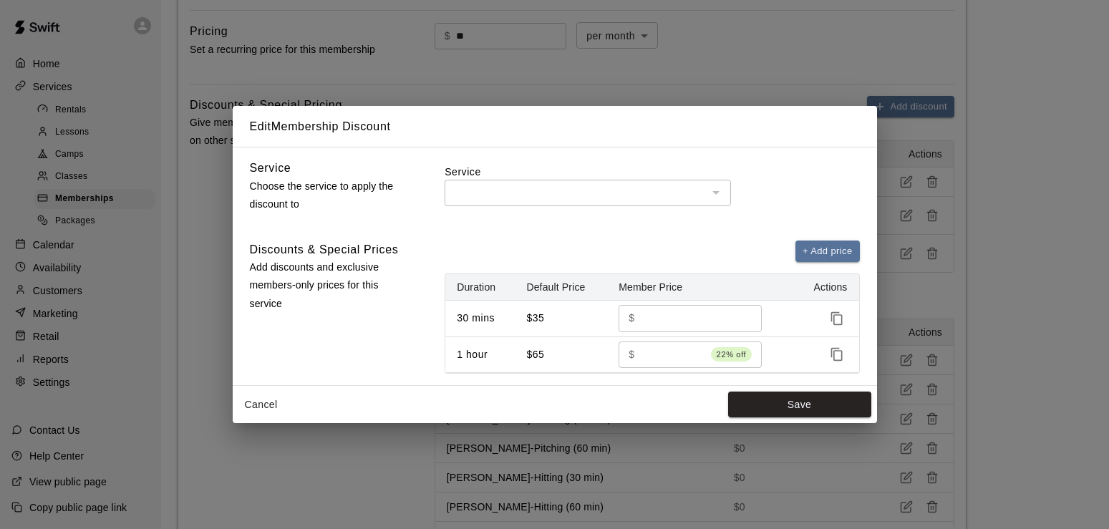
type input "**********"
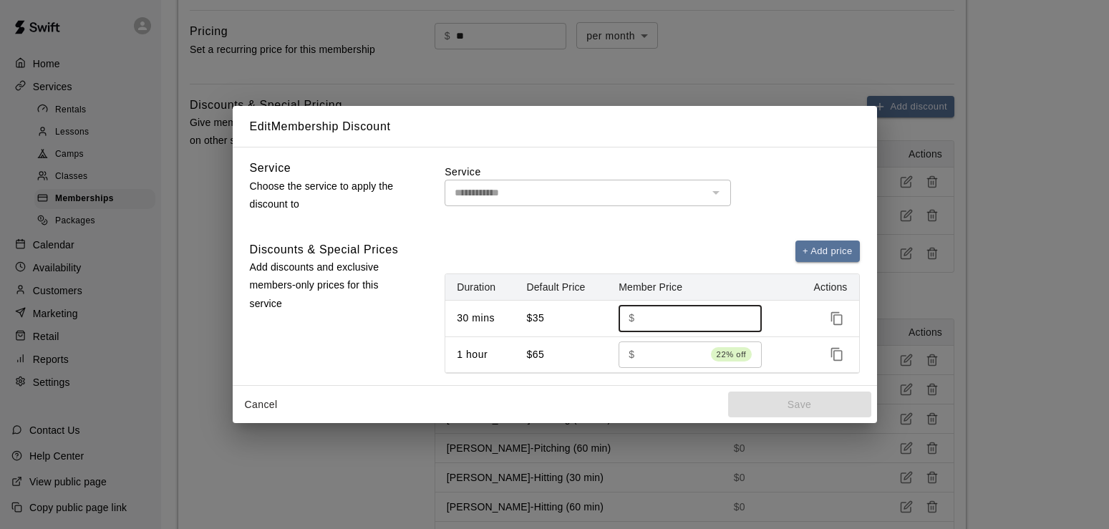
click at [674, 316] on input "**" at bounding box center [694, 318] width 106 height 26
type input "*"
type input "*****"
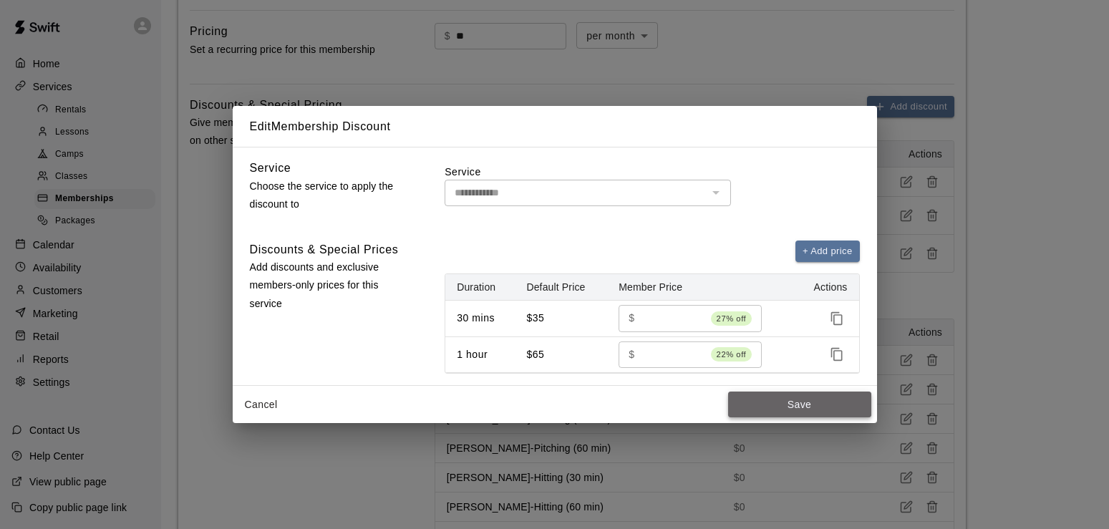
click at [831, 406] on button "Save" at bounding box center [799, 405] width 143 height 26
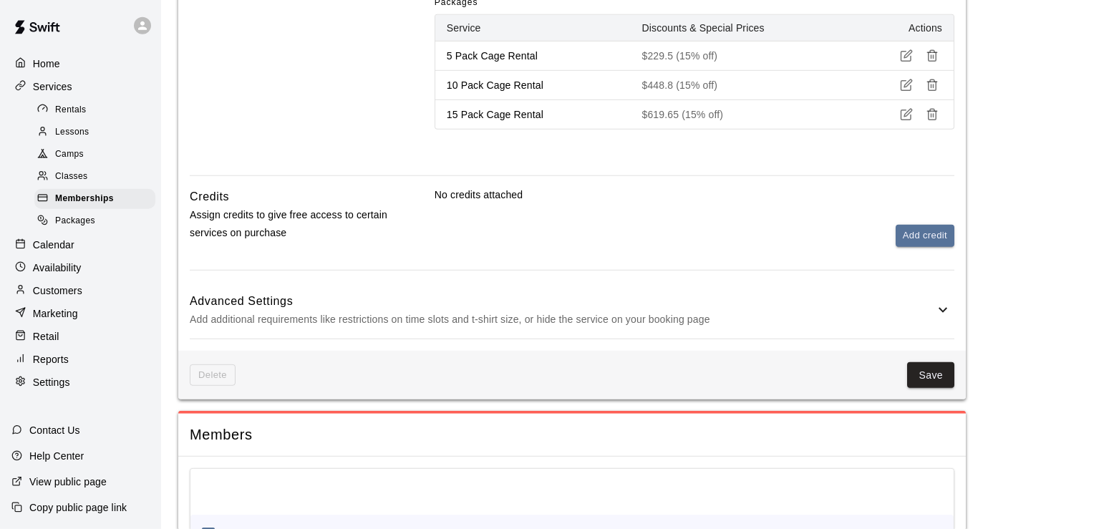
scroll to position [1543, 0]
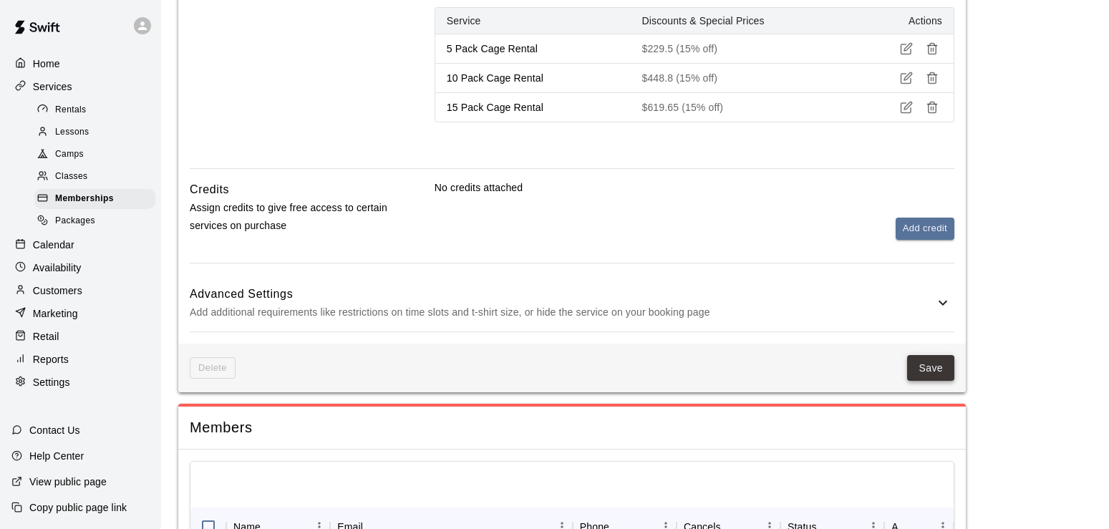
click at [926, 367] on button "Save" at bounding box center [930, 368] width 47 height 26
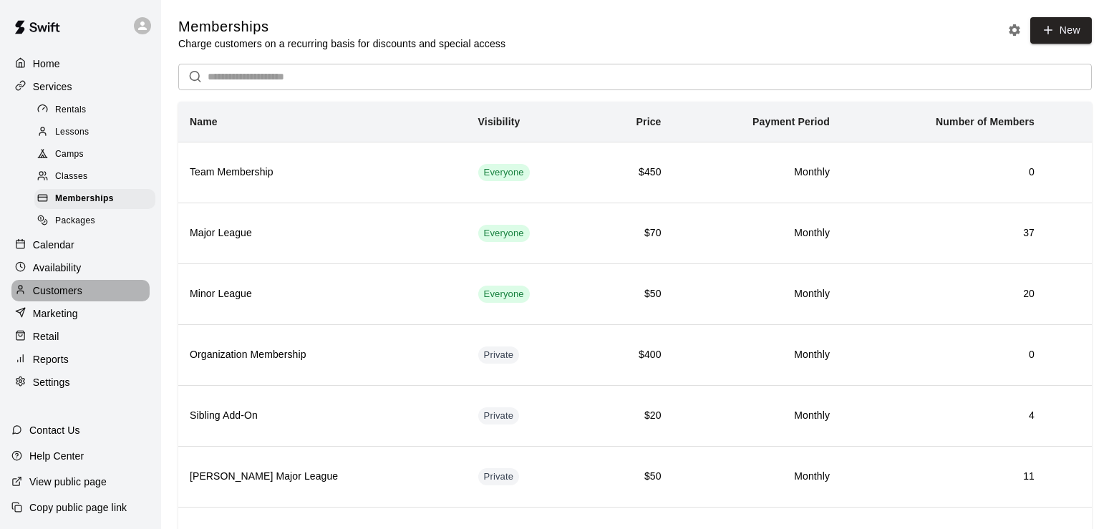
click at [64, 295] on p "Customers" at bounding box center [57, 291] width 49 height 14
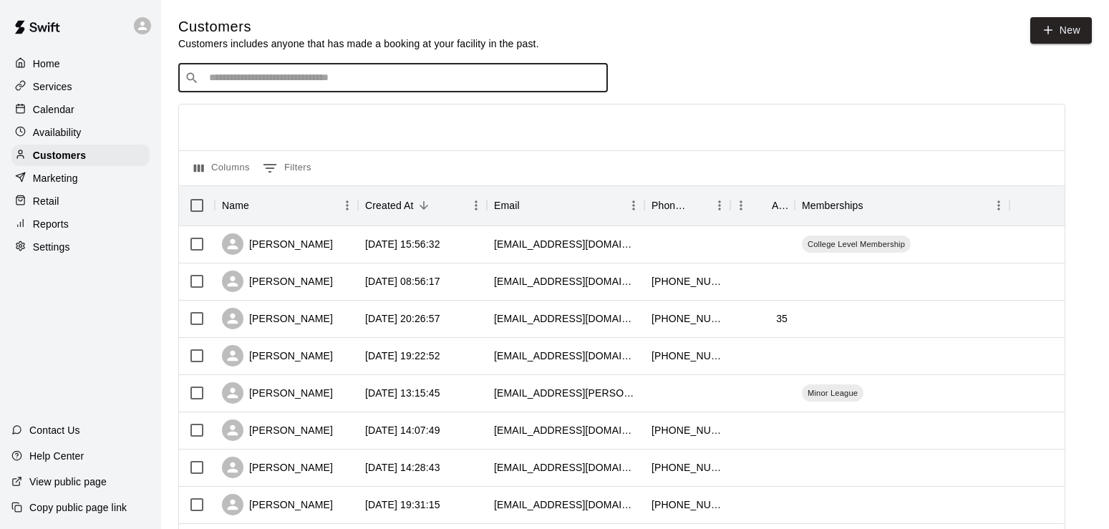
click at [299, 79] on input "Search customers by name or email" at bounding box center [403, 78] width 397 height 14
type input "*****"
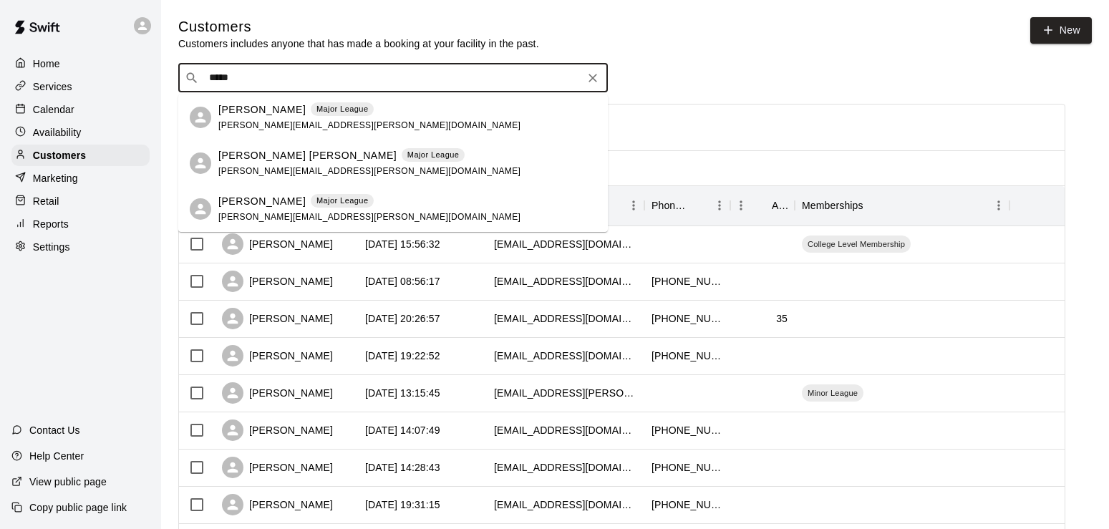
click at [276, 117] on div "[PERSON_NAME] Major League" at bounding box center [369, 109] width 302 height 15
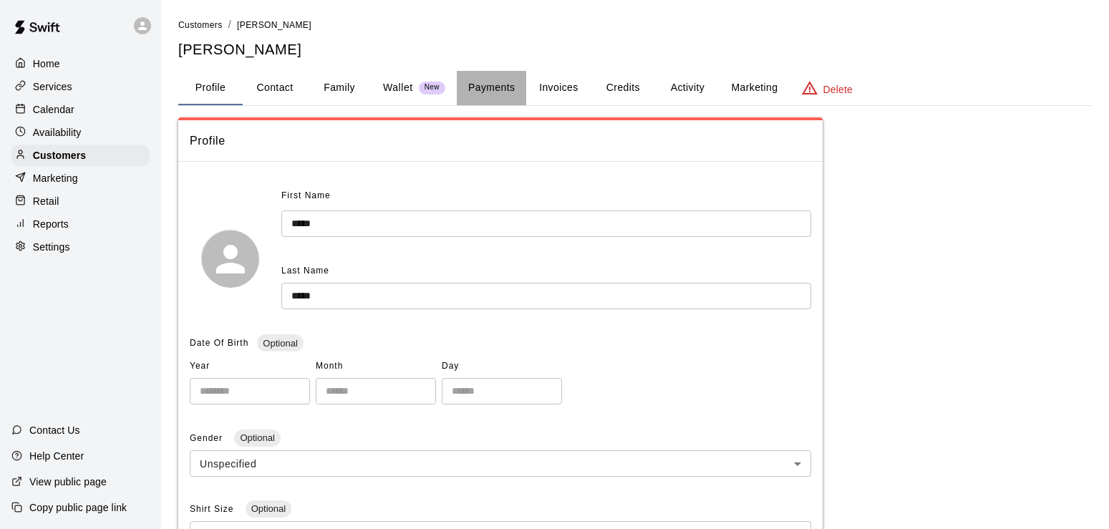
click at [498, 86] on button "Payments" at bounding box center [491, 88] width 69 height 34
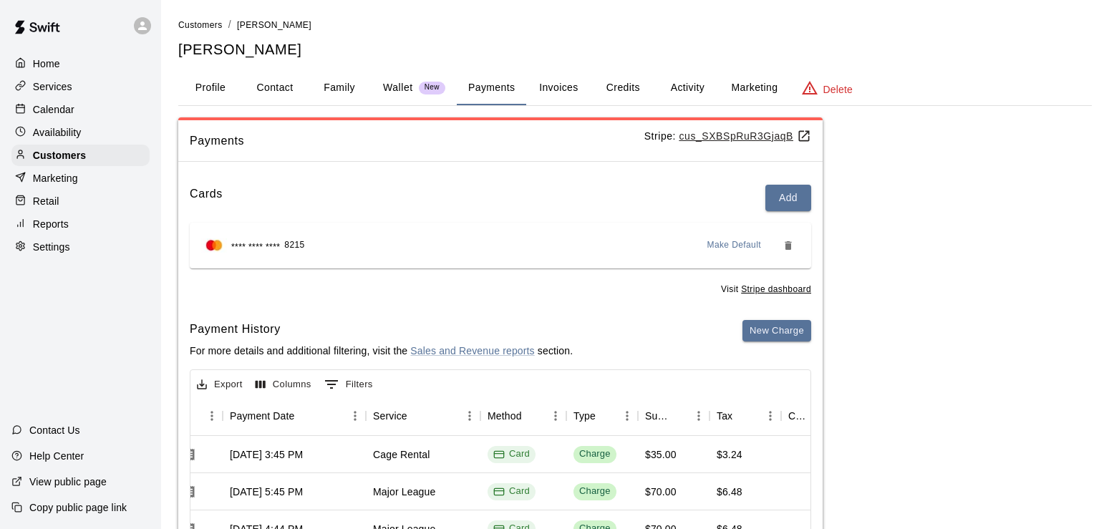
scroll to position [0, 190]
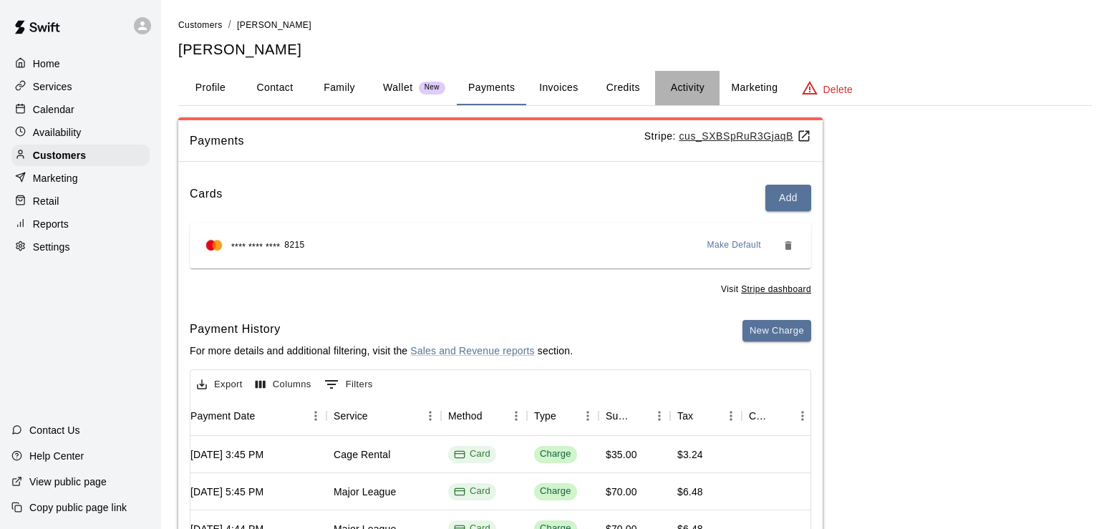
click at [679, 87] on button "Activity" at bounding box center [687, 88] width 64 height 34
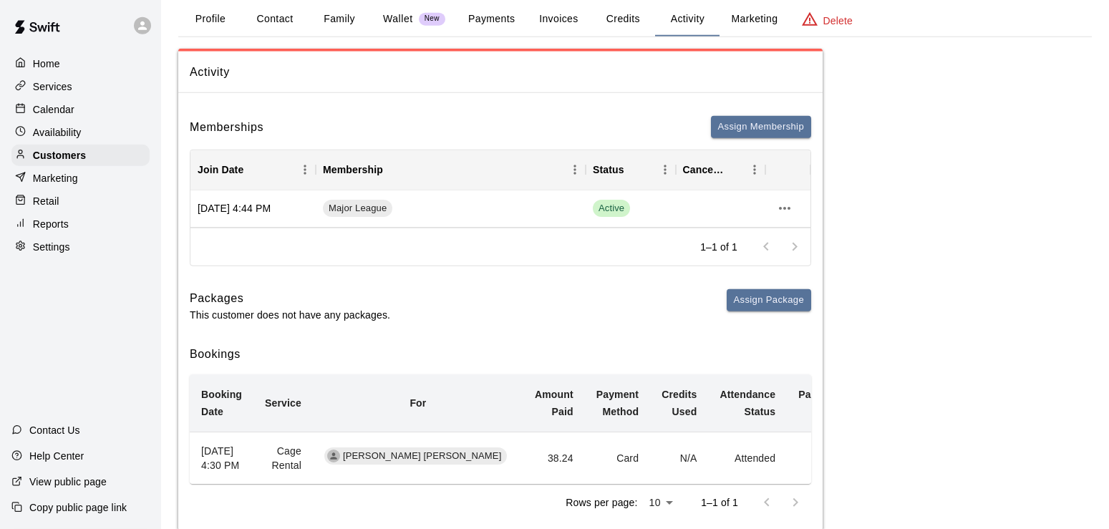
scroll to position [73, 0]
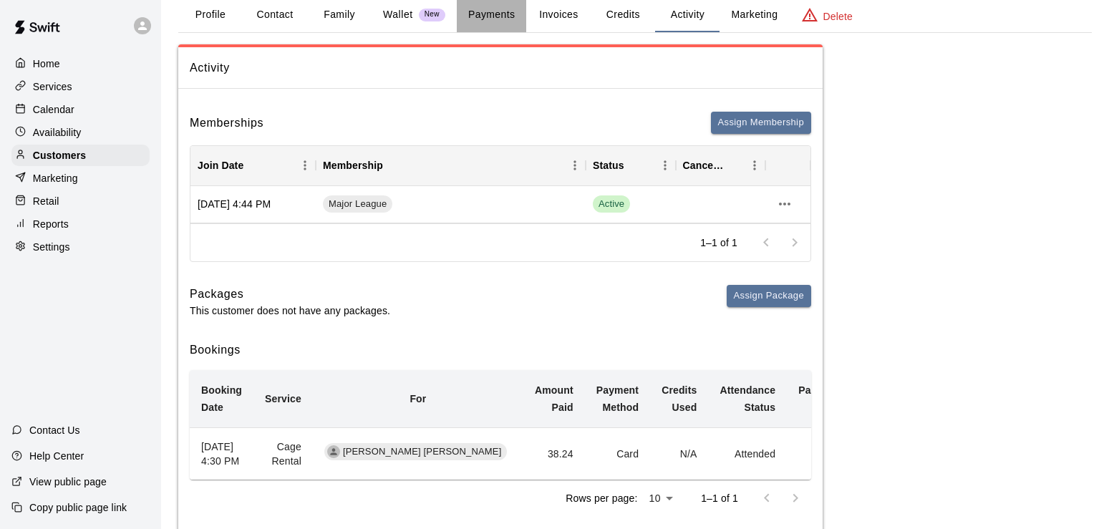
click at [490, 14] on button "Payments" at bounding box center [491, 15] width 69 height 34
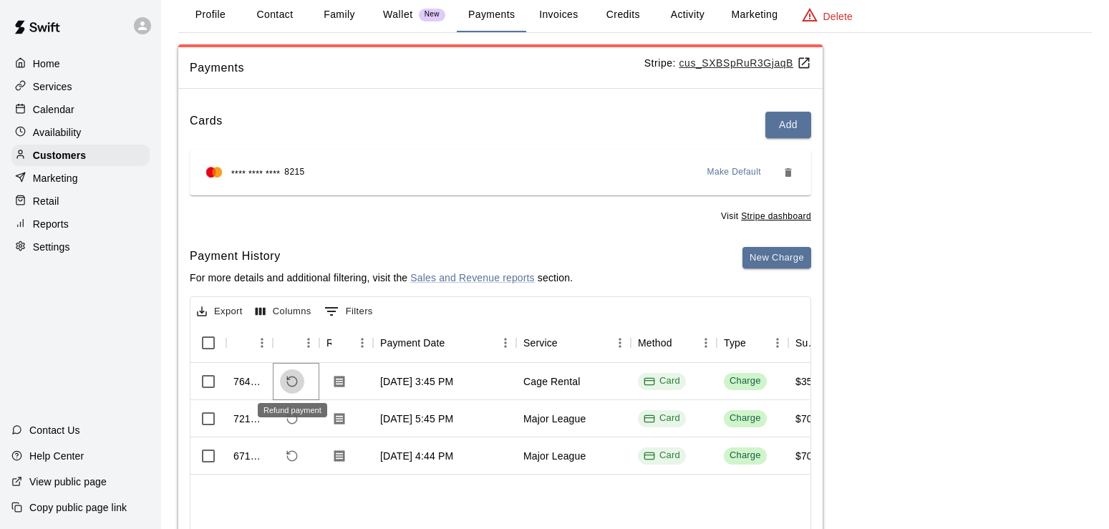
click at [296, 384] on icon "Refund payment" at bounding box center [292, 381] width 13 height 13
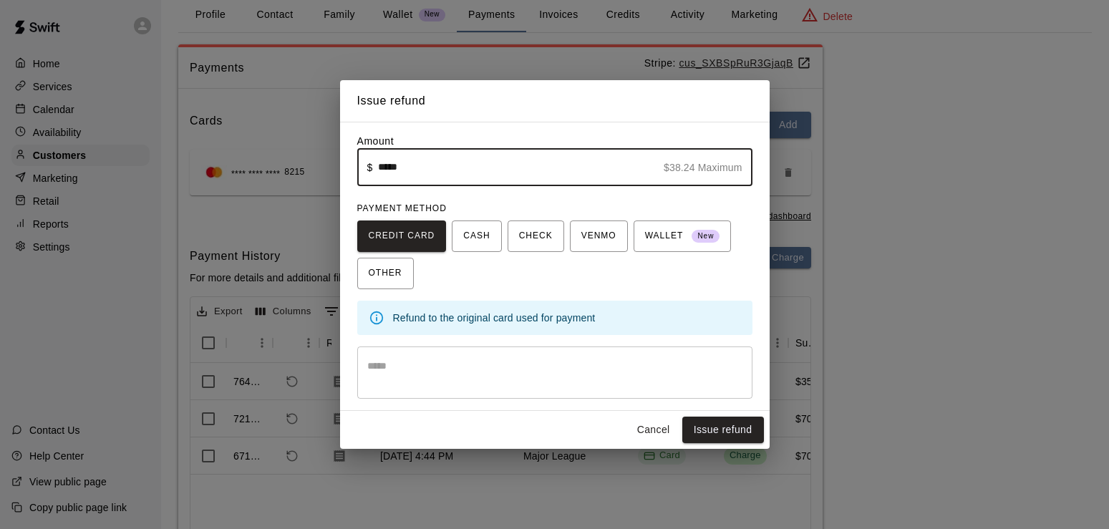
click at [419, 176] on input "*****" at bounding box center [518, 167] width 280 height 38
type input "****"
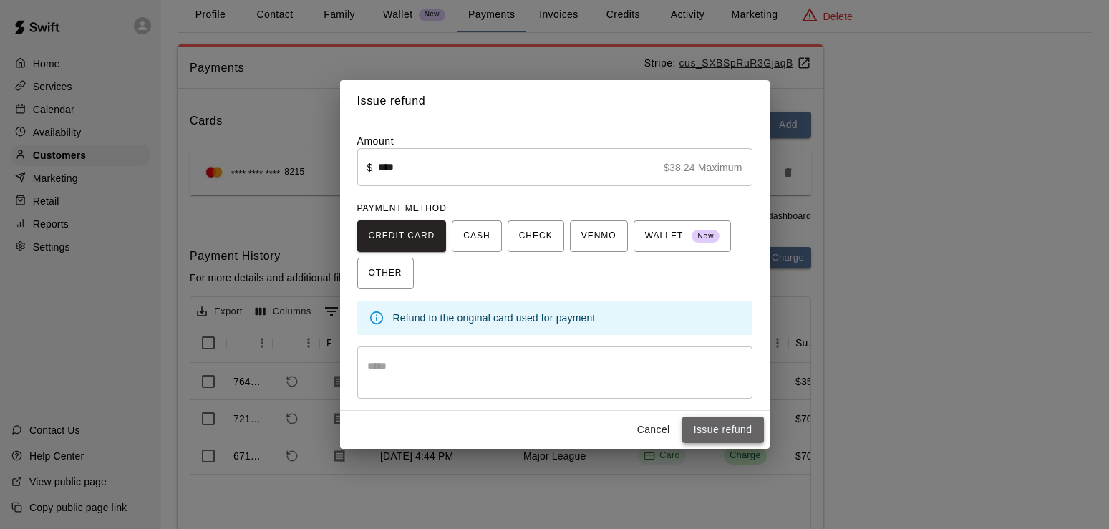
click at [731, 423] on button "Issue refund" at bounding box center [723, 430] width 82 height 26
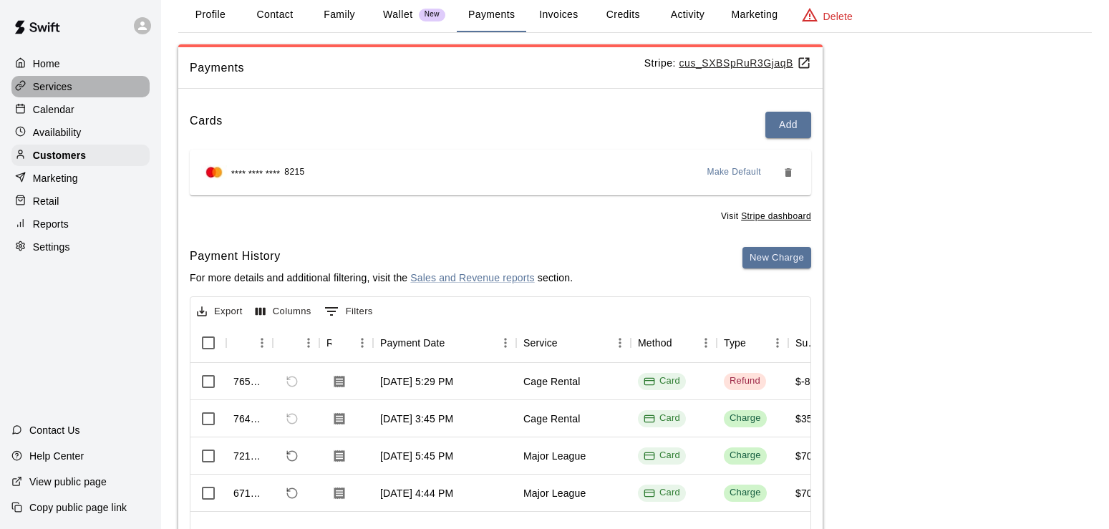
click at [67, 91] on p "Services" at bounding box center [52, 86] width 39 height 14
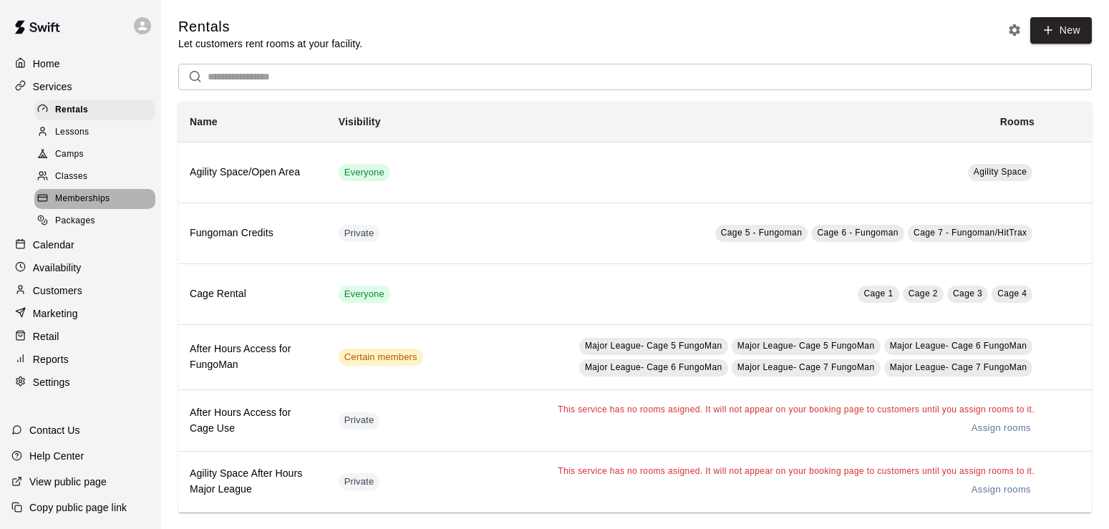
click at [83, 206] on span "Memberships" at bounding box center [82, 199] width 54 height 14
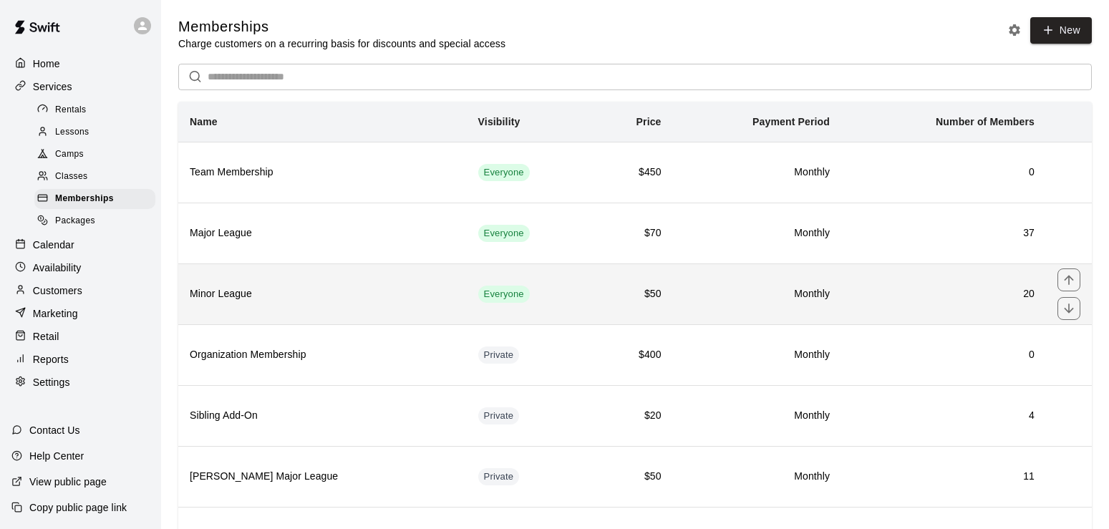
click at [338, 309] on th "Minor League" at bounding box center [322, 293] width 289 height 61
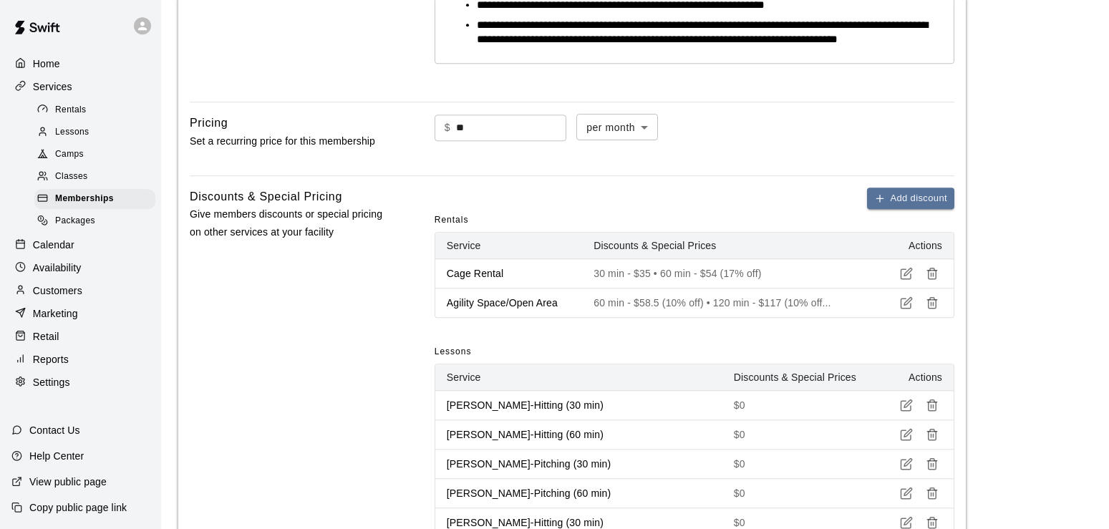
scroll to position [481, 0]
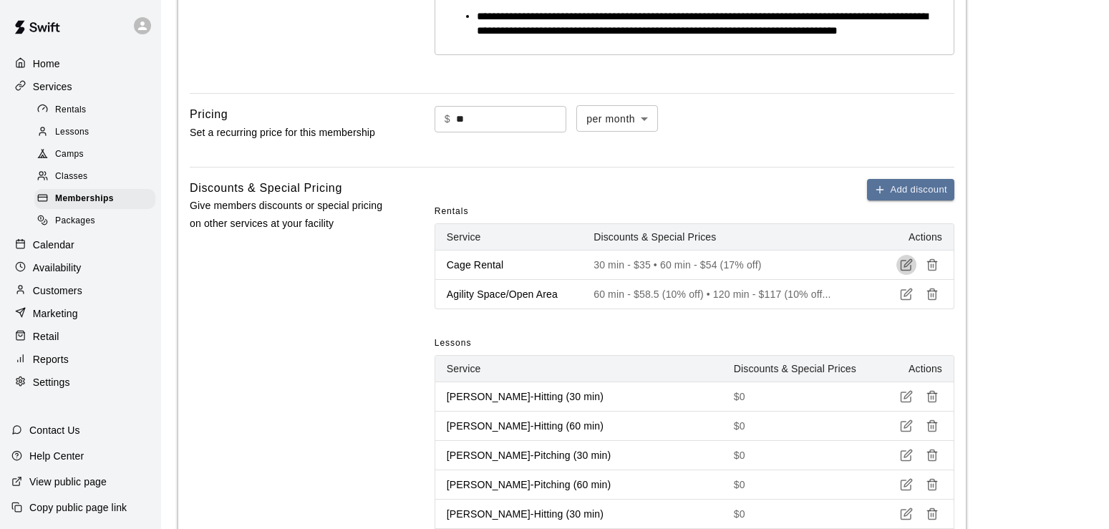
click at [908, 268] on icon "button" at bounding box center [908, 264] width 8 height 8
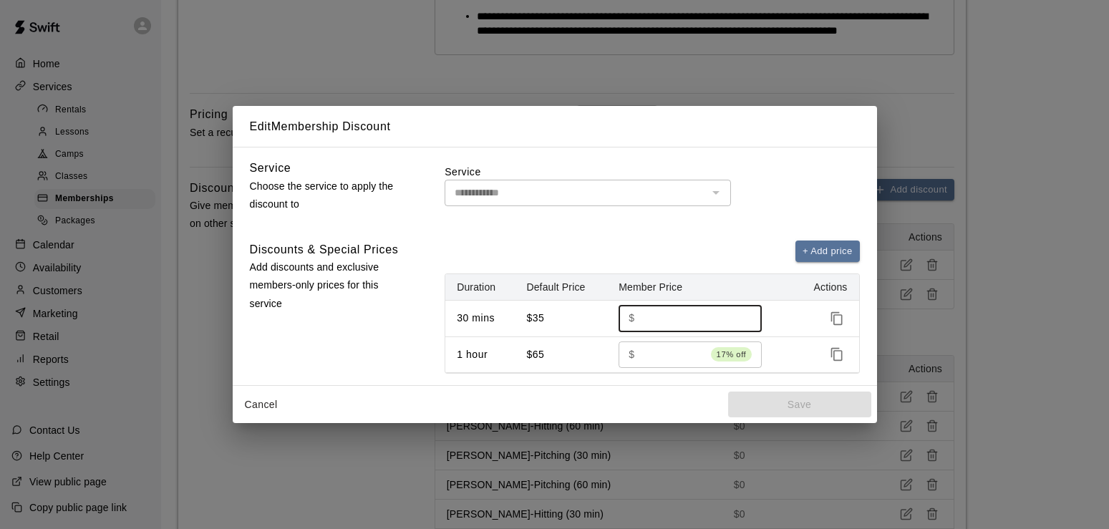
click at [674, 325] on input "**" at bounding box center [694, 318] width 106 height 26
type input "*"
type input "**"
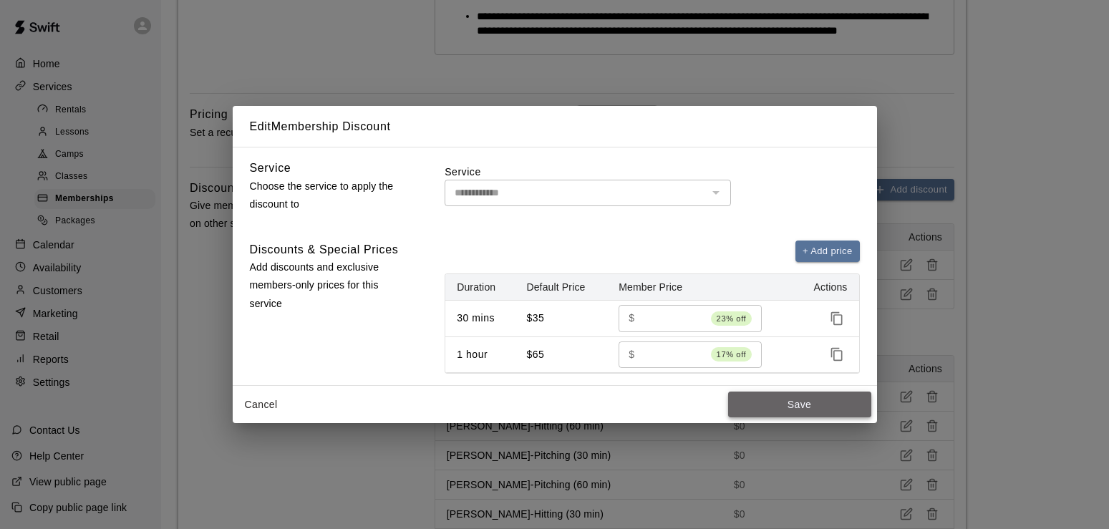
click at [795, 411] on button "Save" at bounding box center [799, 405] width 143 height 26
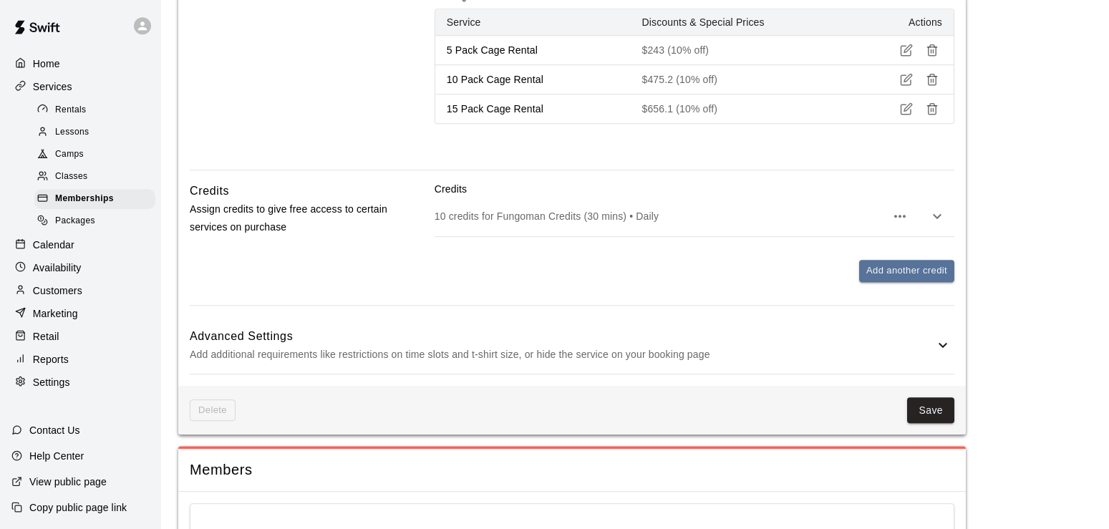
scroll to position [1467, 0]
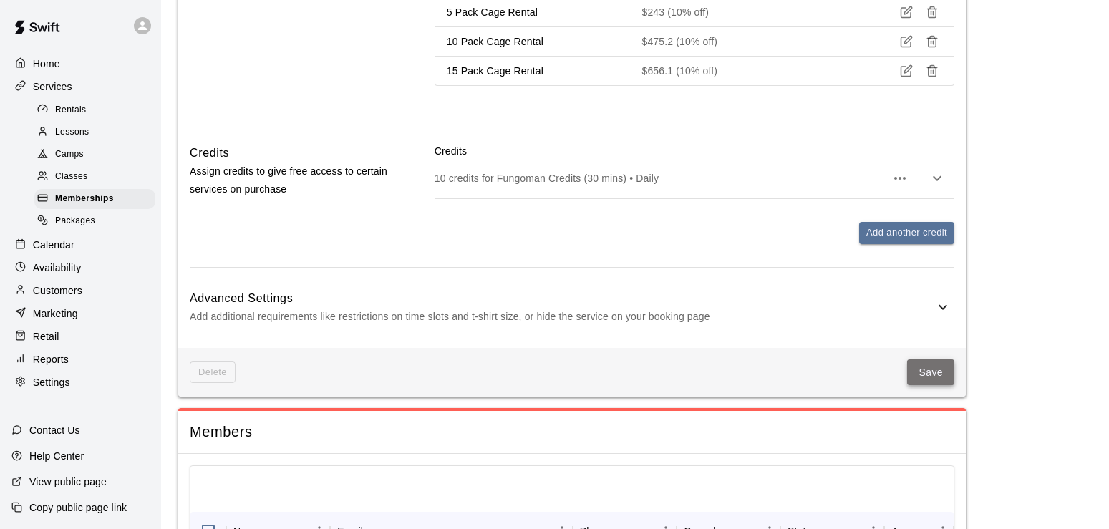
click at [934, 386] on button "Save" at bounding box center [930, 372] width 47 height 26
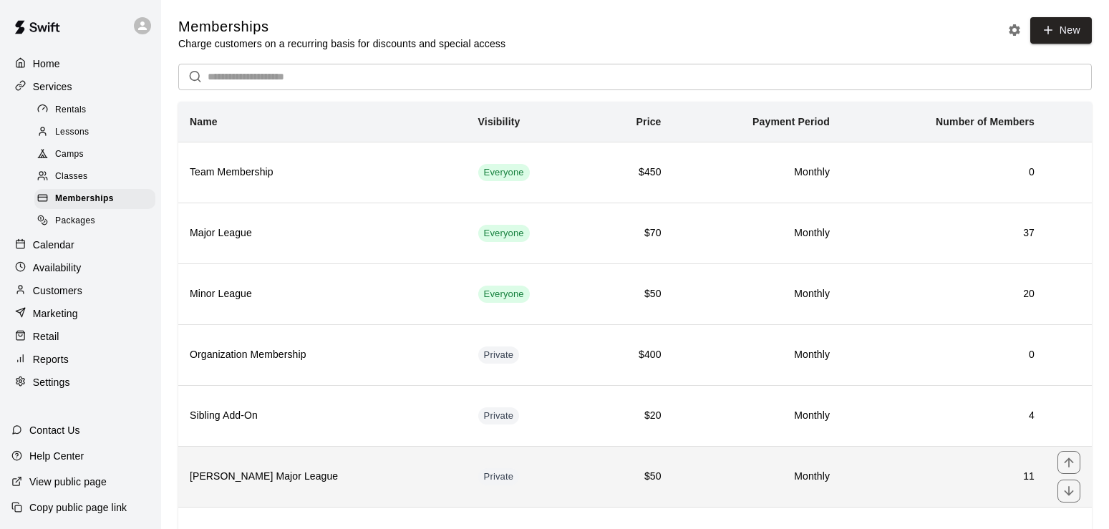
click at [317, 485] on h6 "[PERSON_NAME] Major League" at bounding box center [323, 477] width 266 height 16
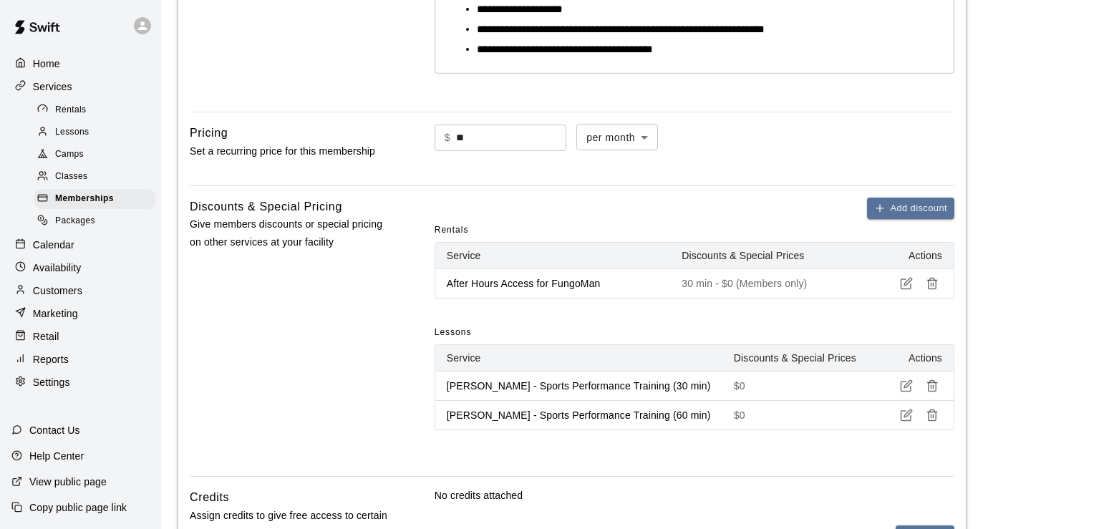
scroll to position [457, 0]
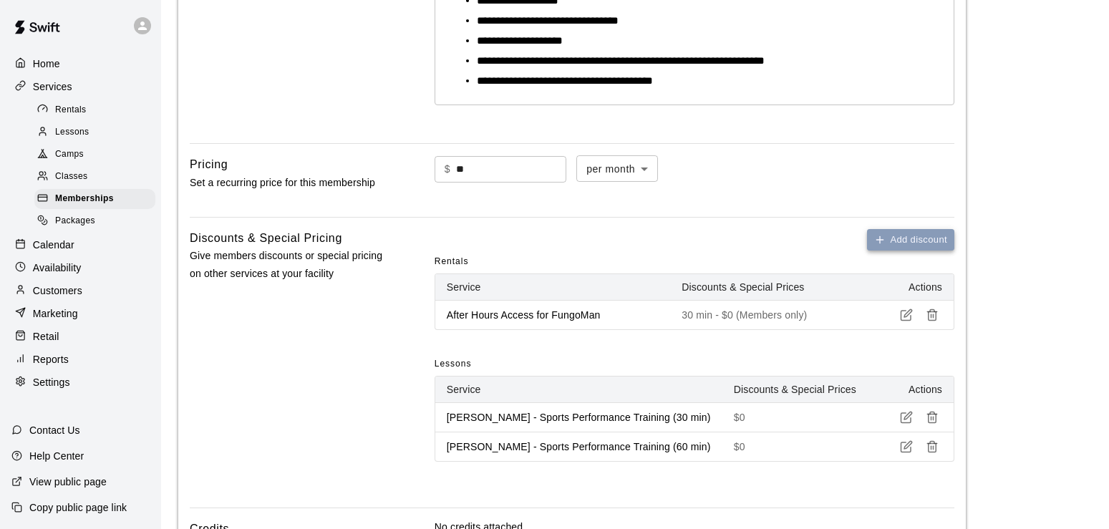
click at [909, 238] on button "Add discount" at bounding box center [910, 240] width 87 height 22
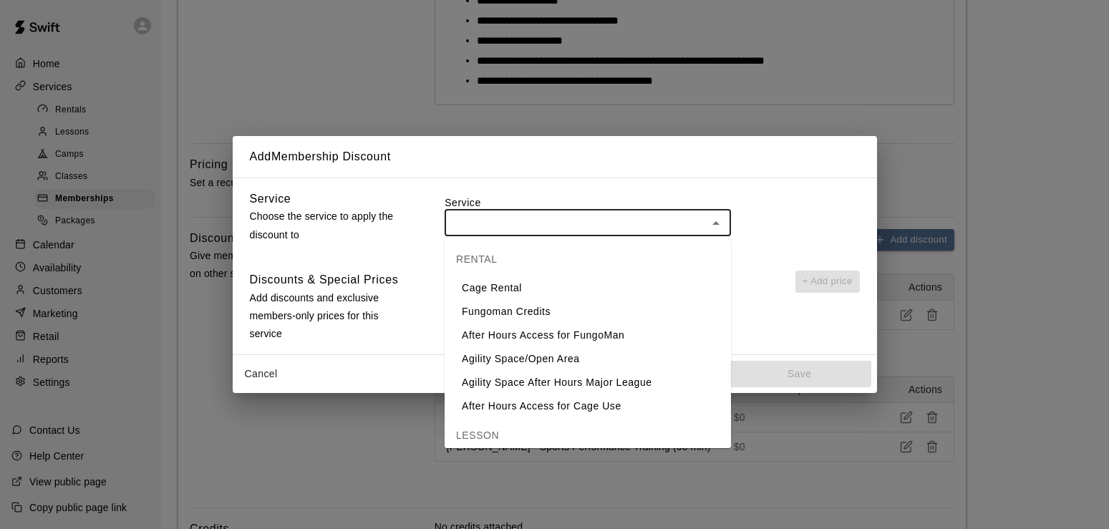
click at [581, 220] on input "text" at bounding box center [576, 223] width 254 height 18
click at [495, 292] on li "Cage Rental" at bounding box center [588, 288] width 286 height 24
type input "**********"
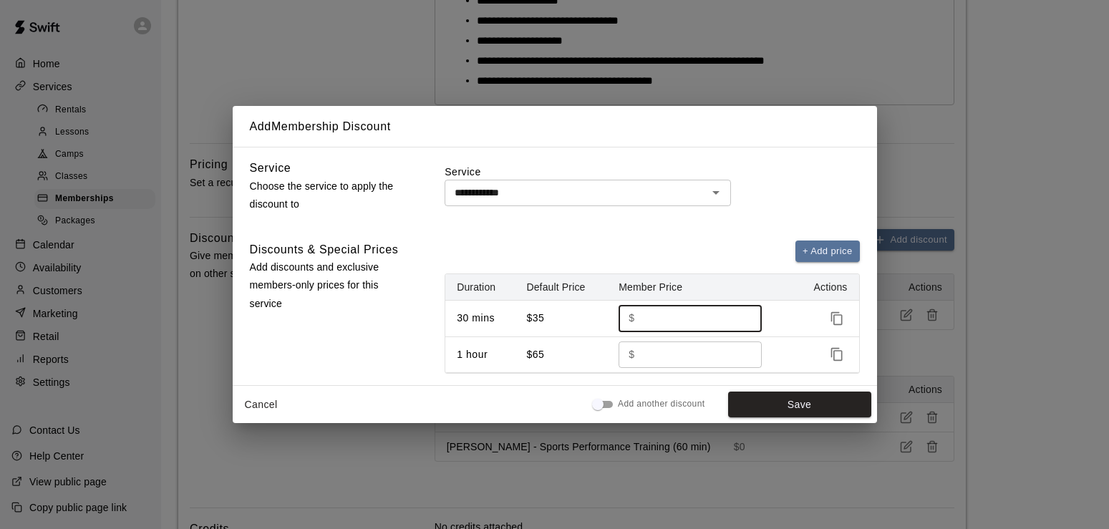
click at [692, 321] on input "**" at bounding box center [694, 318] width 106 height 26
type input "*"
type input "*****"
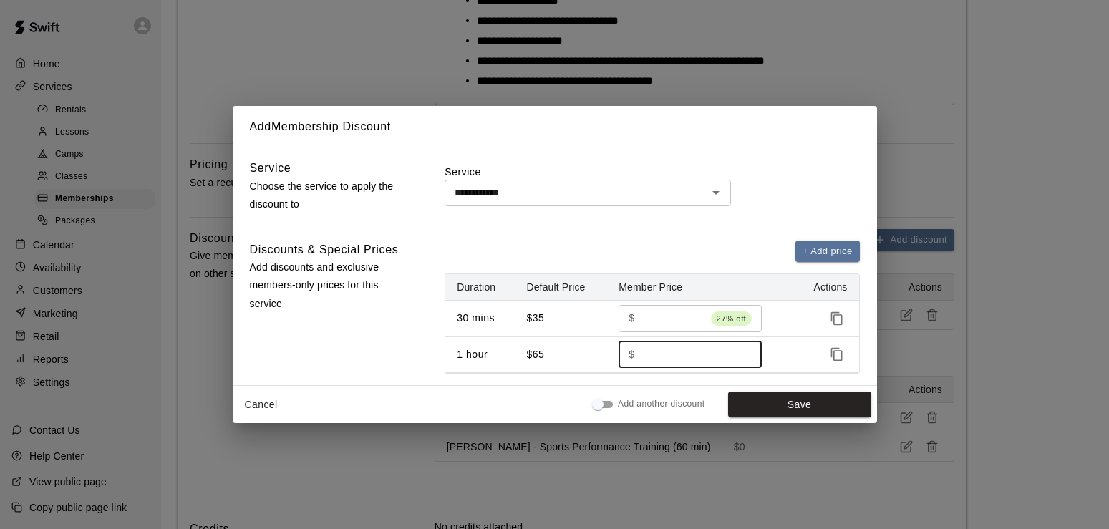
click at [682, 361] on input "**" at bounding box center [694, 355] width 106 height 26
type input "**"
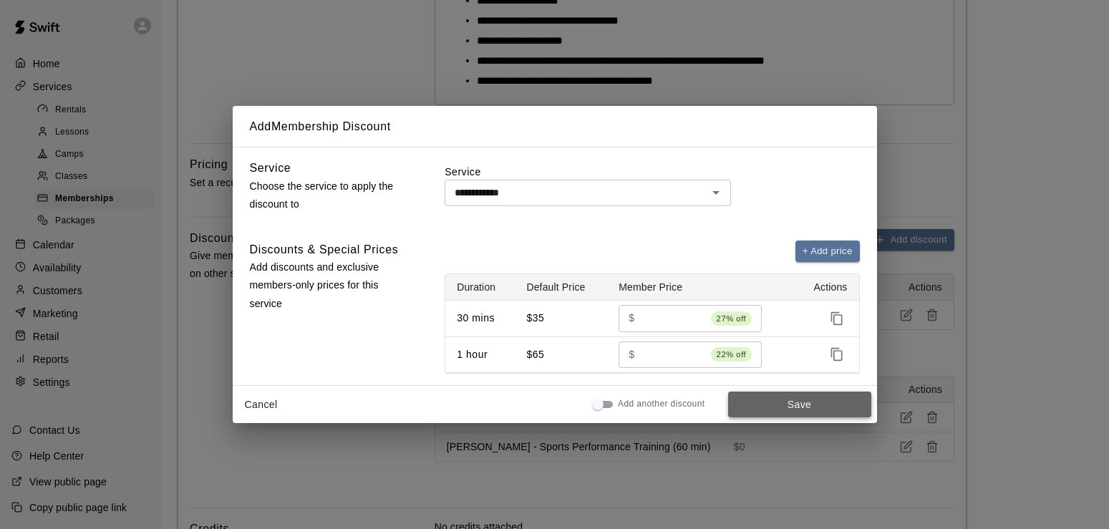
click at [803, 405] on button "Save" at bounding box center [799, 405] width 143 height 26
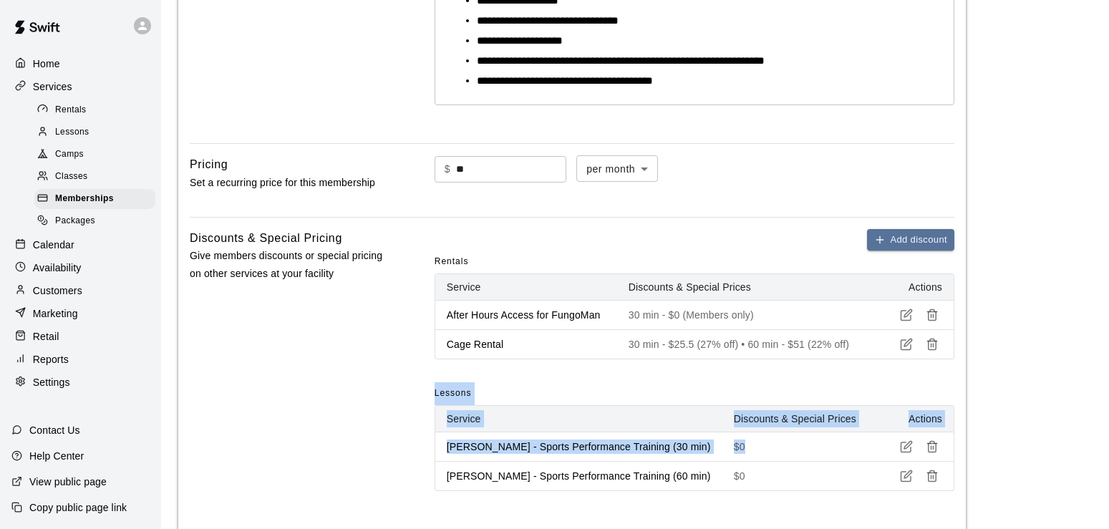
drag, startPoint x: 961, startPoint y: 353, endPoint x: 1085, endPoint y: 459, distance: 163.6
click at [966, 459] on div "**********" at bounding box center [572, 188] width 788 height 1145
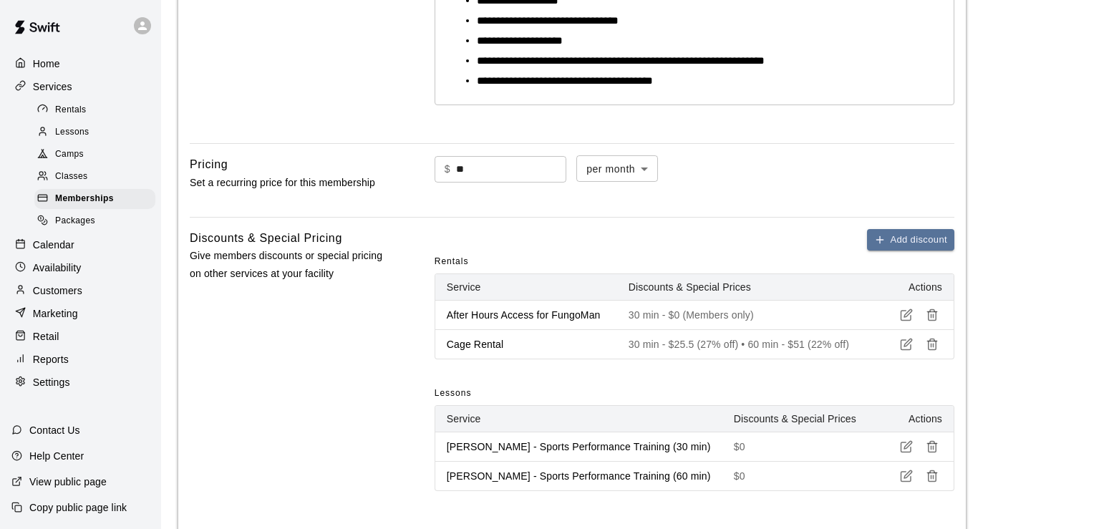
click at [1062, 463] on main "**********" at bounding box center [635, 476] width 914 height 1833
click at [893, 240] on button "Add discount" at bounding box center [910, 240] width 87 height 22
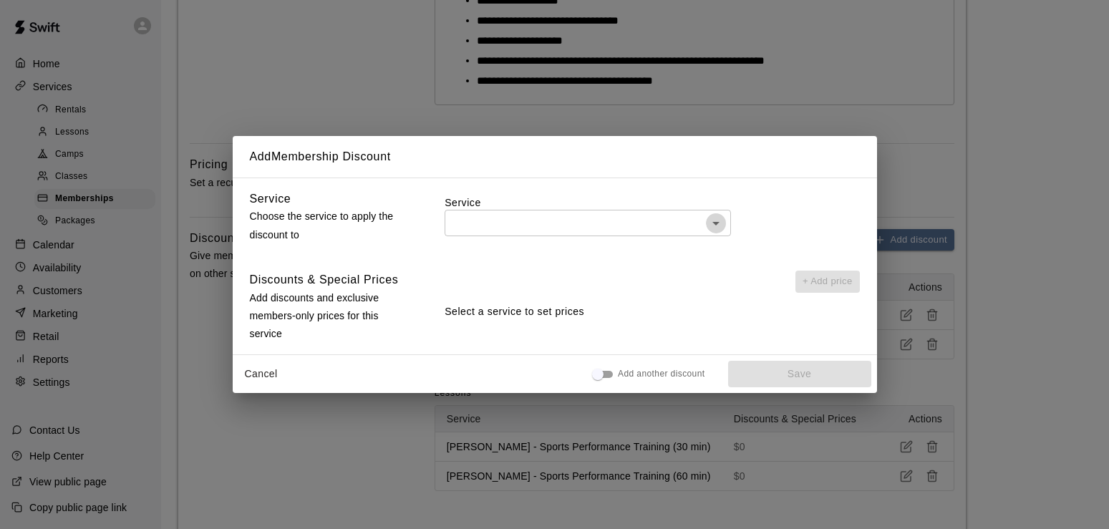
click at [715, 222] on icon "Open" at bounding box center [715, 224] width 7 height 4
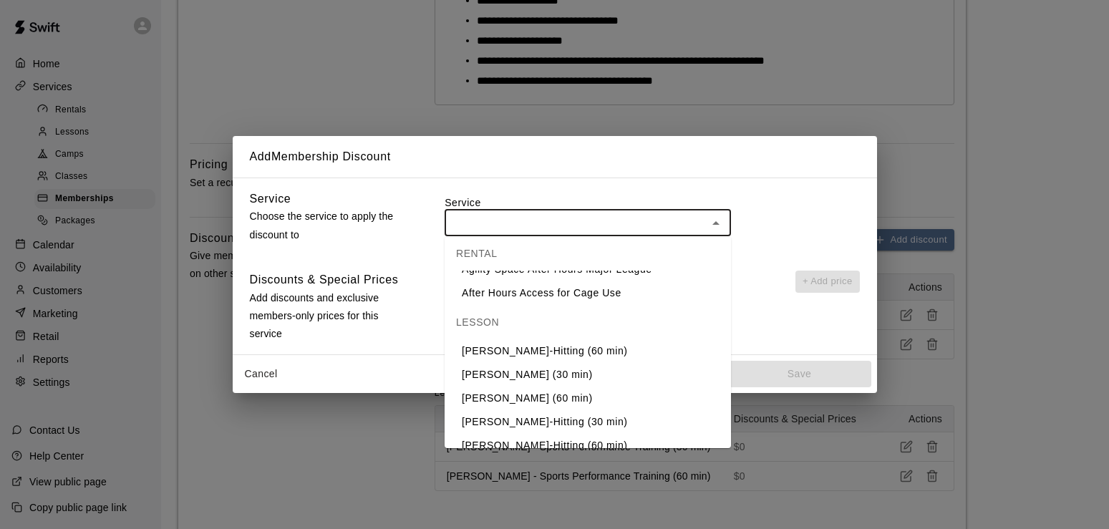
scroll to position [137, 0]
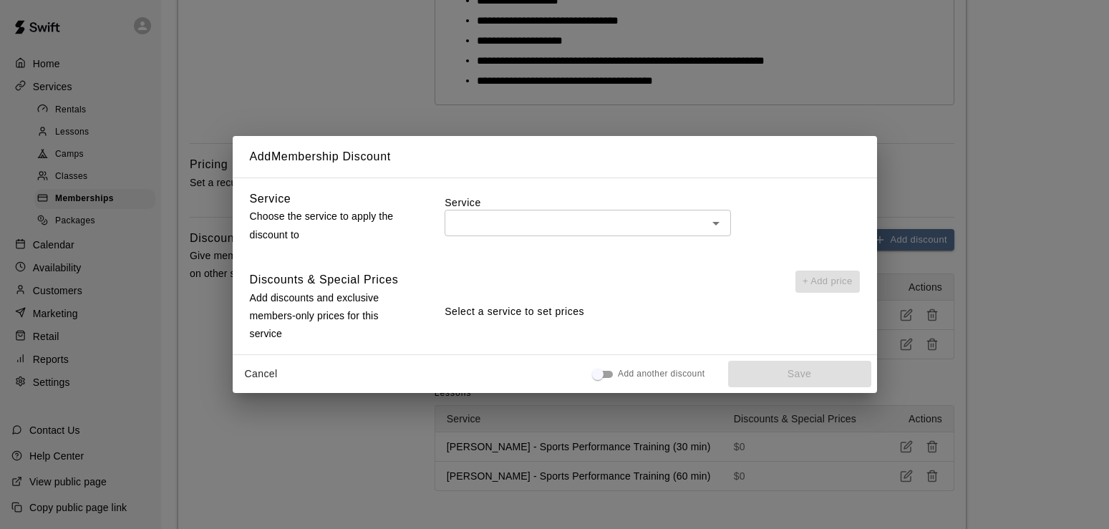
click at [1062, 183] on div "Add Membership Discount Service Choose the service to apply the discount to Ser…" at bounding box center [554, 264] width 1109 height 529
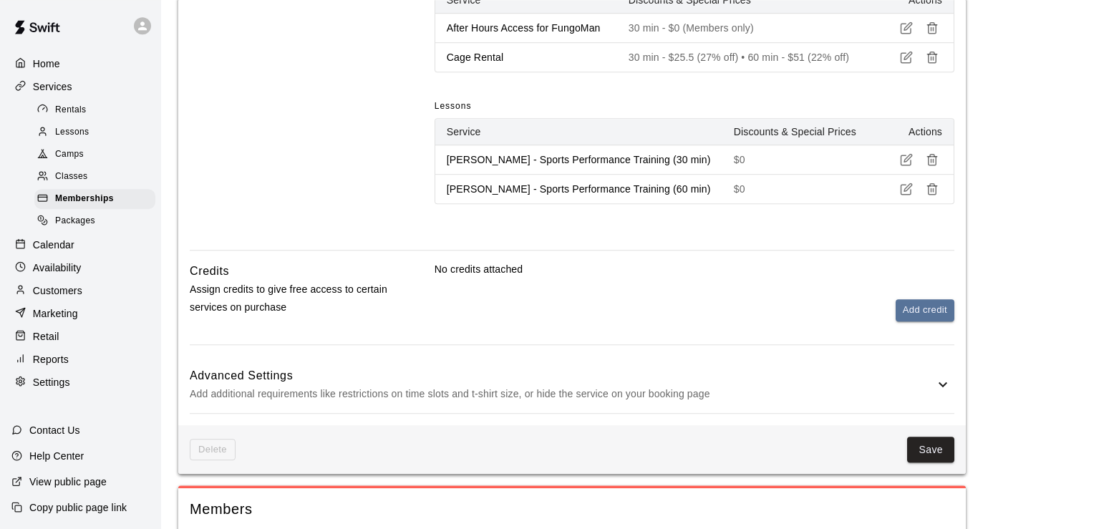
scroll to position [749, 0]
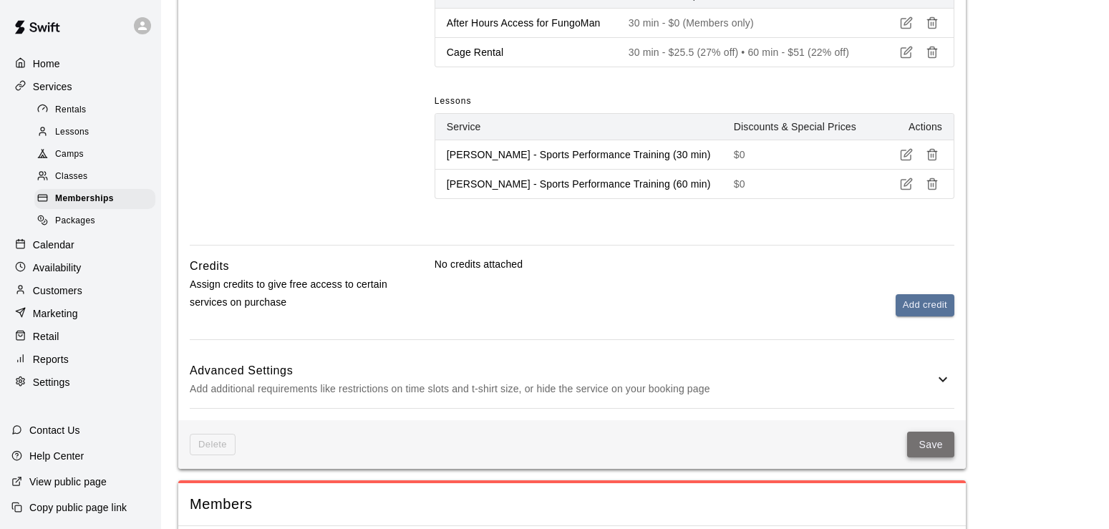
click at [929, 440] on button "Save" at bounding box center [930, 445] width 47 height 26
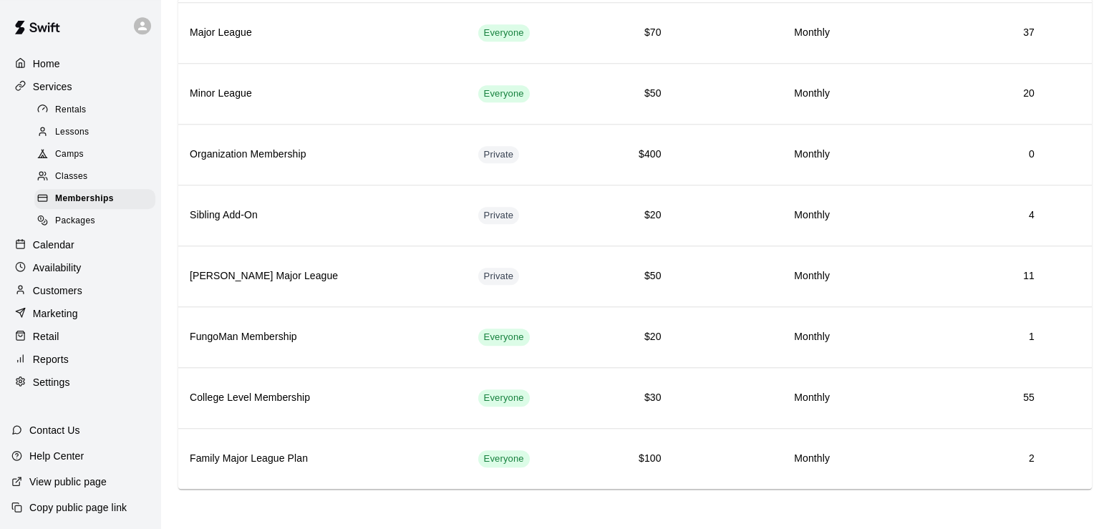
scroll to position [203, 0]
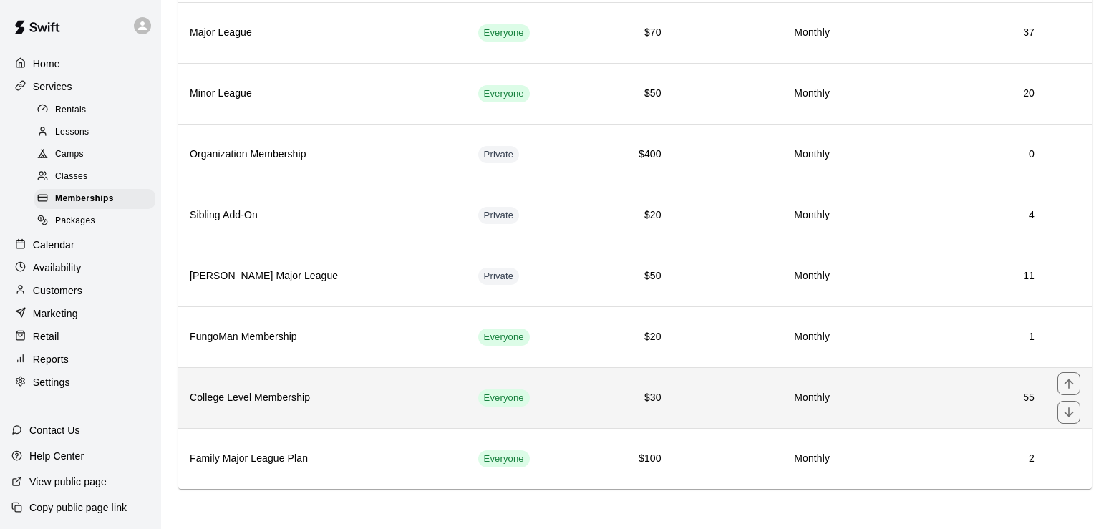
click at [374, 392] on h6 "College Level Membership" at bounding box center [323, 398] width 266 height 16
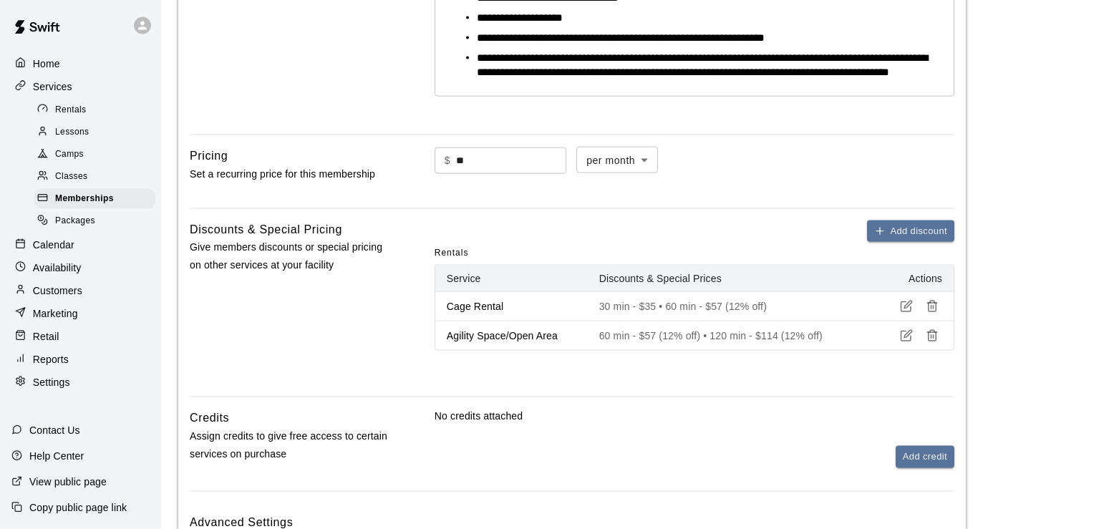
scroll to position [445, 0]
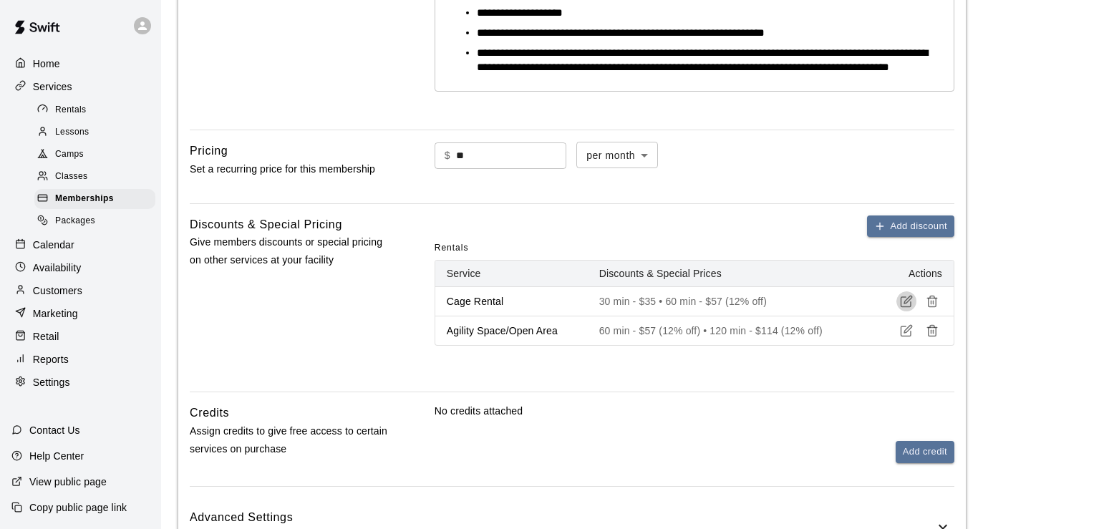
click at [901, 307] on icon "button" at bounding box center [906, 302] width 10 height 10
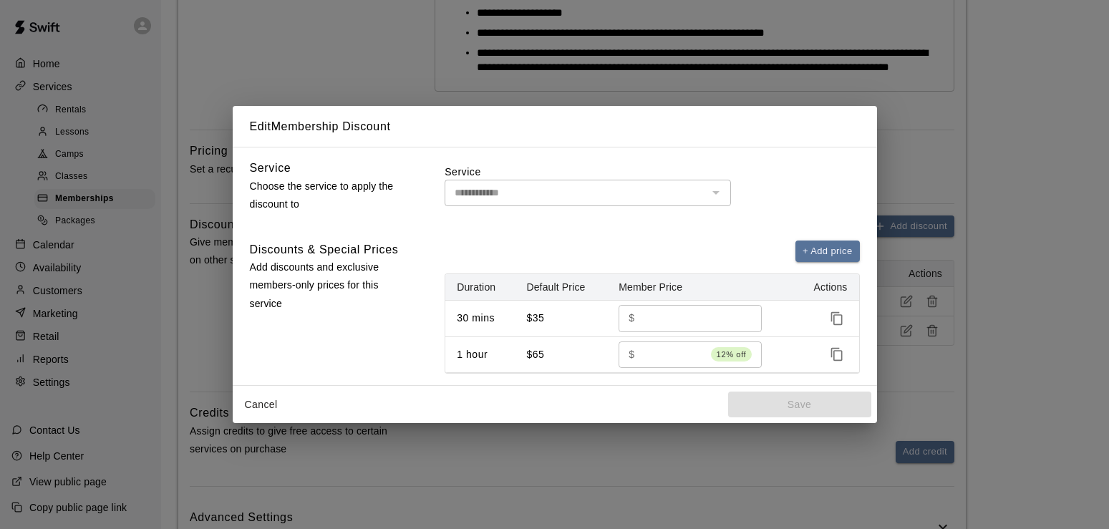
click at [672, 313] on input "**" at bounding box center [694, 318] width 106 height 26
type input "*"
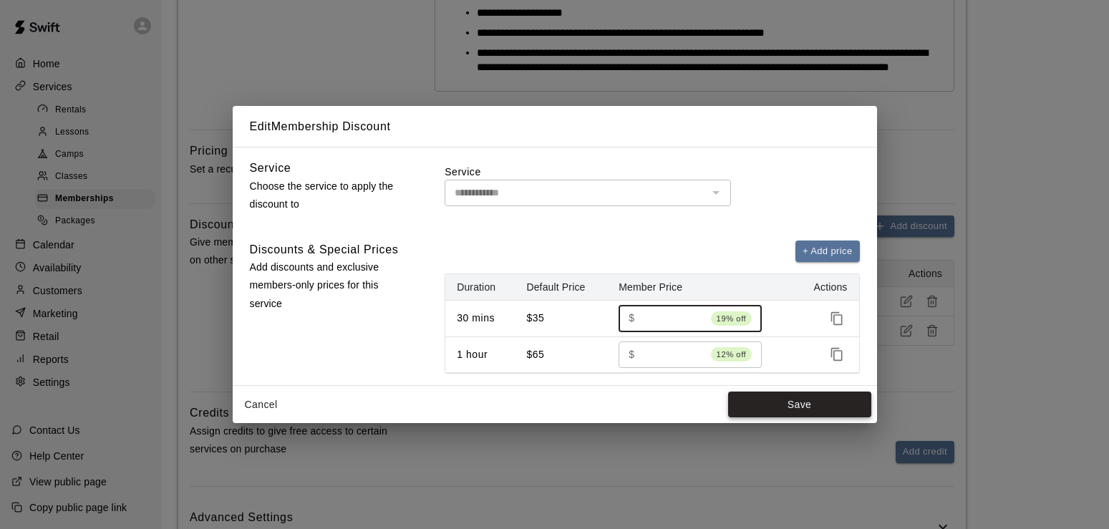
type input "*****"
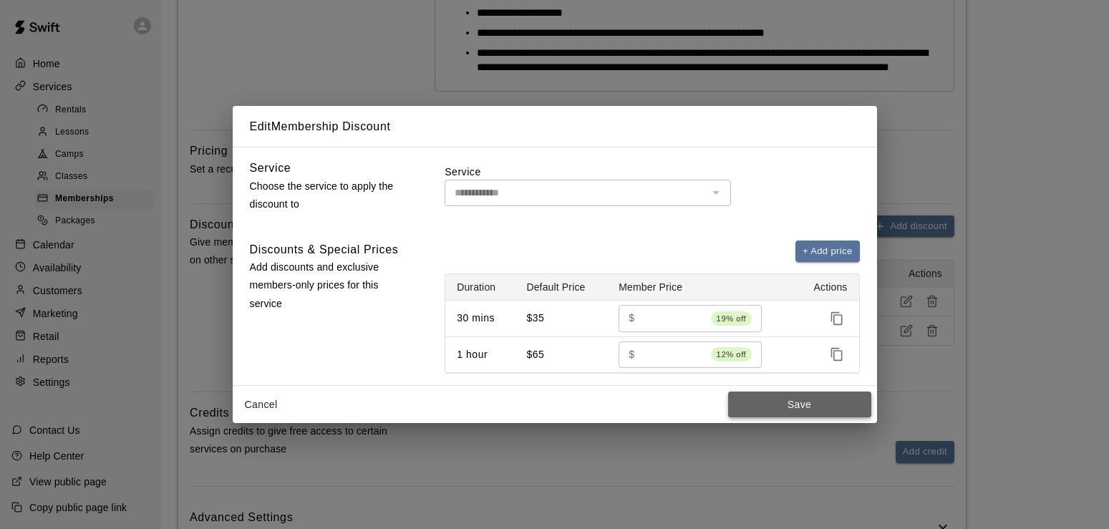
click at [808, 405] on button "Save" at bounding box center [799, 405] width 143 height 26
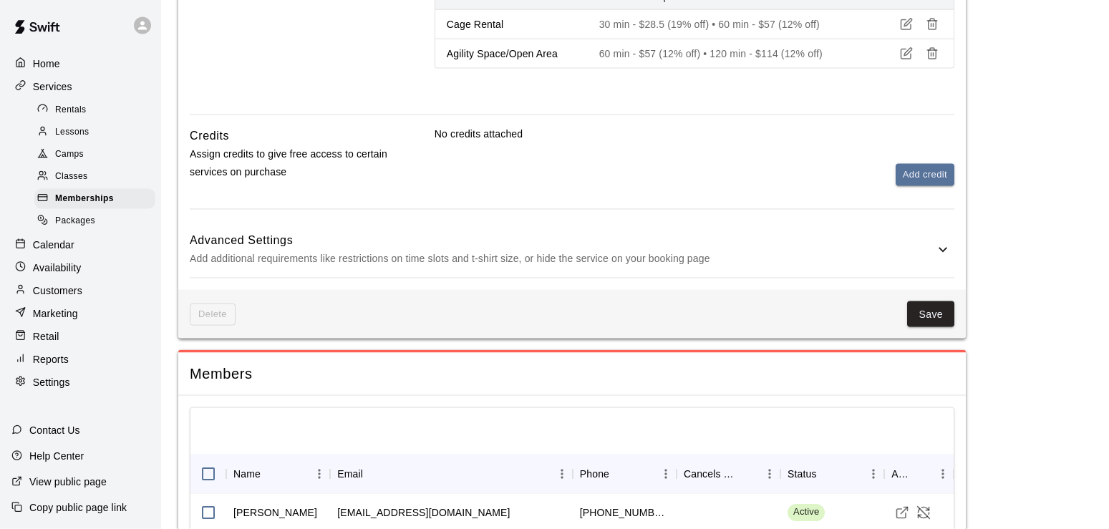
scroll to position [737, 0]
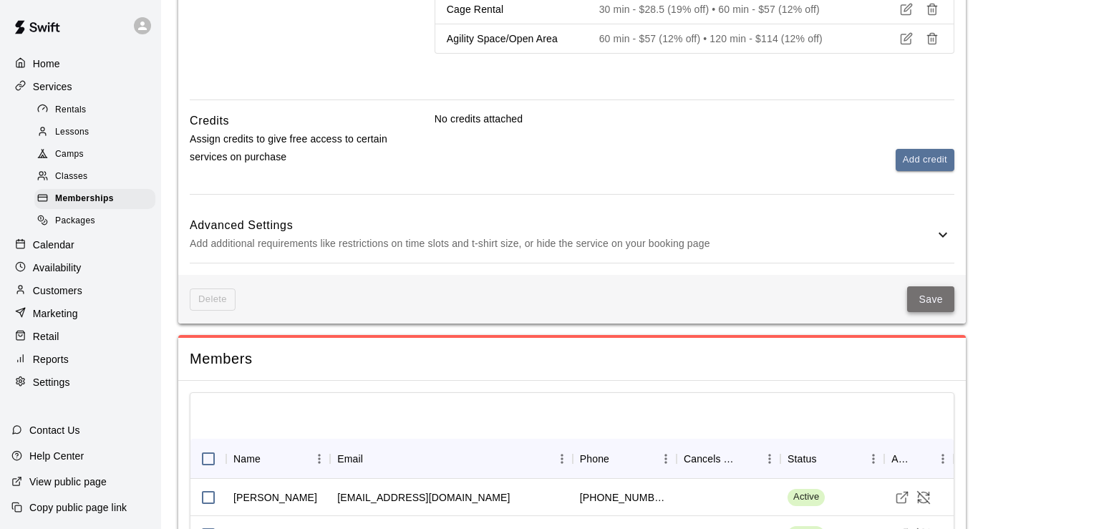
click at [944, 313] on button "Save" at bounding box center [930, 299] width 47 height 26
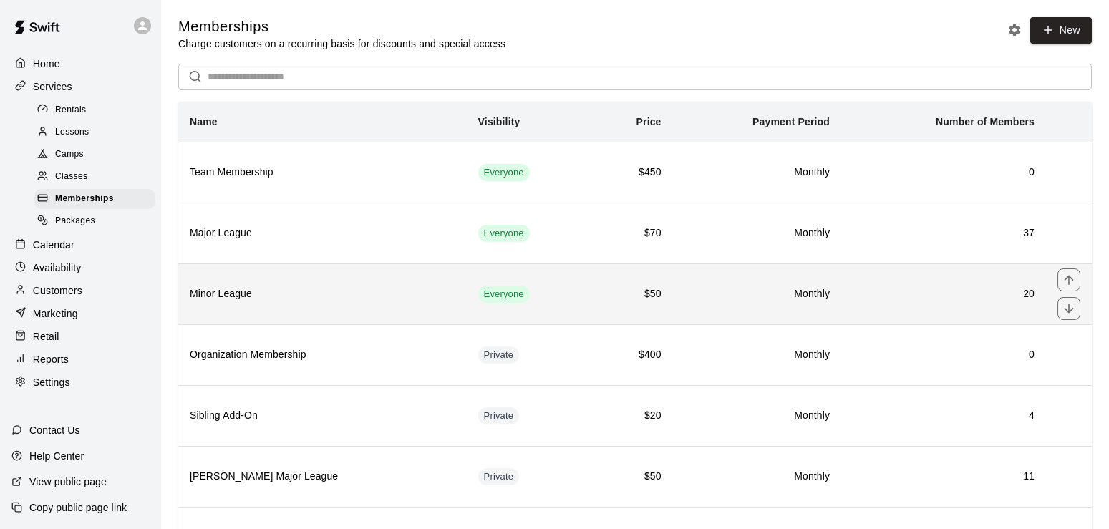
click at [358, 299] on h6 "Minor League" at bounding box center [323, 294] width 266 height 16
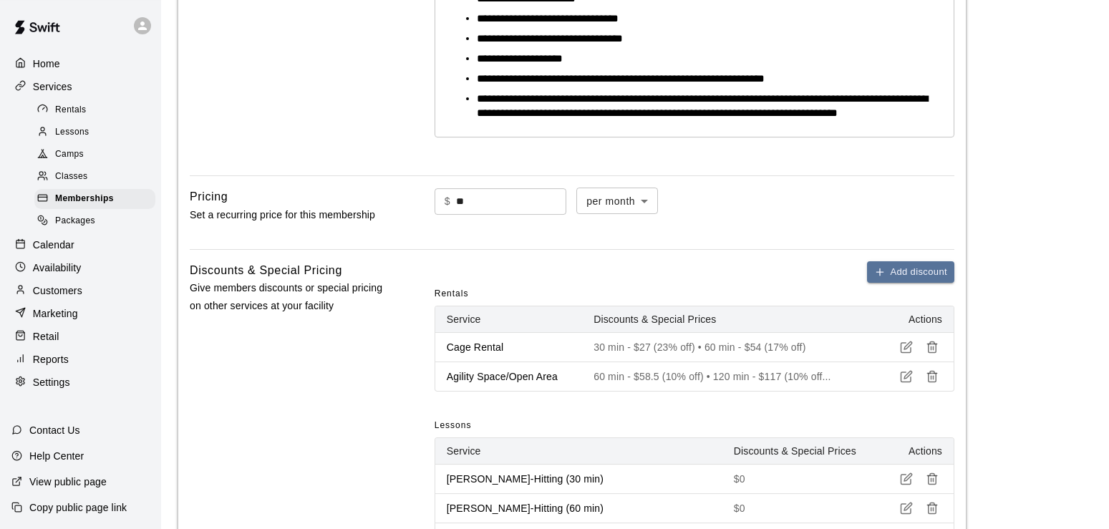
scroll to position [408, 0]
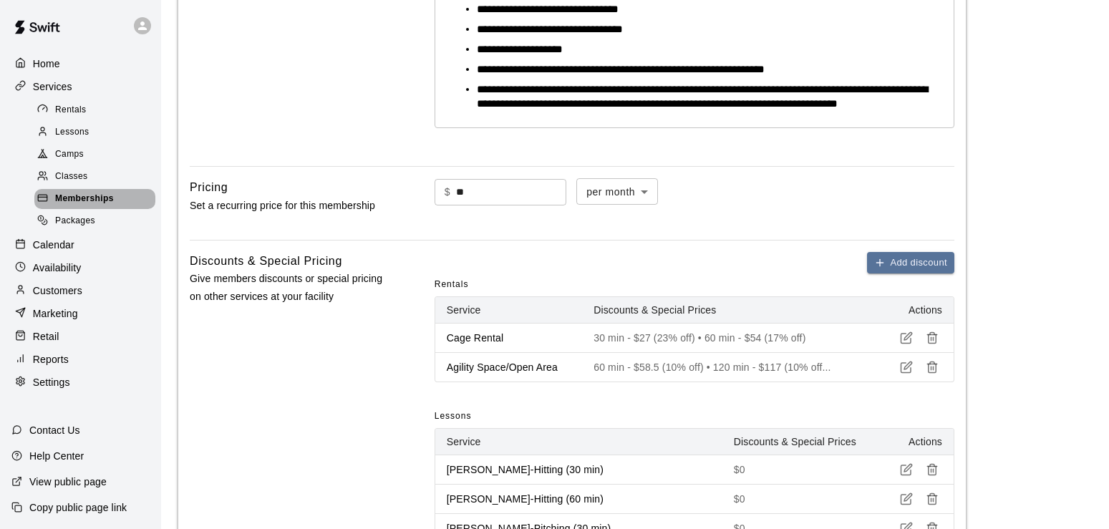
click at [70, 201] on span "Memberships" at bounding box center [84, 199] width 59 height 14
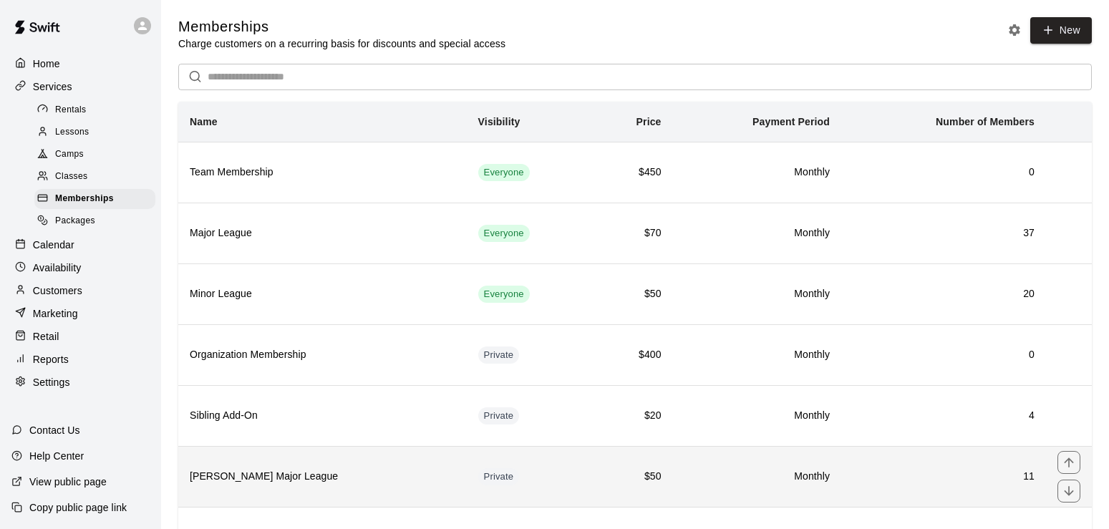
click at [281, 482] on h6 "[PERSON_NAME] Major League" at bounding box center [323, 477] width 266 height 16
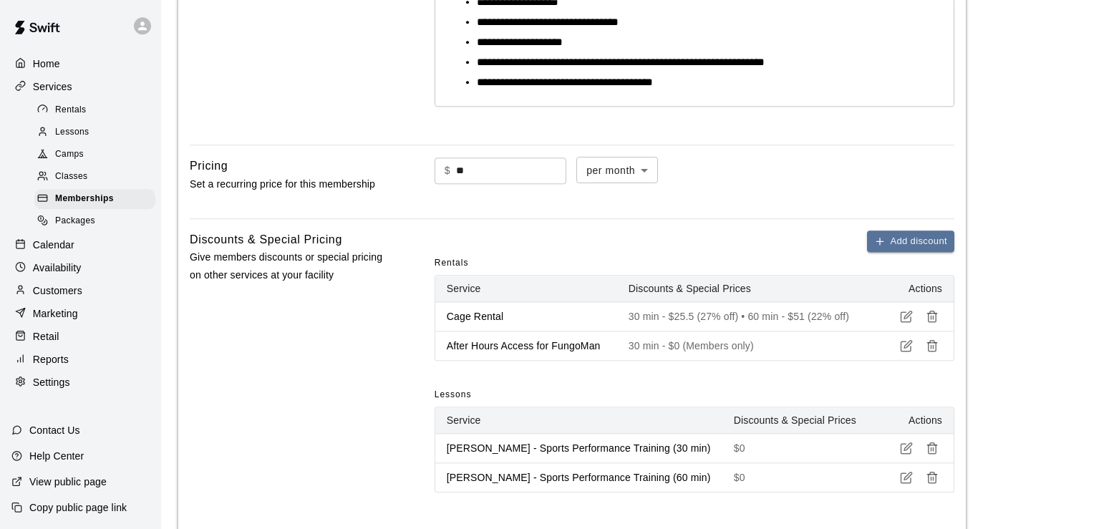
scroll to position [457, 0]
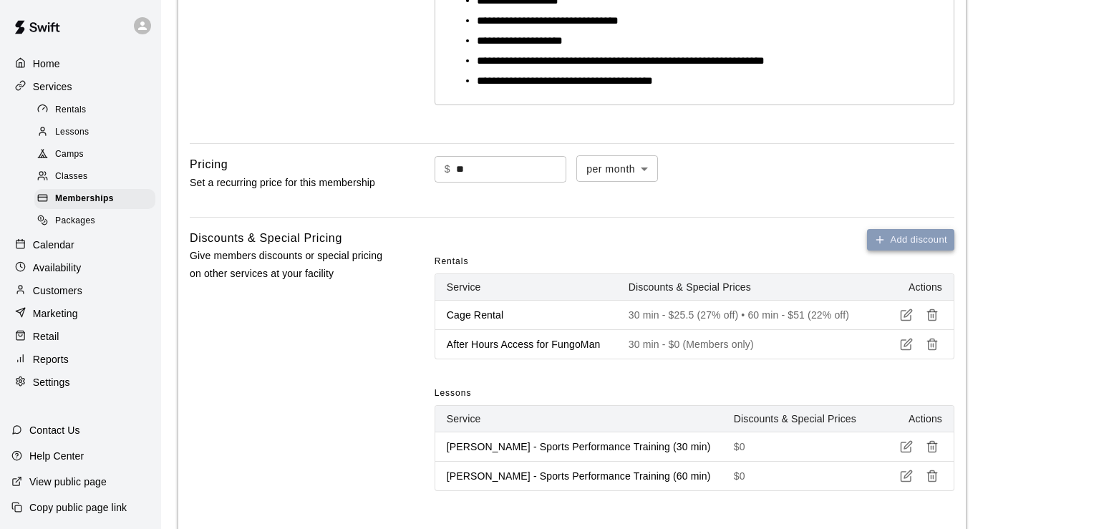
click at [918, 241] on button "Add discount" at bounding box center [910, 240] width 87 height 22
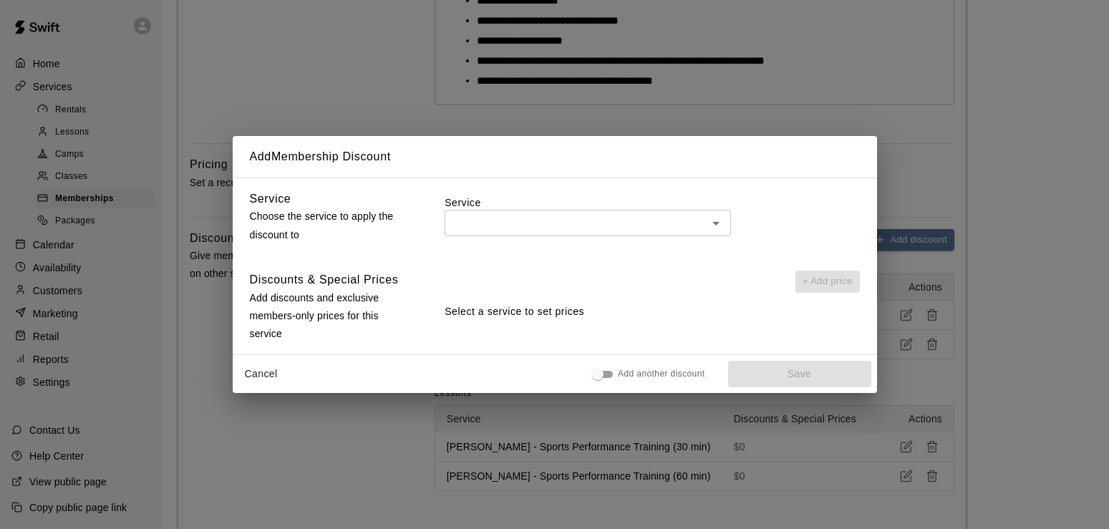
click at [718, 223] on icon "Open" at bounding box center [715, 224] width 7 height 4
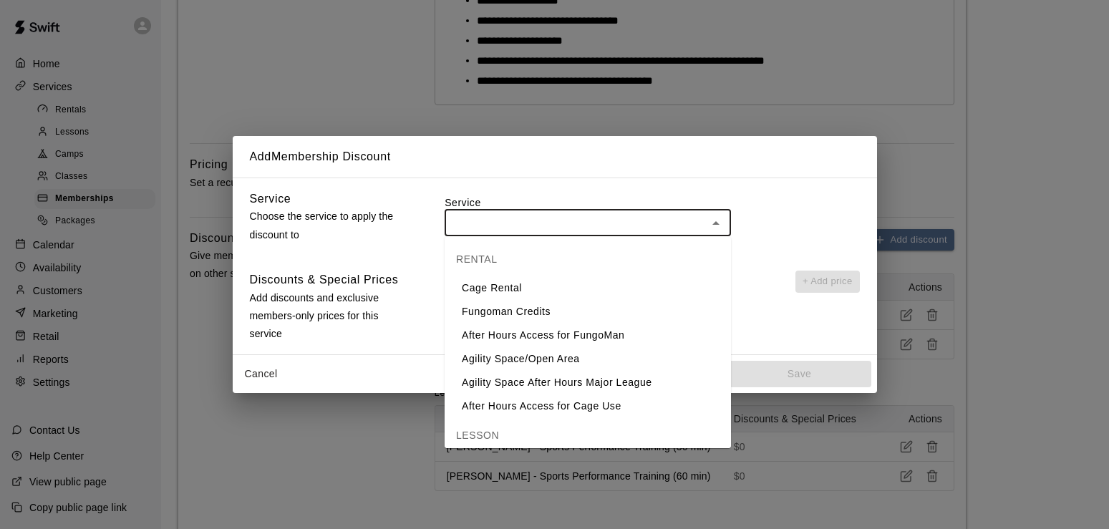
click at [513, 362] on li "Agility Space/Open Area" at bounding box center [588, 359] width 286 height 24
type input "**********"
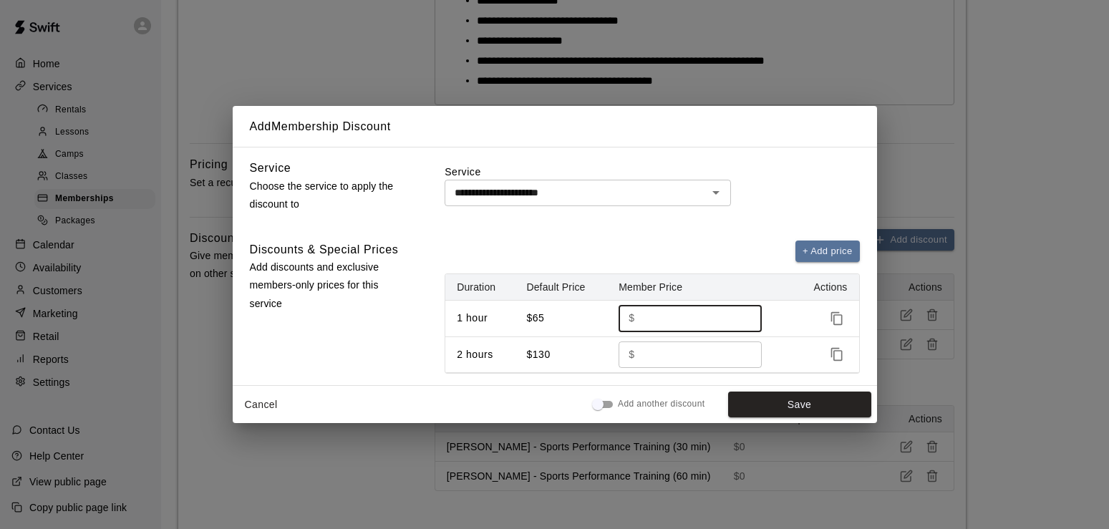
click at [682, 322] on input "**" at bounding box center [694, 318] width 106 height 26
type input "*"
type input "*****"
click at [692, 352] on input "***" at bounding box center [694, 355] width 106 height 26
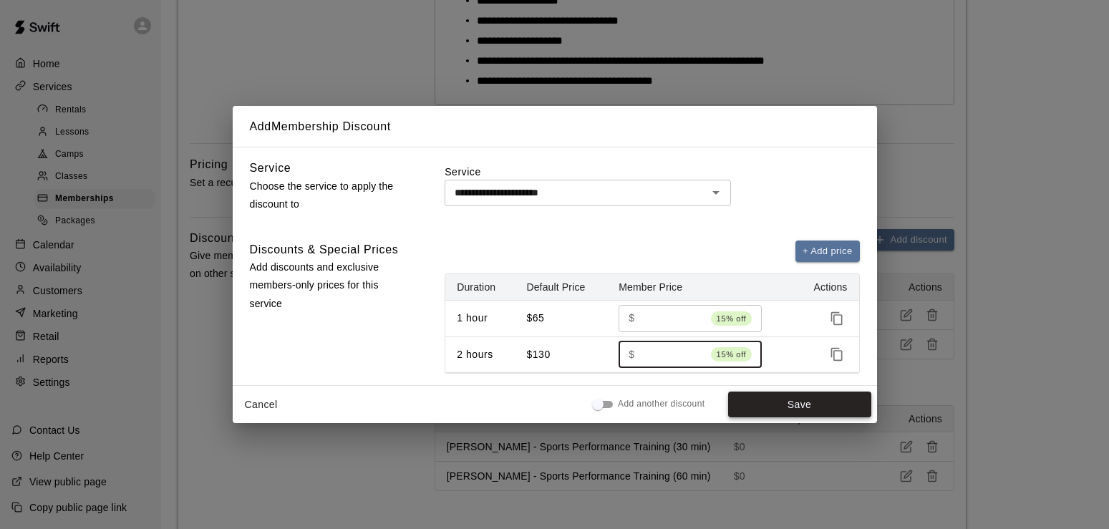
type input "******"
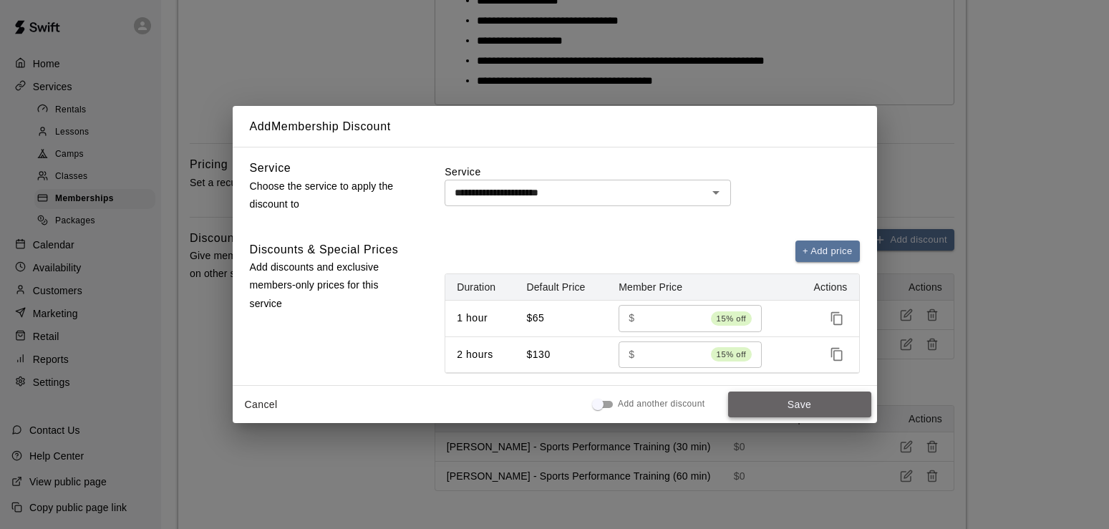
click at [809, 399] on button "Save" at bounding box center [799, 405] width 143 height 26
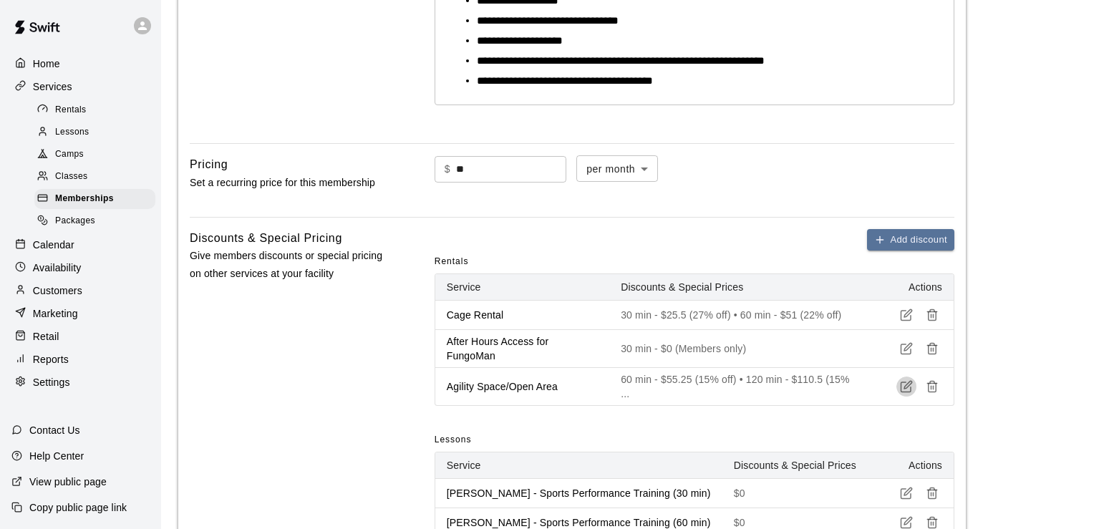
click at [912, 388] on icon "button" at bounding box center [906, 386] width 13 height 13
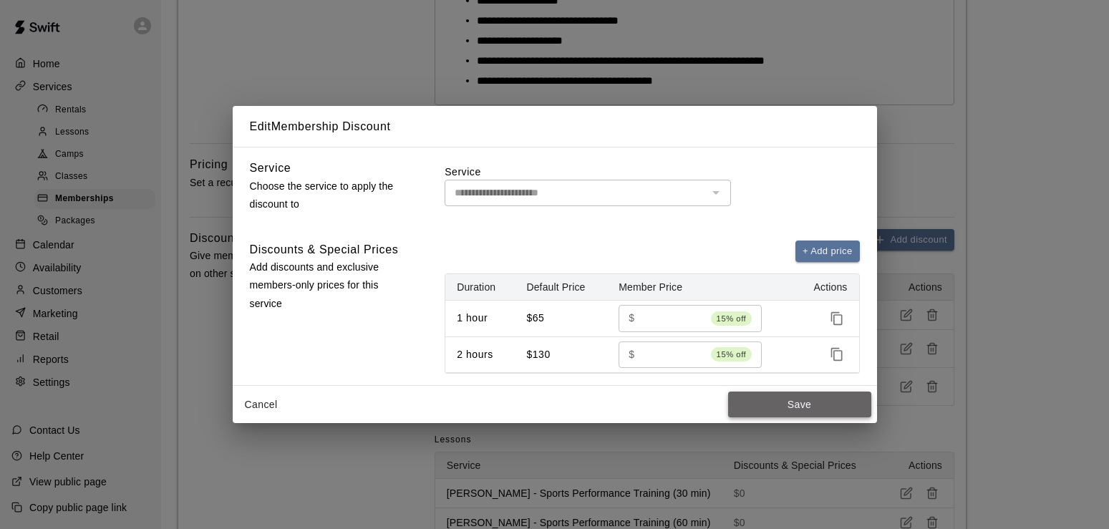
click at [851, 404] on button "Save" at bounding box center [799, 405] width 143 height 26
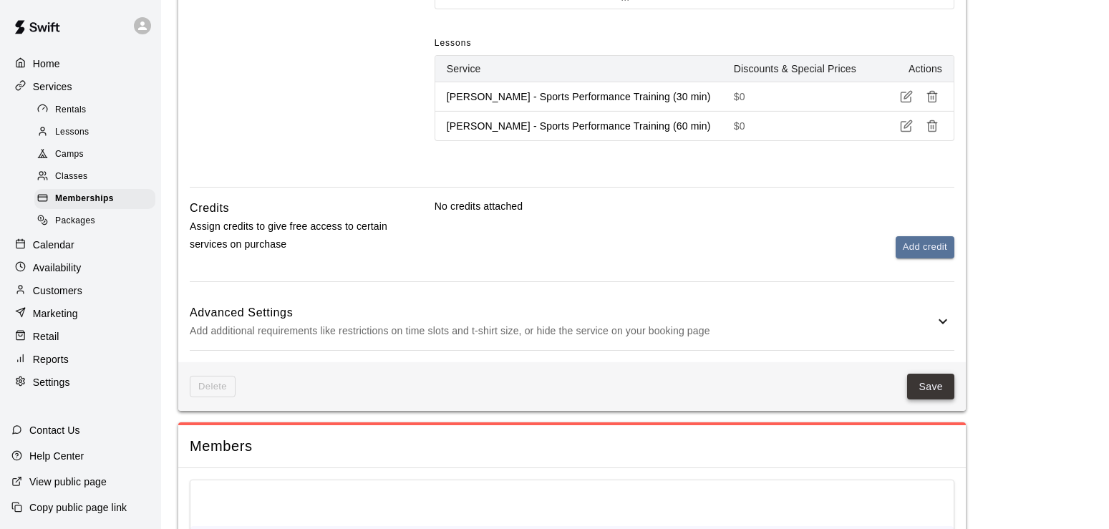
scroll to position [858, 0]
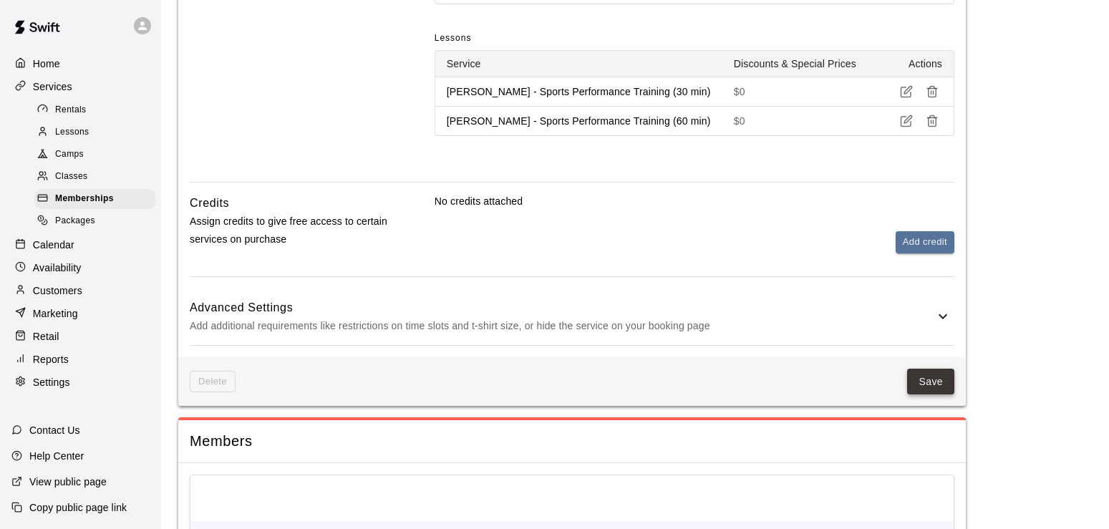
click at [928, 379] on button "Save" at bounding box center [930, 382] width 47 height 26
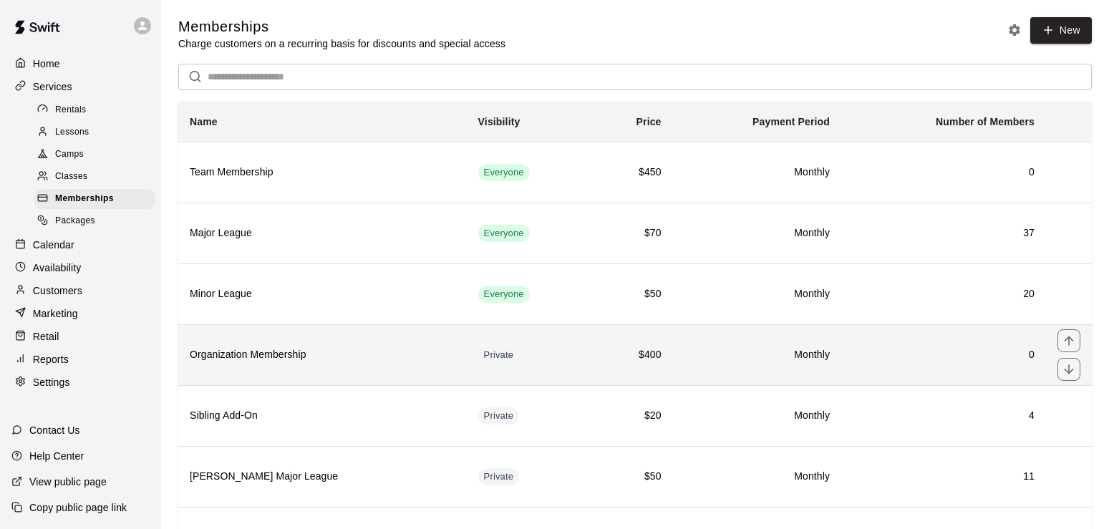
click at [343, 350] on h6 "Organization Membership" at bounding box center [323, 355] width 266 height 16
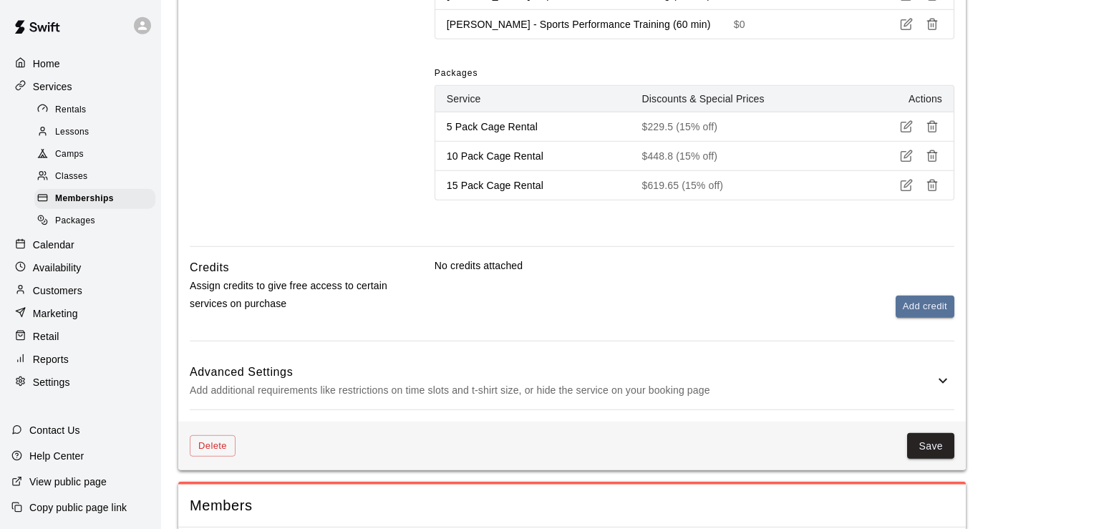
scroll to position [889, 0]
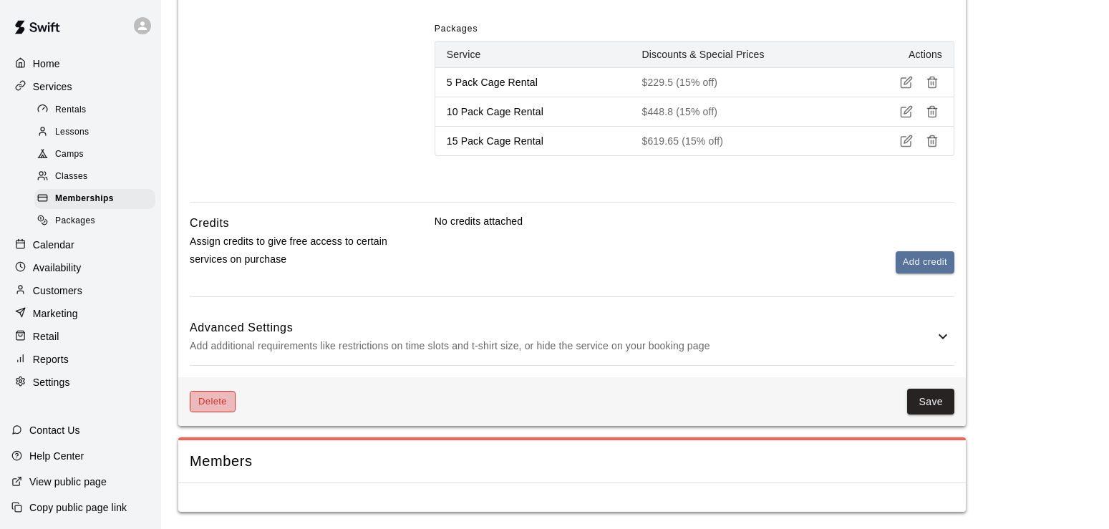
click at [209, 400] on button "Delete" at bounding box center [213, 402] width 46 height 22
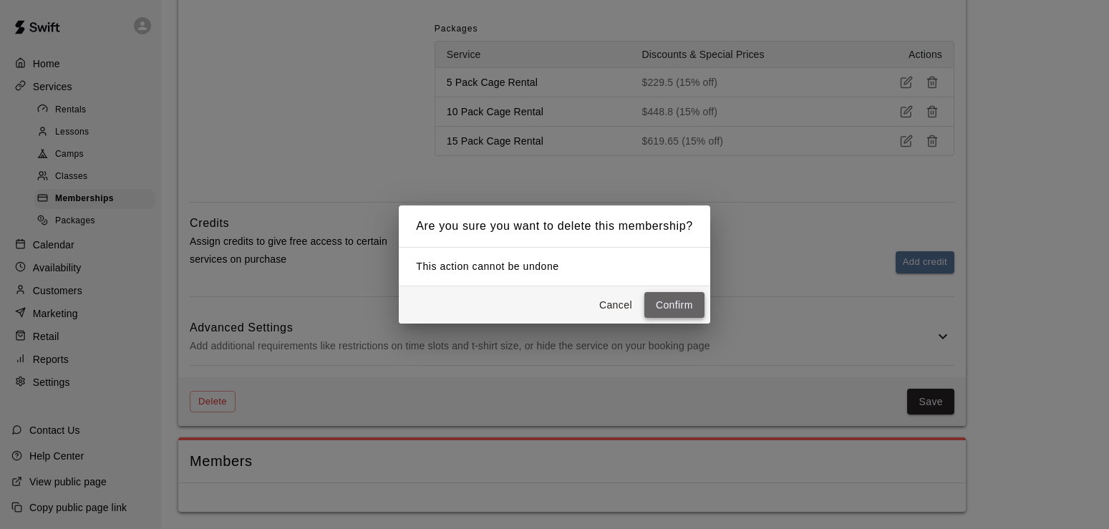
click at [683, 305] on button "Confirm" at bounding box center [674, 305] width 60 height 26
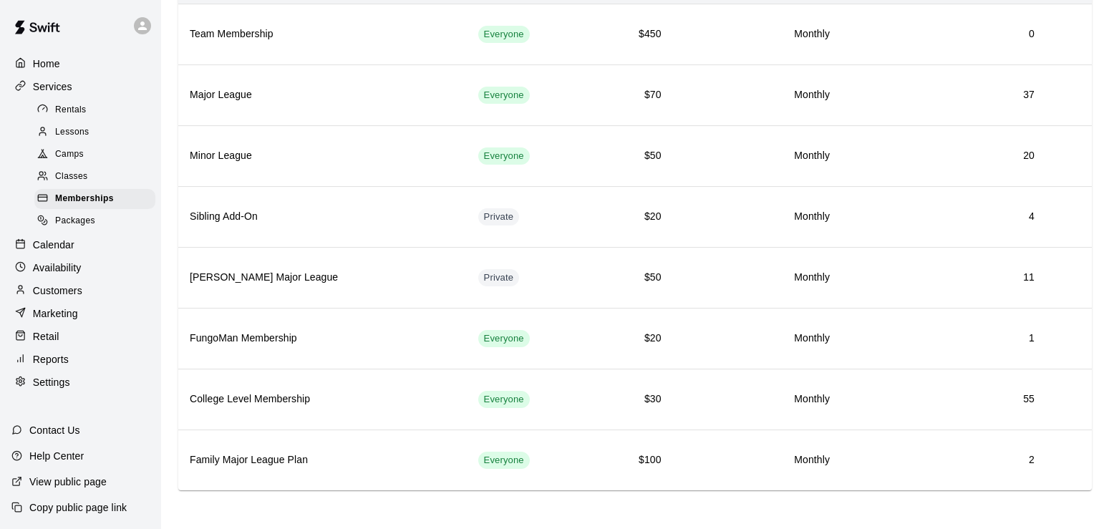
scroll to position [142, 0]
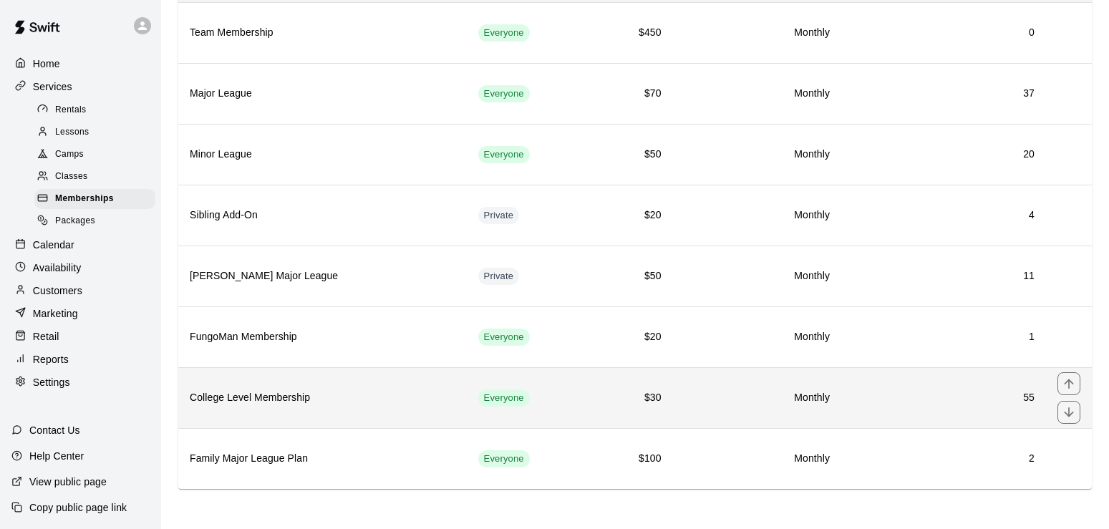
click at [396, 408] on th "College Level Membership" at bounding box center [322, 397] width 289 height 61
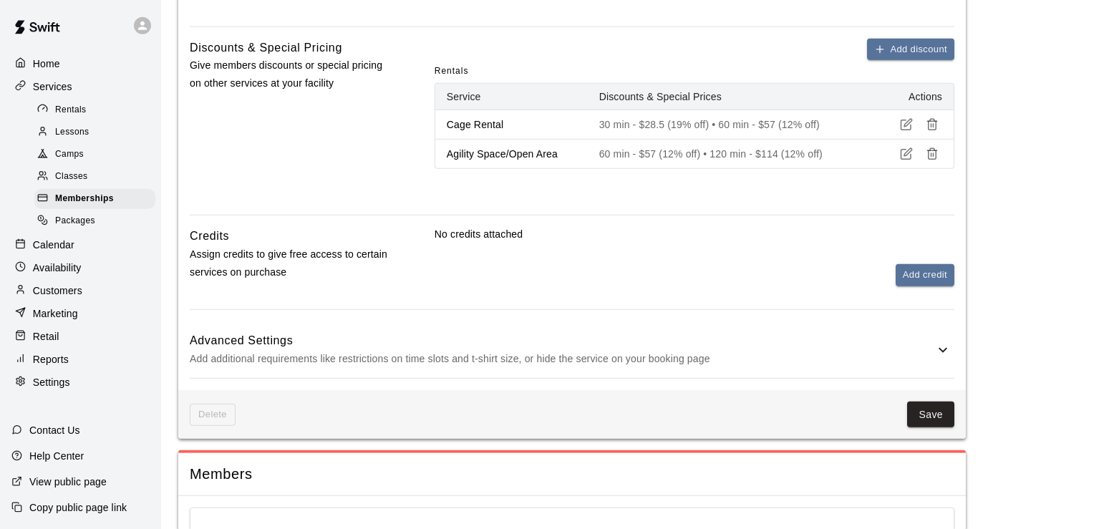
scroll to position [657, 0]
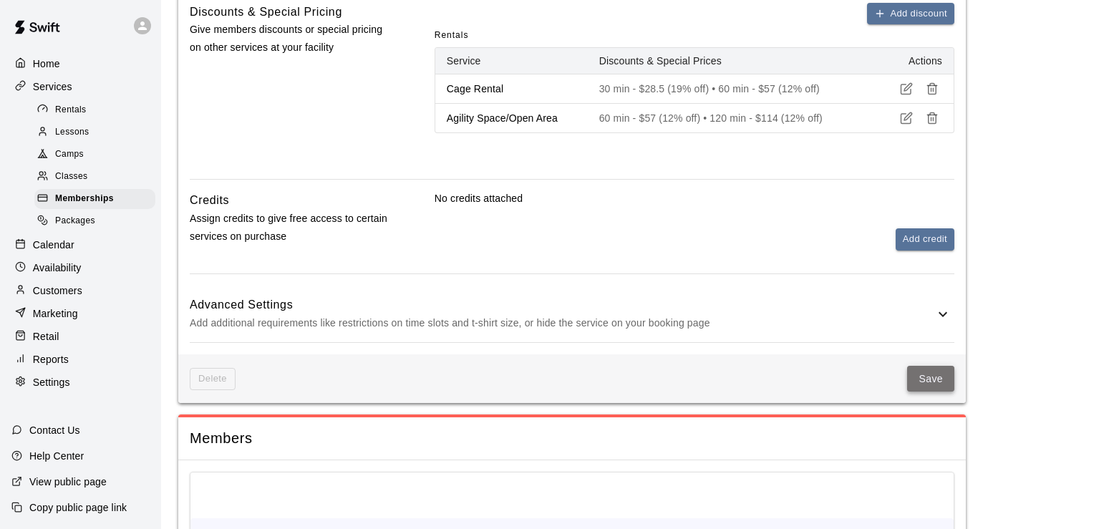
click at [920, 390] on button "Save" at bounding box center [930, 379] width 47 height 26
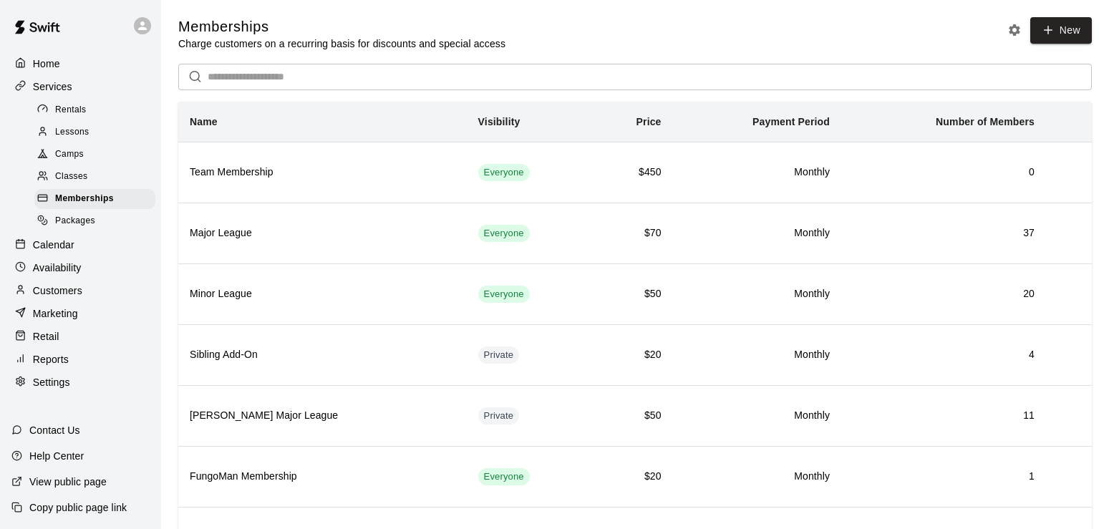
scroll to position [142, 0]
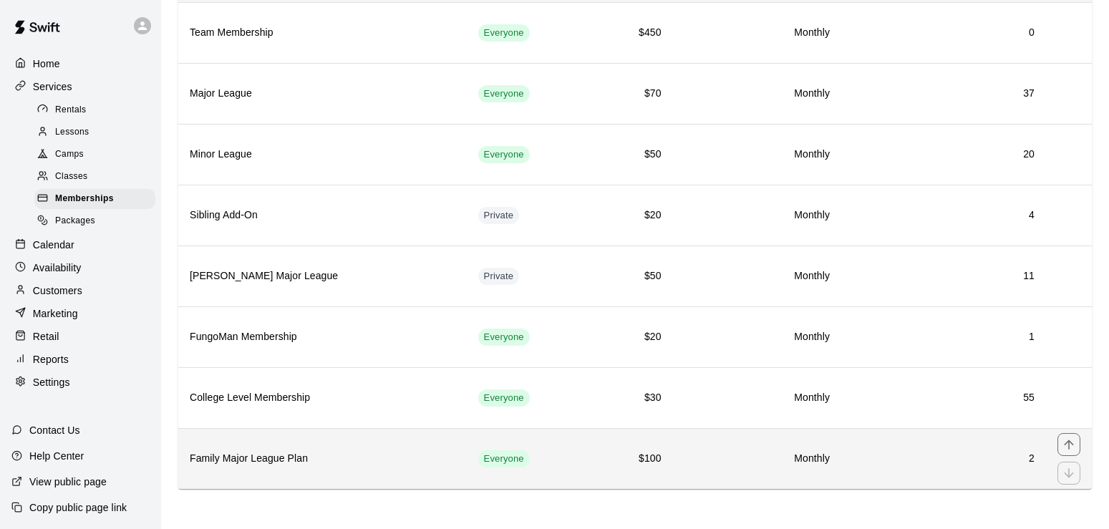
click at [319, 461] on h6 "Family Major League Plan" at bounding box center [323, 459] width 266 height 16
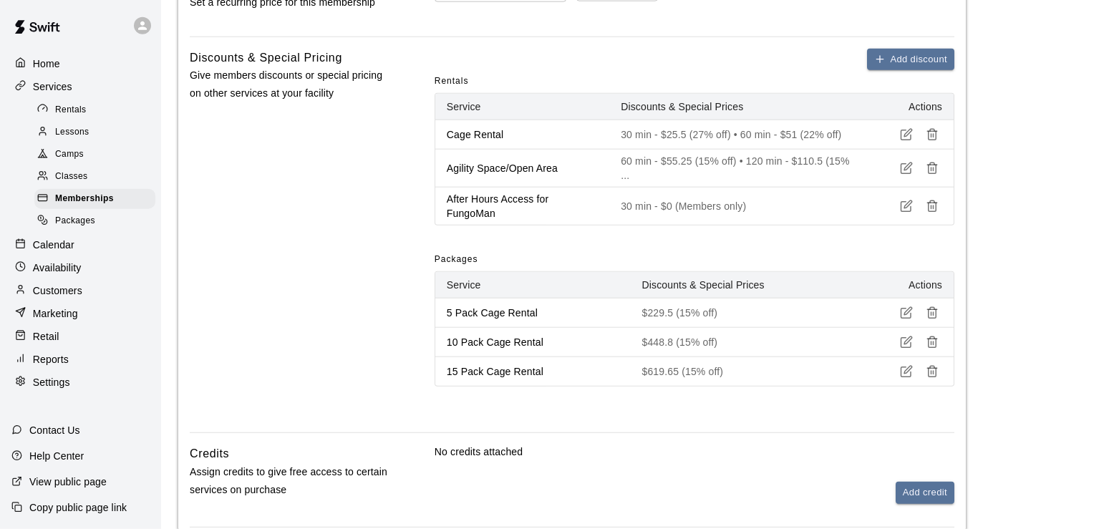
scroll to position [637, 0]
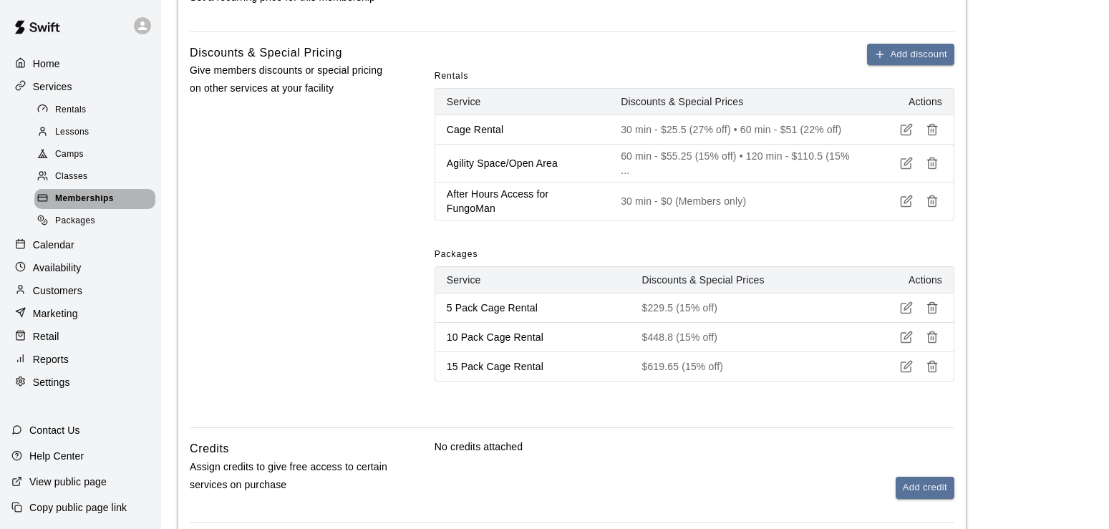
click at [108, 205] on span "Memberships" at bounding box center [84, 199] width 59 height 14
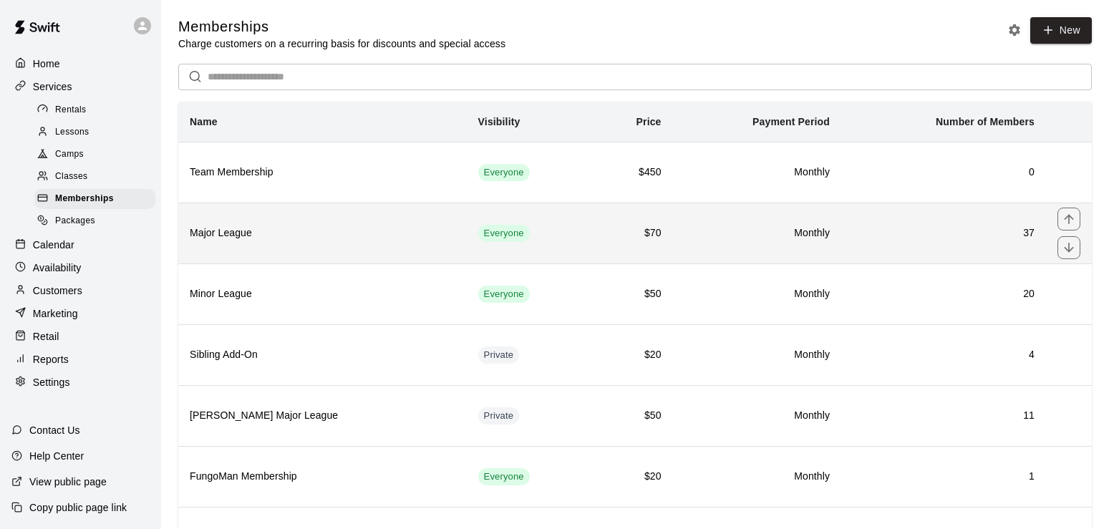
click at [330, 243] on th "Major League" at bounding box center [322, 233] width 289 height 61
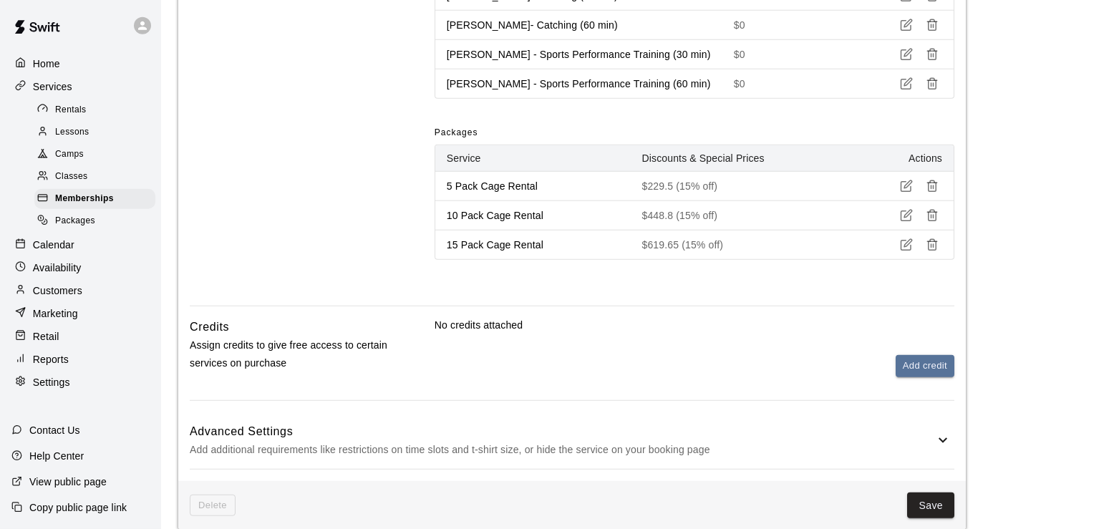
scroll to position [1411, 0]
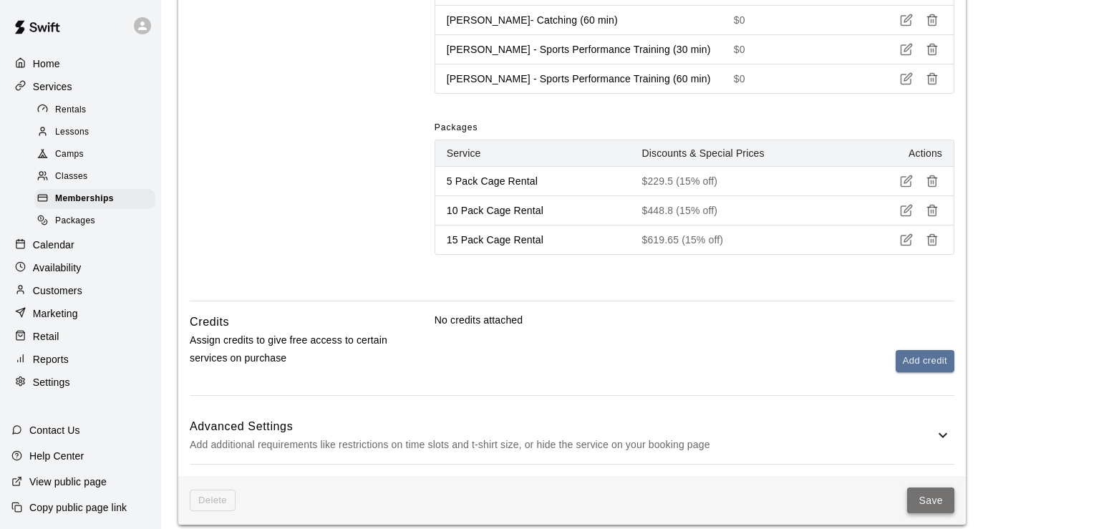
click at [932, 505] on button "Save" at bounding box center [930, 501] width 47 height 26
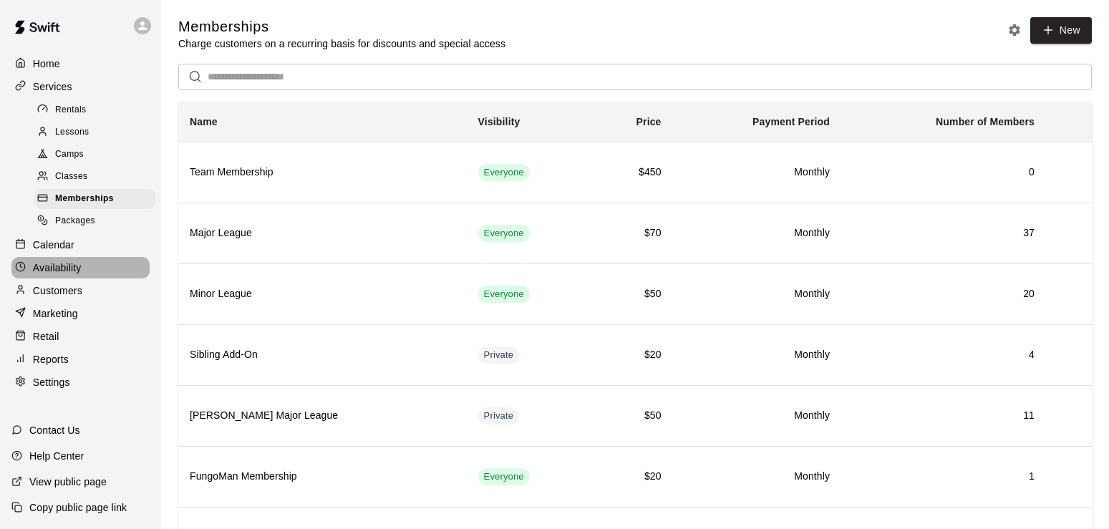
click at [59, 275] on p "Availability" at bounding box center [57, 268] width 49 height 14
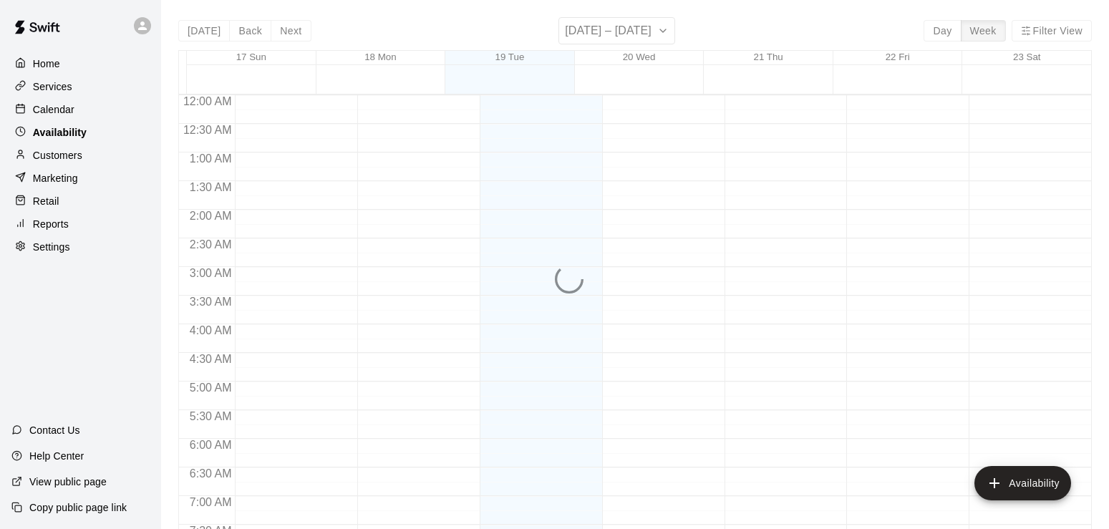
scroll to position [925, 0]
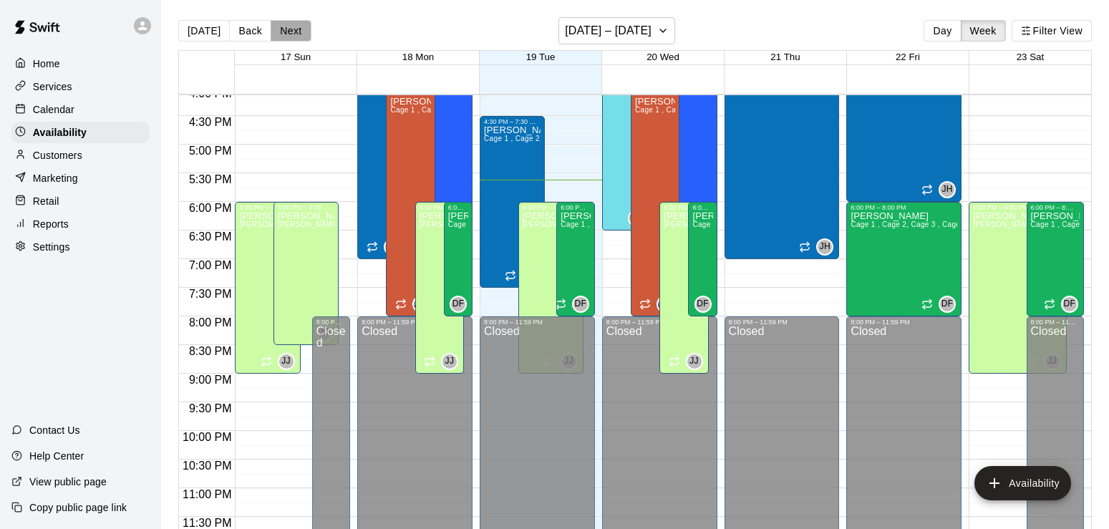
click at [294, 37] on button "Next" at bounding box center [291, 30] width 40 height 21
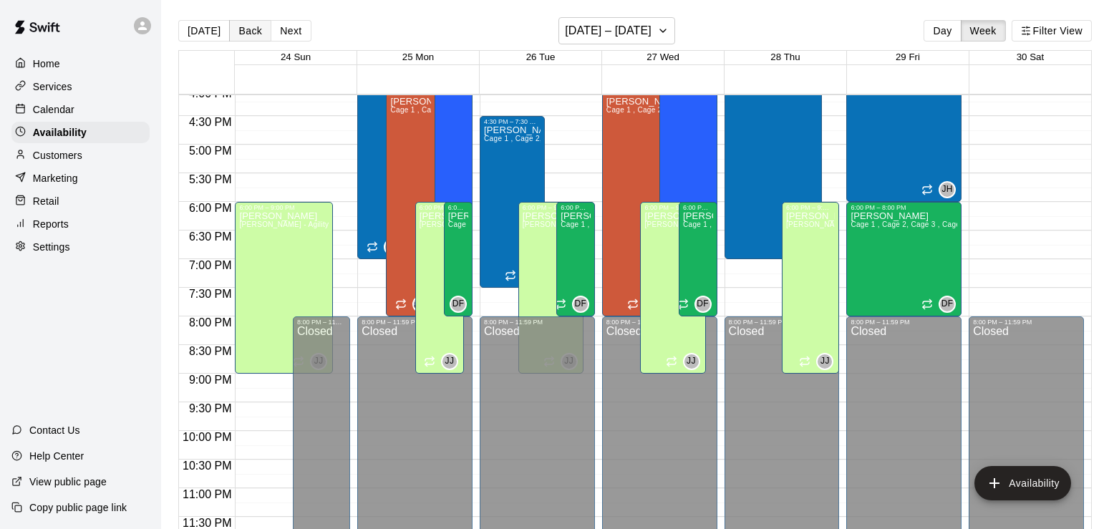
click at [247, 29] on button "Back" at bounding box center [250, 30] width 42 height 21
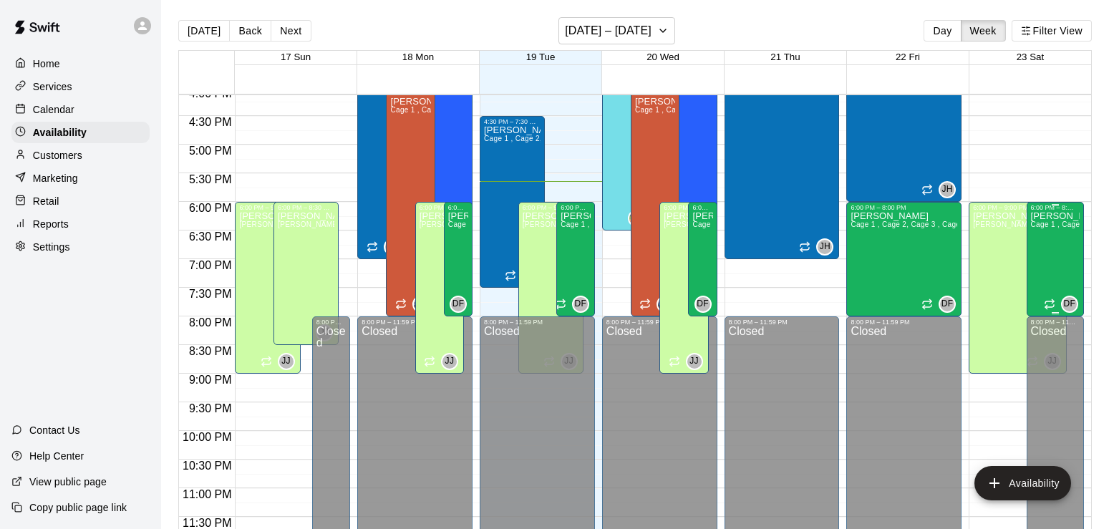
click at [1055, 269] on div "[PERSON_NAME] 1 , Cage 2, Cage 3 , Cage 4 , Major League- Cage 5 FungoMan" at bounding box center [1055, 475] width 49 height 529
click at [1048, 259] on icon "delete" at bounding box center [1045, 261] width 10 height 13
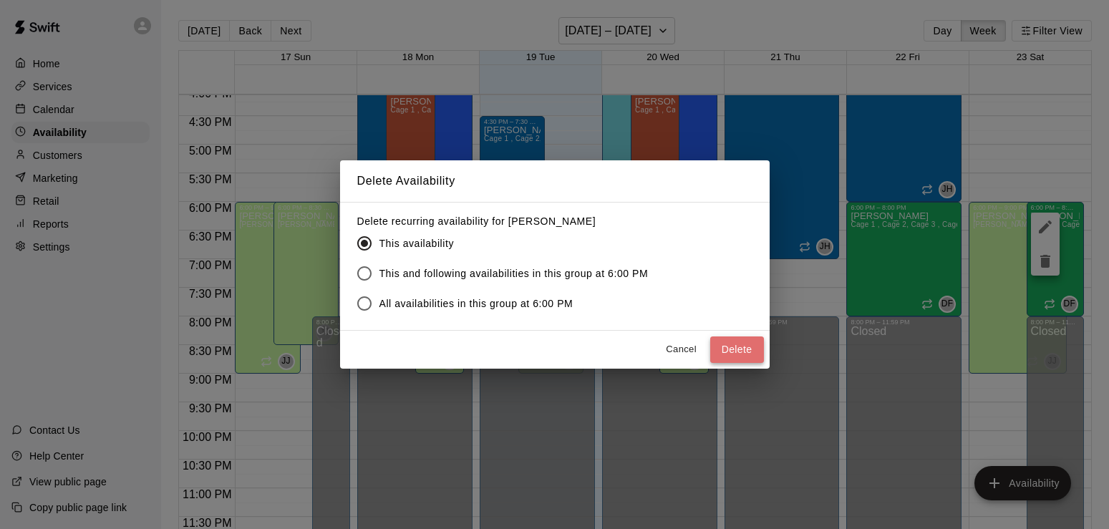
click at [726, 349] on button "Delete" at bounding box center [737, 350] width 54 height 26
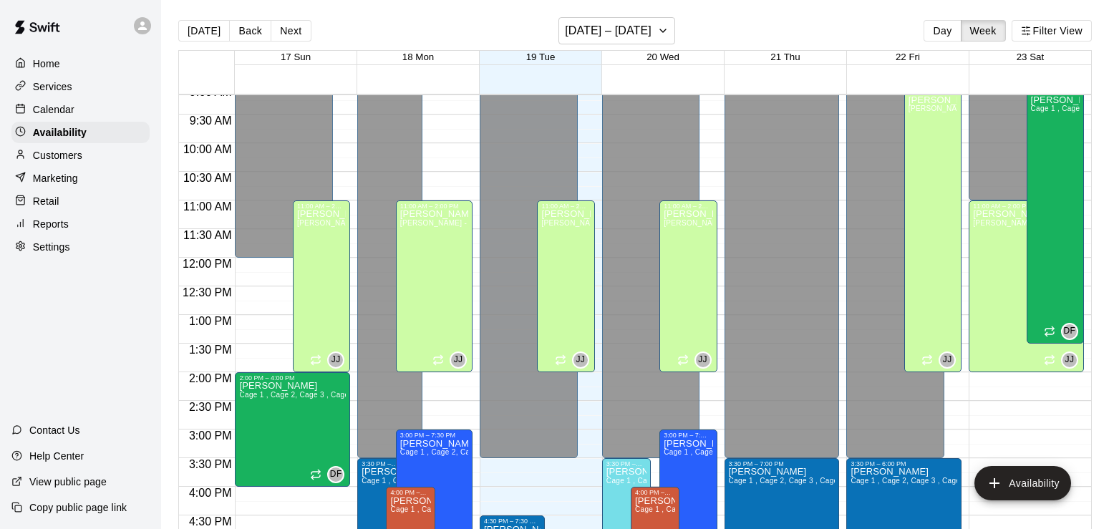
scroll to position [519, 0]
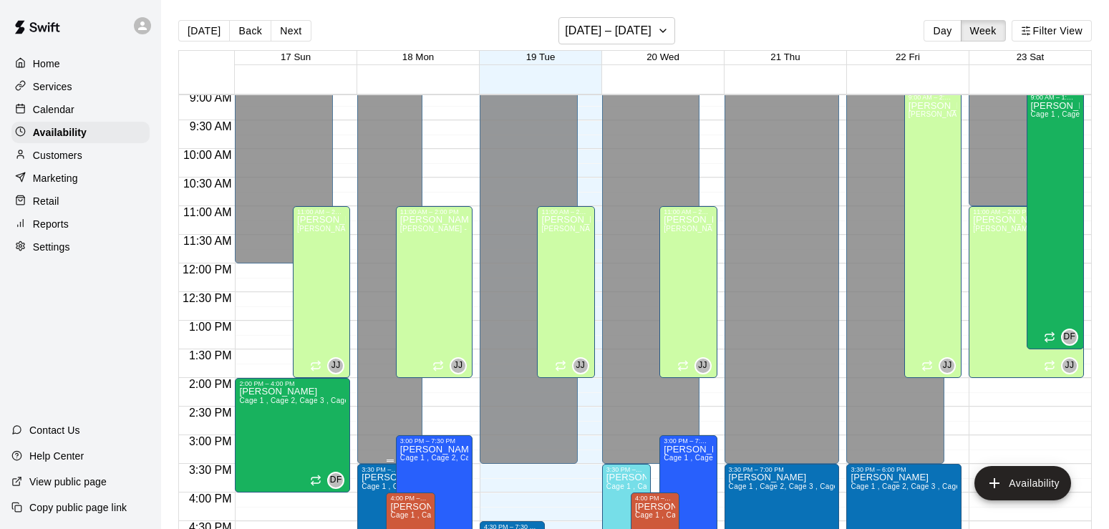
click at [410, 193] on div "Closed" at bounding box center [390, 27] width 57 height 884
click at [281, 23] on button "Next" at bounding box center [291, 30] width 40 height 21
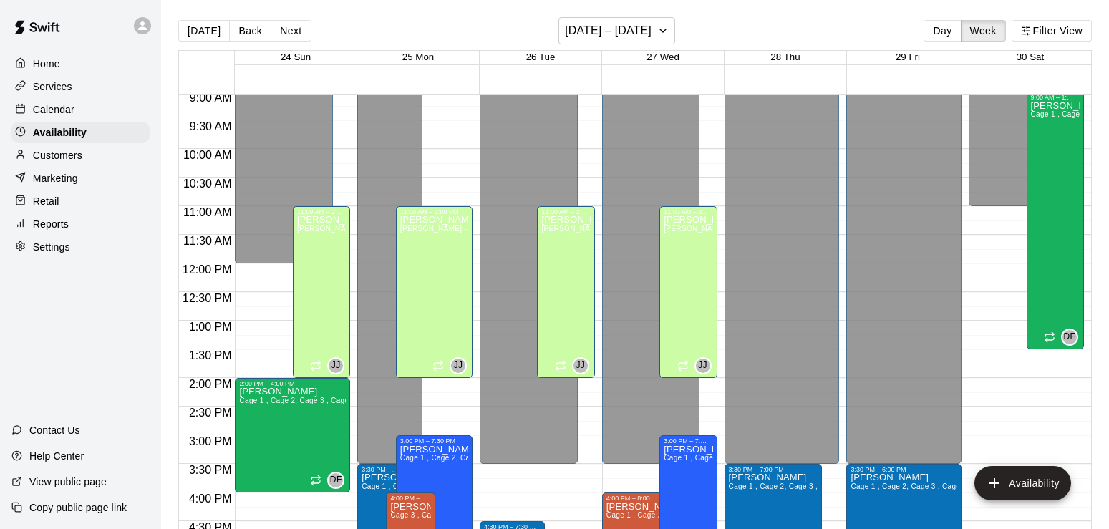
scroll to position [925, 0]
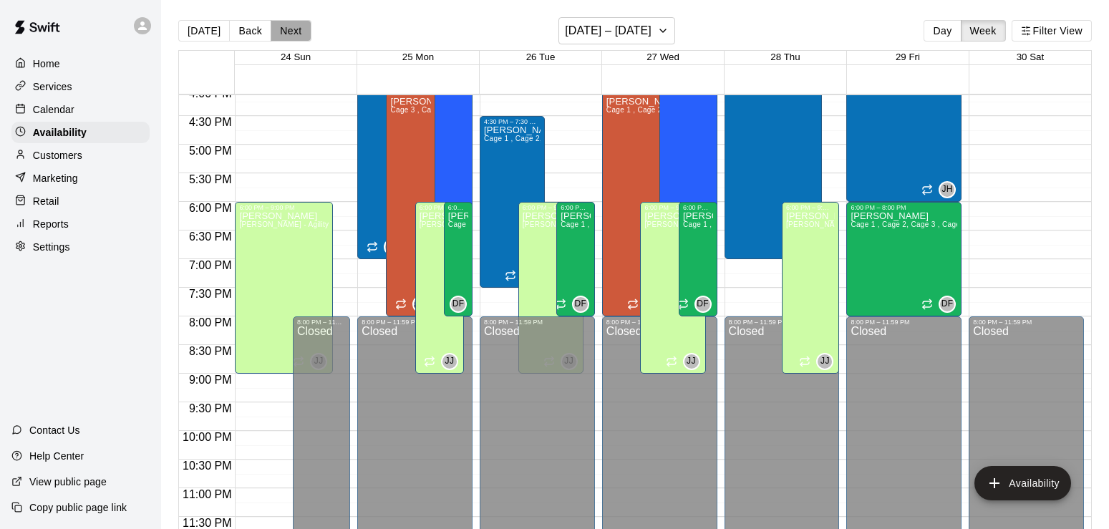
click at [286, 37] on button "Next" at bounding box center [291, 30] width 40 height 21
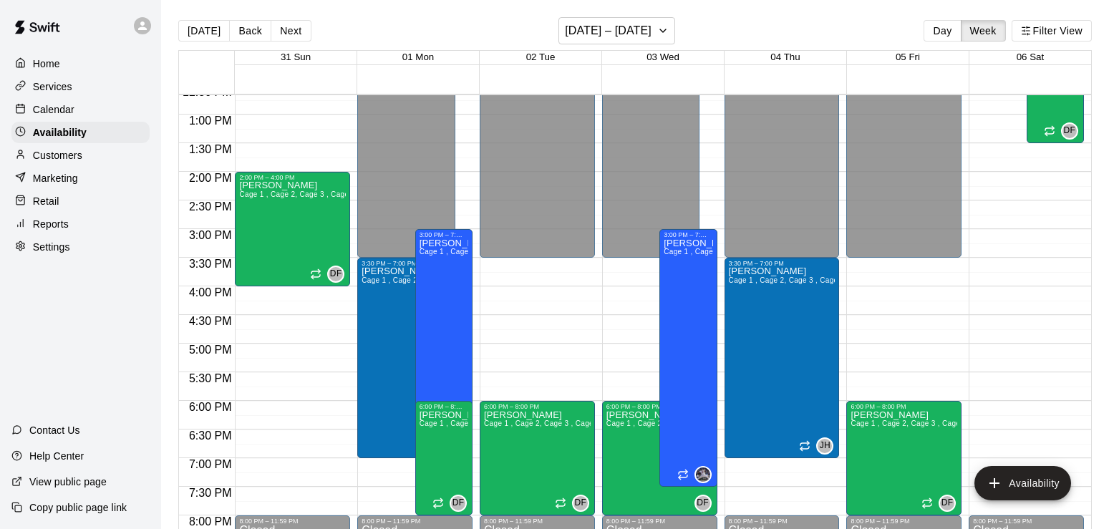
scroll to position [700, 0]
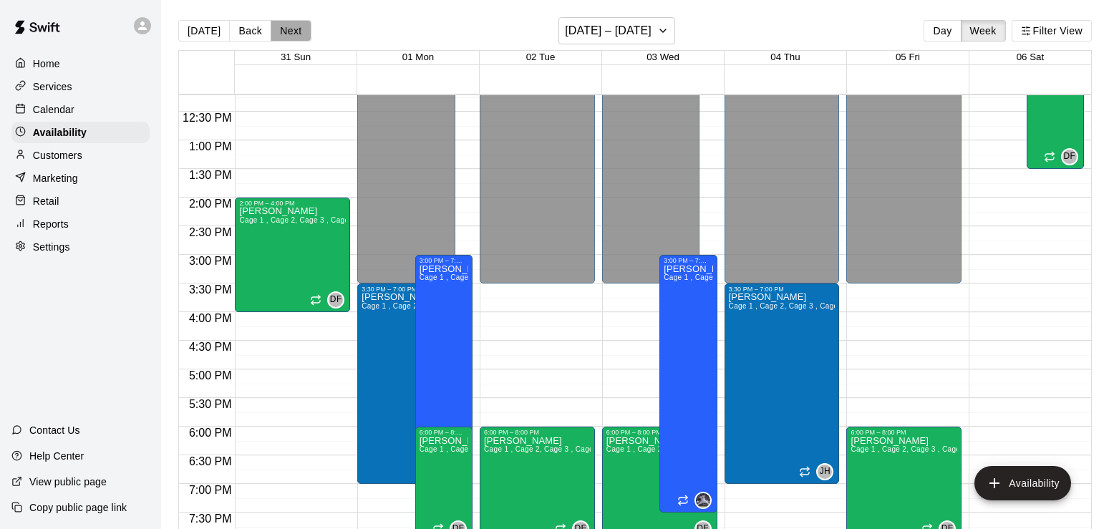
click at [292, 26] on button "Next" at bounding box center [291, 30] width 40 height 21
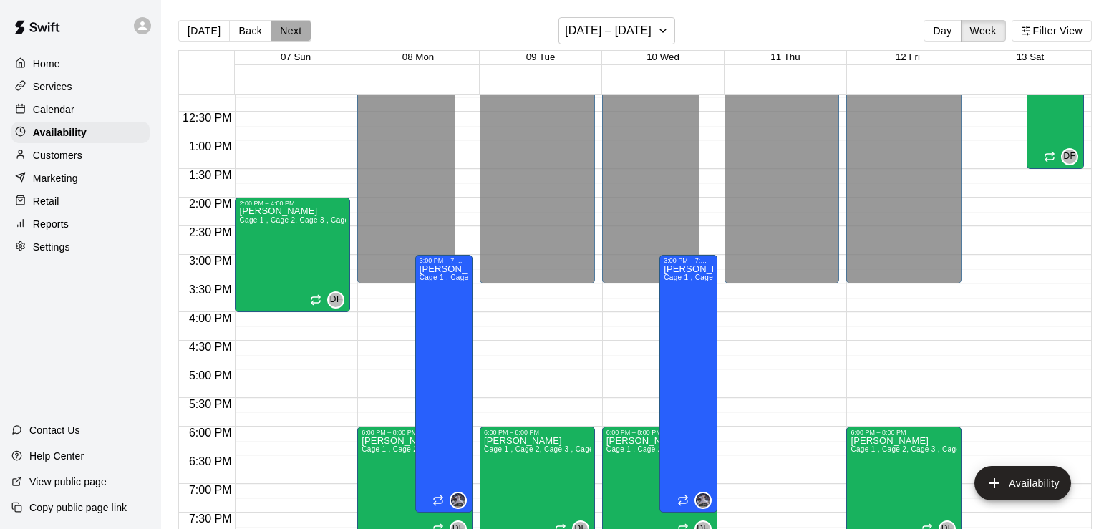
click at [298, 31] on button "Next" at bounding box center [291, 30] width 40 height 21
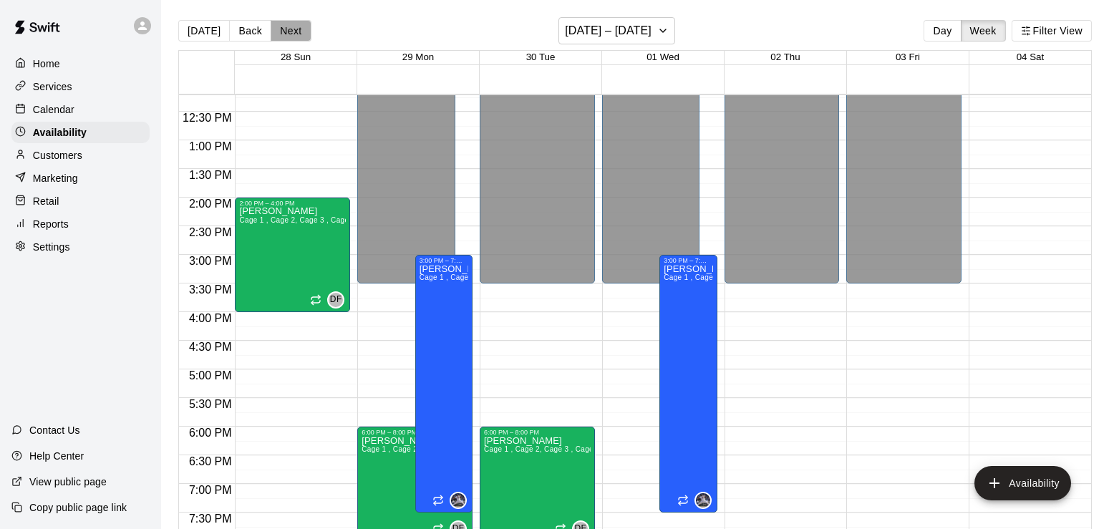
click at [298, 31] on button "Next" at bounding box center [291, 30] width 40 height 21
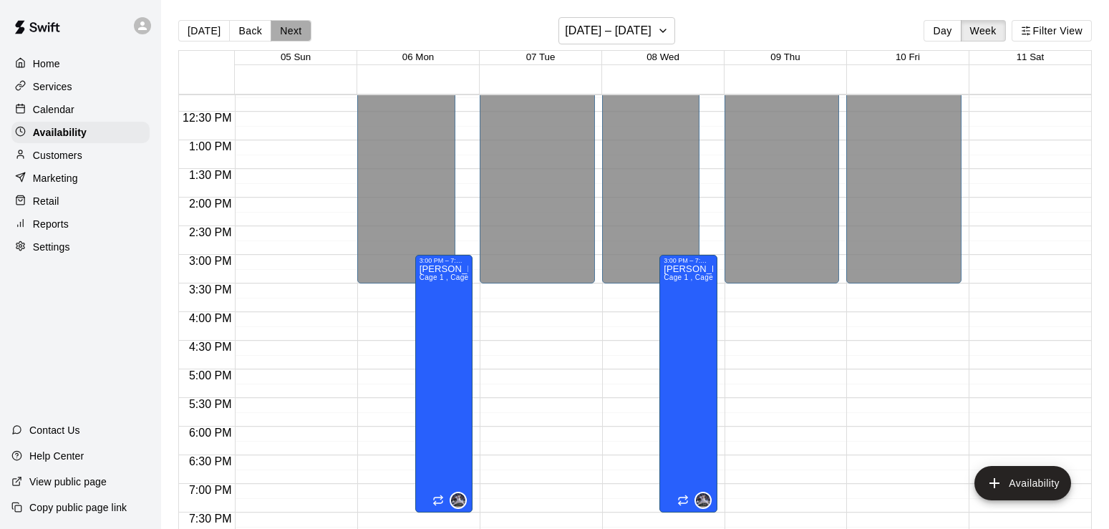
click at [298, 31] on button "Next" at bounding box center [291, 30] width 40 height 21
click at [206, 24] on button "[DATE]" at bounding box center [204, 30] width 52 height 21
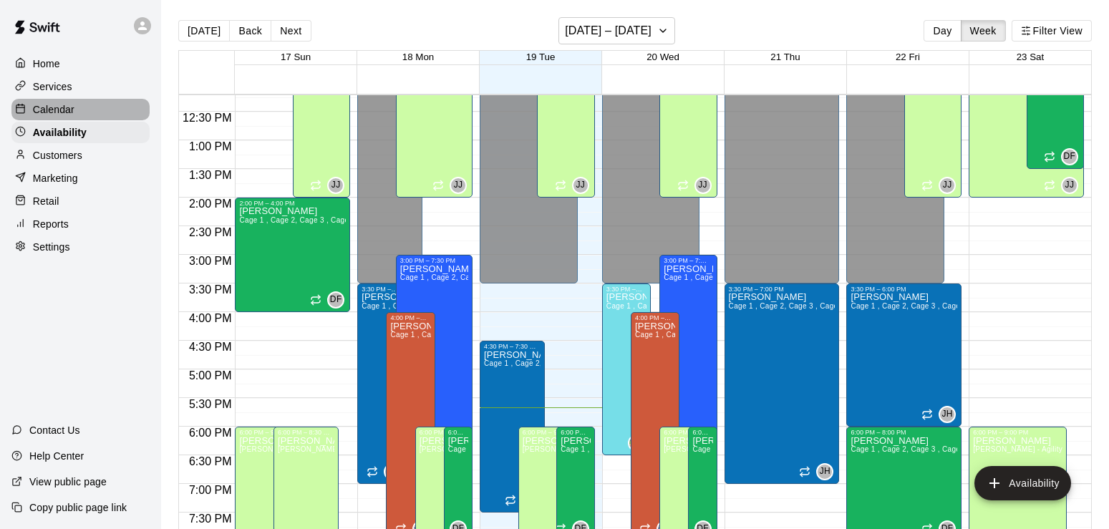
click at [64, 115] on p "Calendar" at bounding box center [54, 109] width 42 height 14
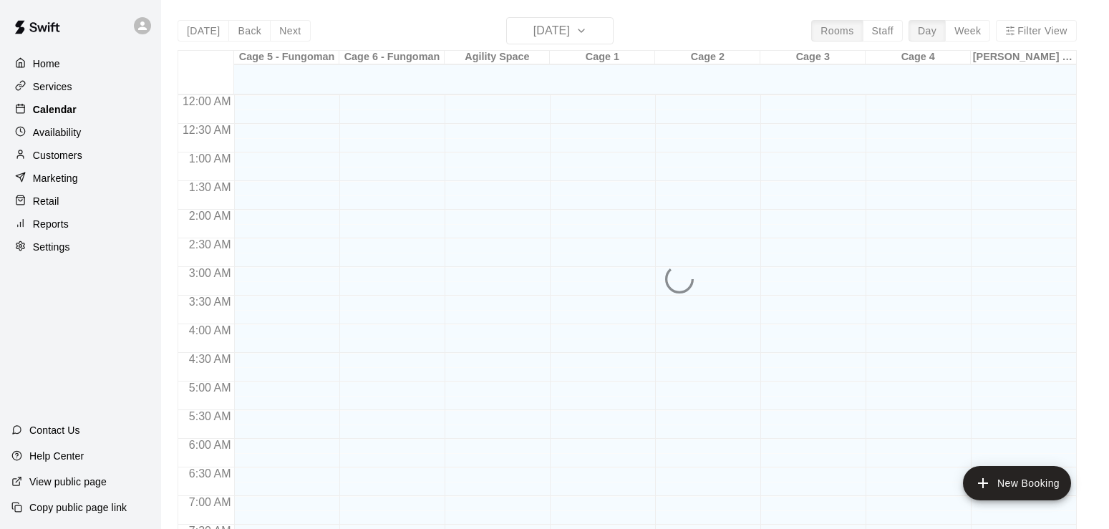
scroll to position [881, 0]
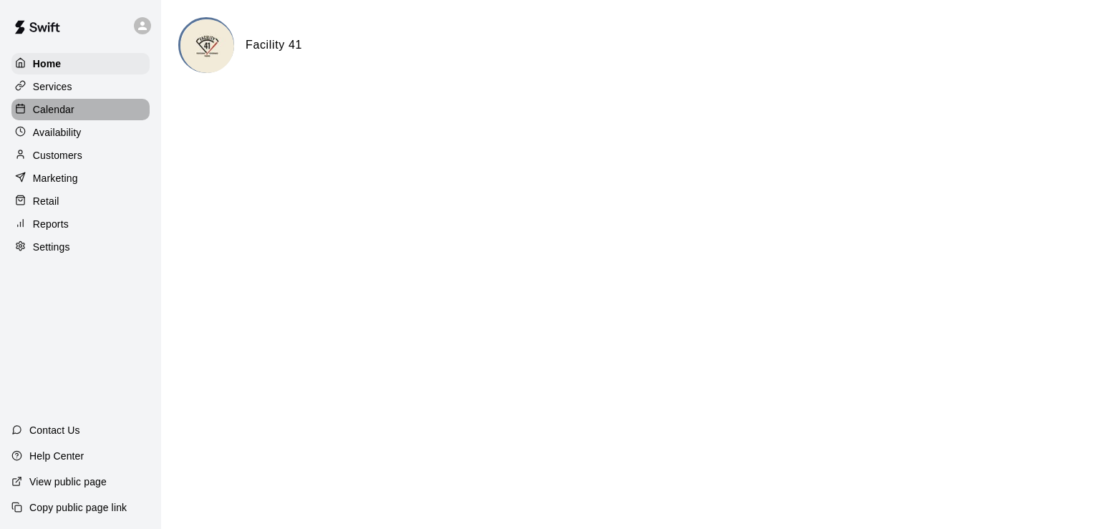
click at [55, 115] on p "Calendar" at bounding box center [54, 109] width 42 height 14
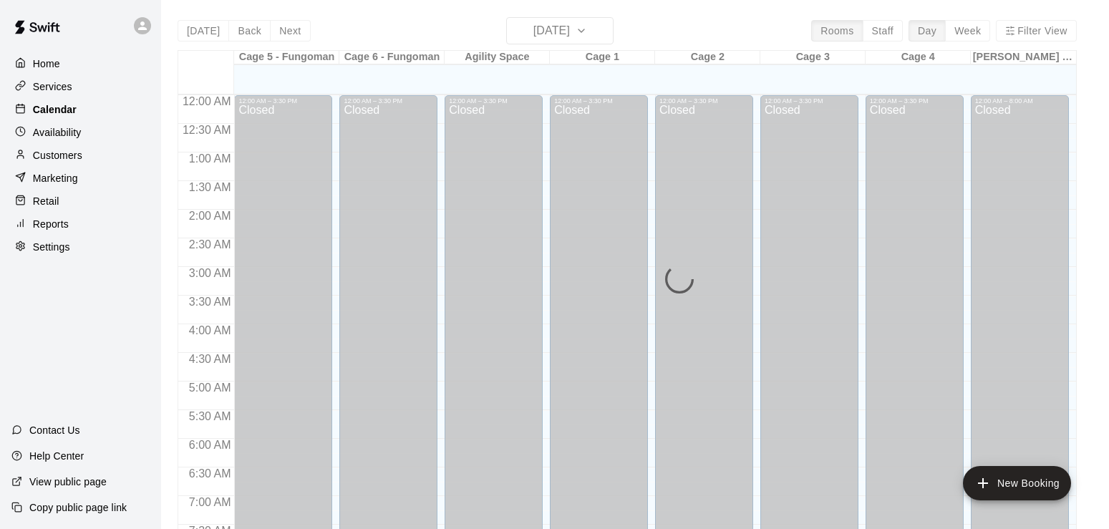
scroll to position [881, 0]
